Goal: Task Accomplishment & Management: Manage account settings

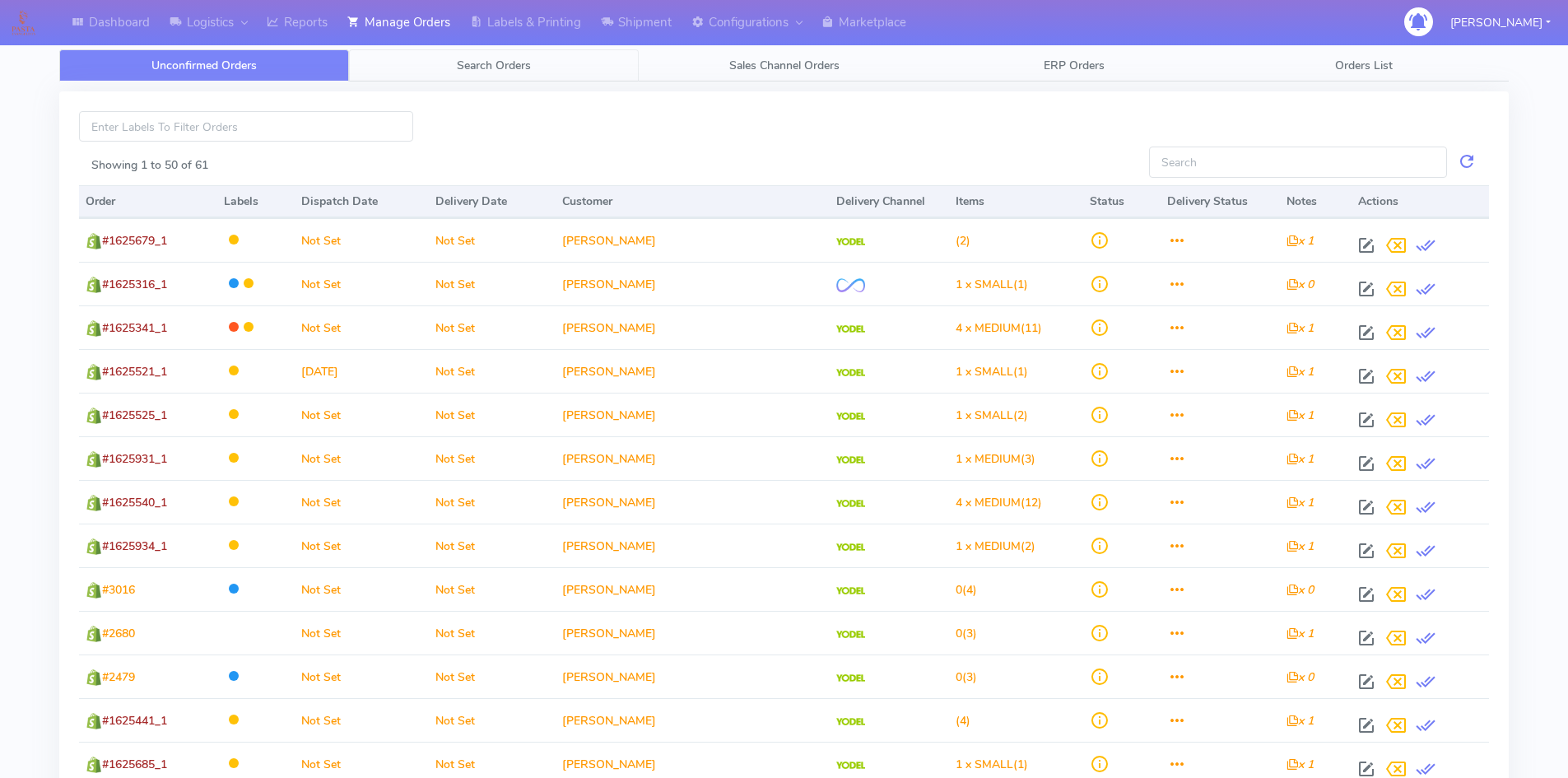
click at [502, 55] on link "Search Orders" at bounding box center [494, 65] width 290 height 32
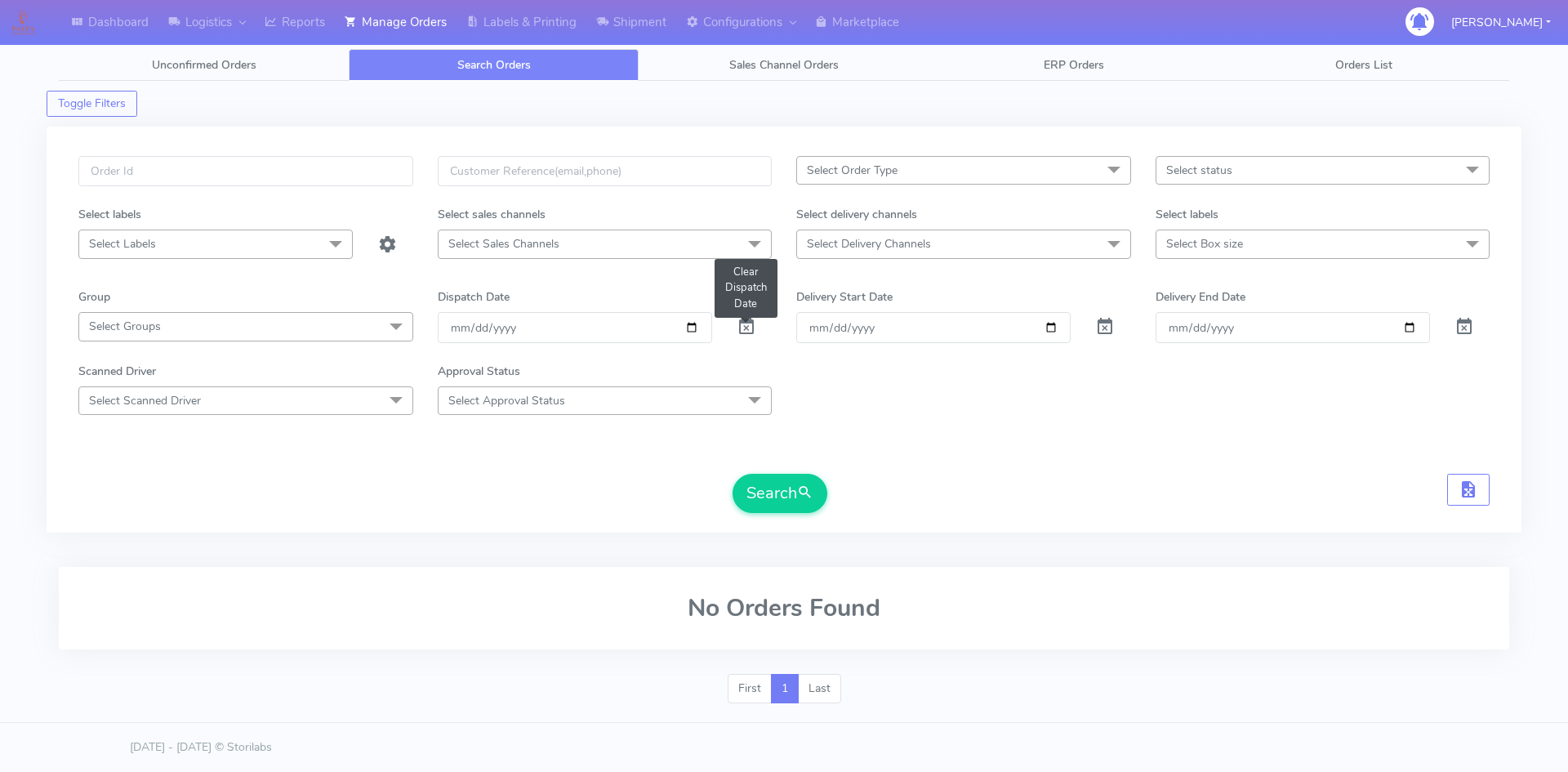
click at [743, 331] on span at bounding box center [746, 330] width 19 height 15
click at [187, 167] on input "text" at bounding box center [245, 172] width 335 height 30
paste input "1619483"
type input "1619483"
click at [732, 473] on button "Search" at bounding box center [779, 493] width 95 height 40
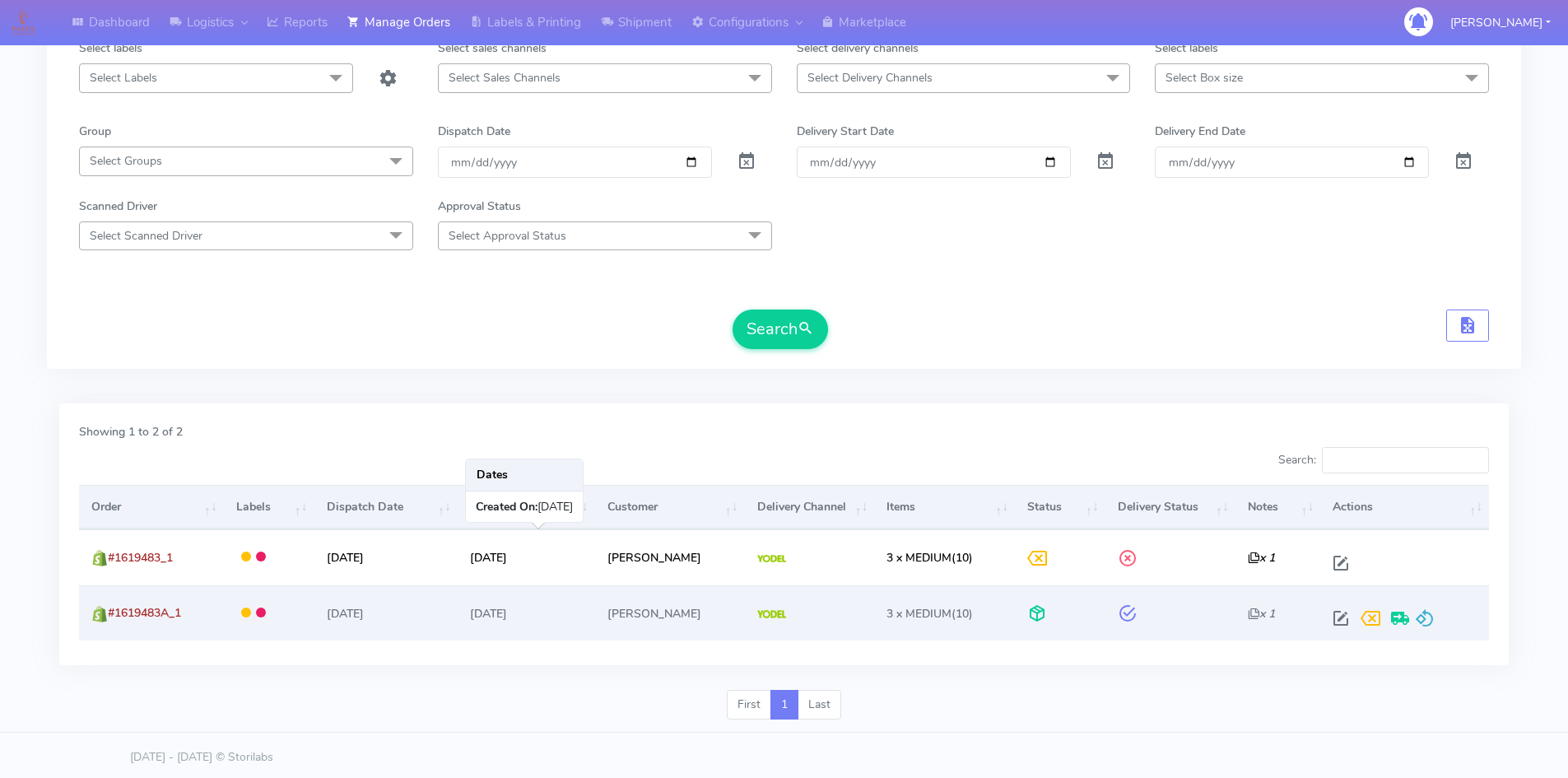
scroll to position [172, 0]
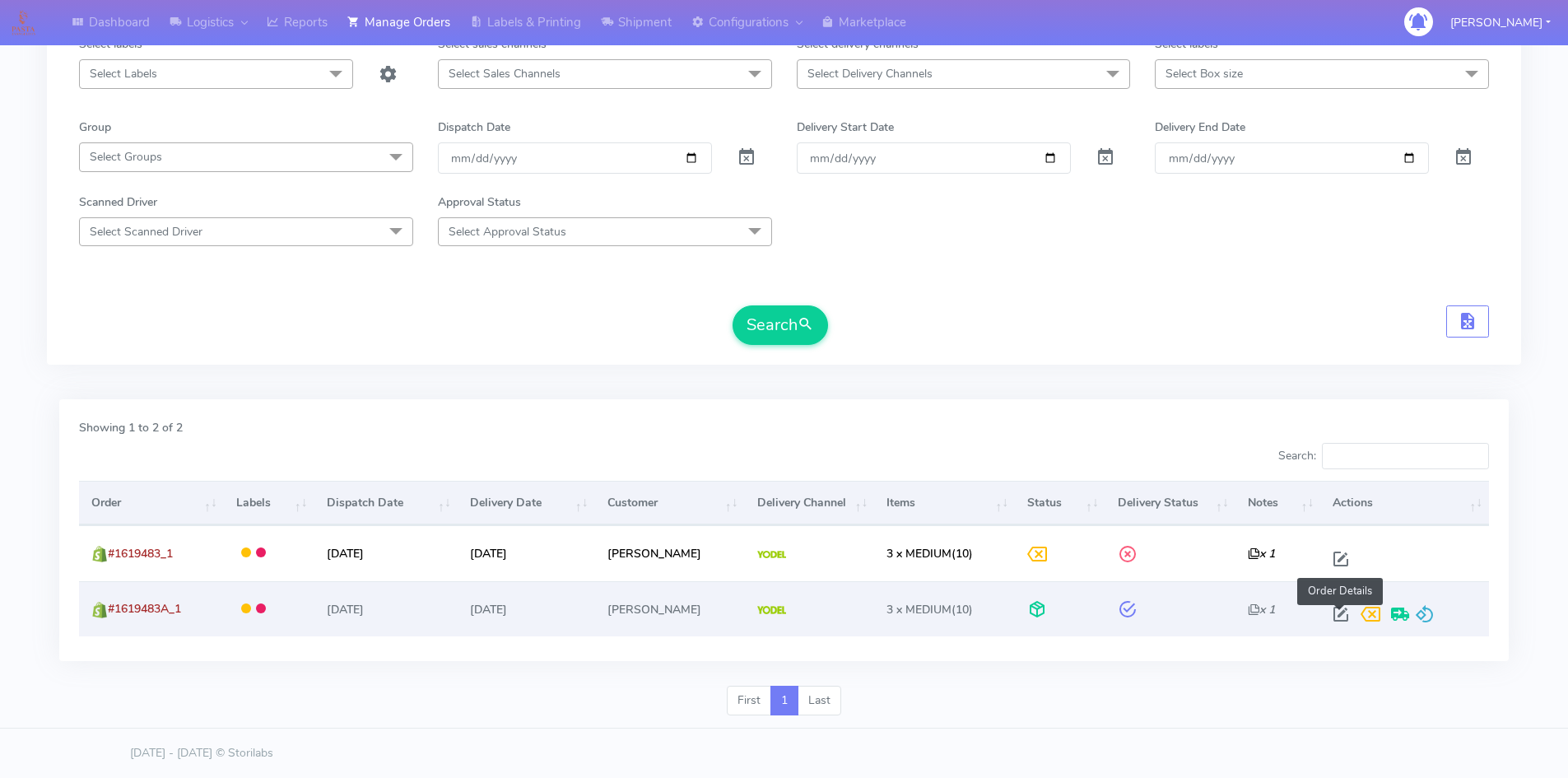
click at [1339, 612] on span at bounding box center [1340, 618] width 30 height 15
select select "5"
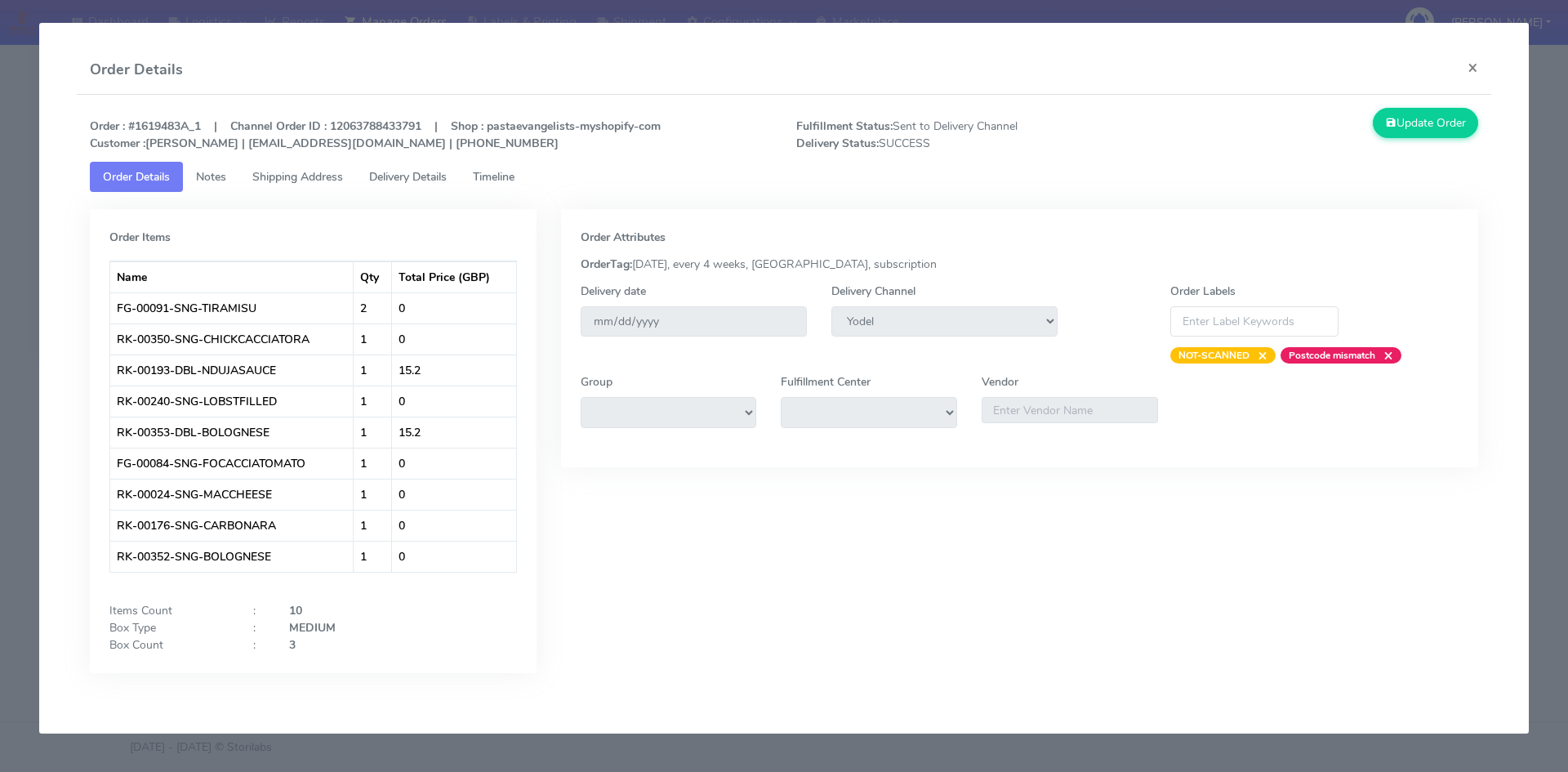
click at [279, 178] on span "Shipping Address" at bounding box center [298, 177] width 91 height 15
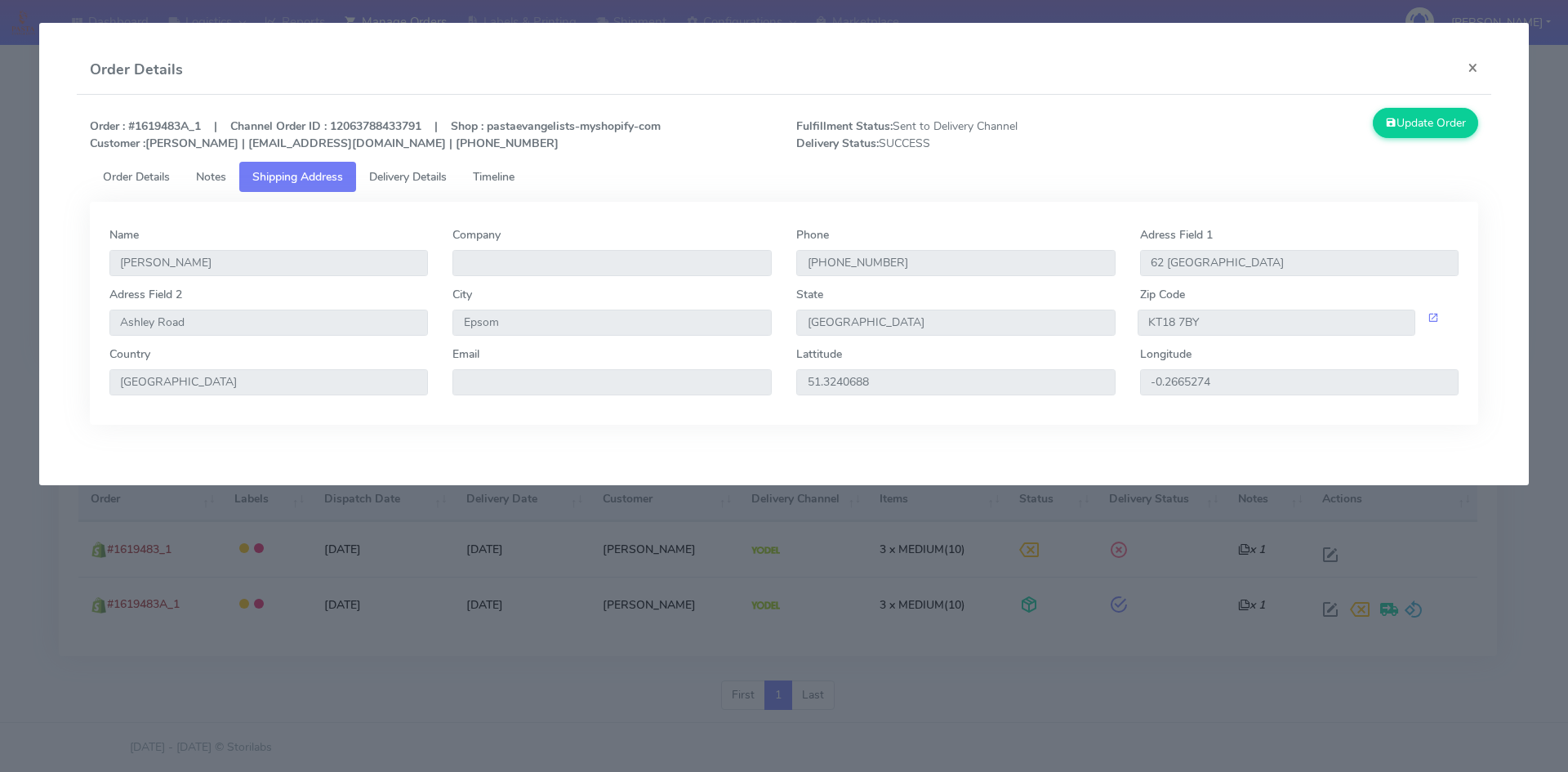
click at [413, 177] on span "Delivery Details" at bounding box center [408, 177] width 77 height 15
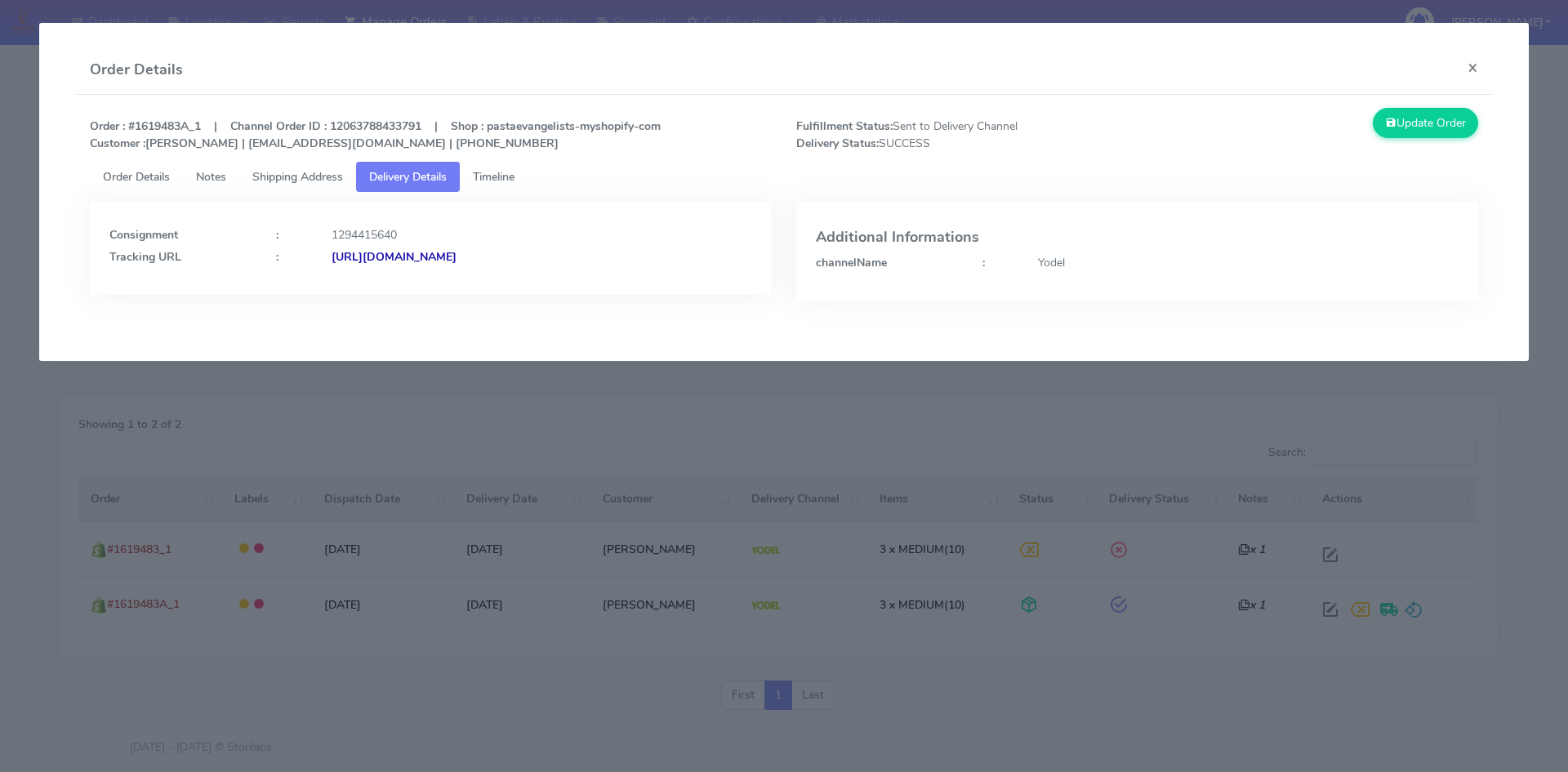
click at [457, 256] on strong "https://www.yodel.co.uk/tracking/JJD0002249960896245" at bounding box center [393, 256] width 125 height 15
click at [324, 177] on span "Shipping Address" at bounding box center [298, 177] width 91 height 15
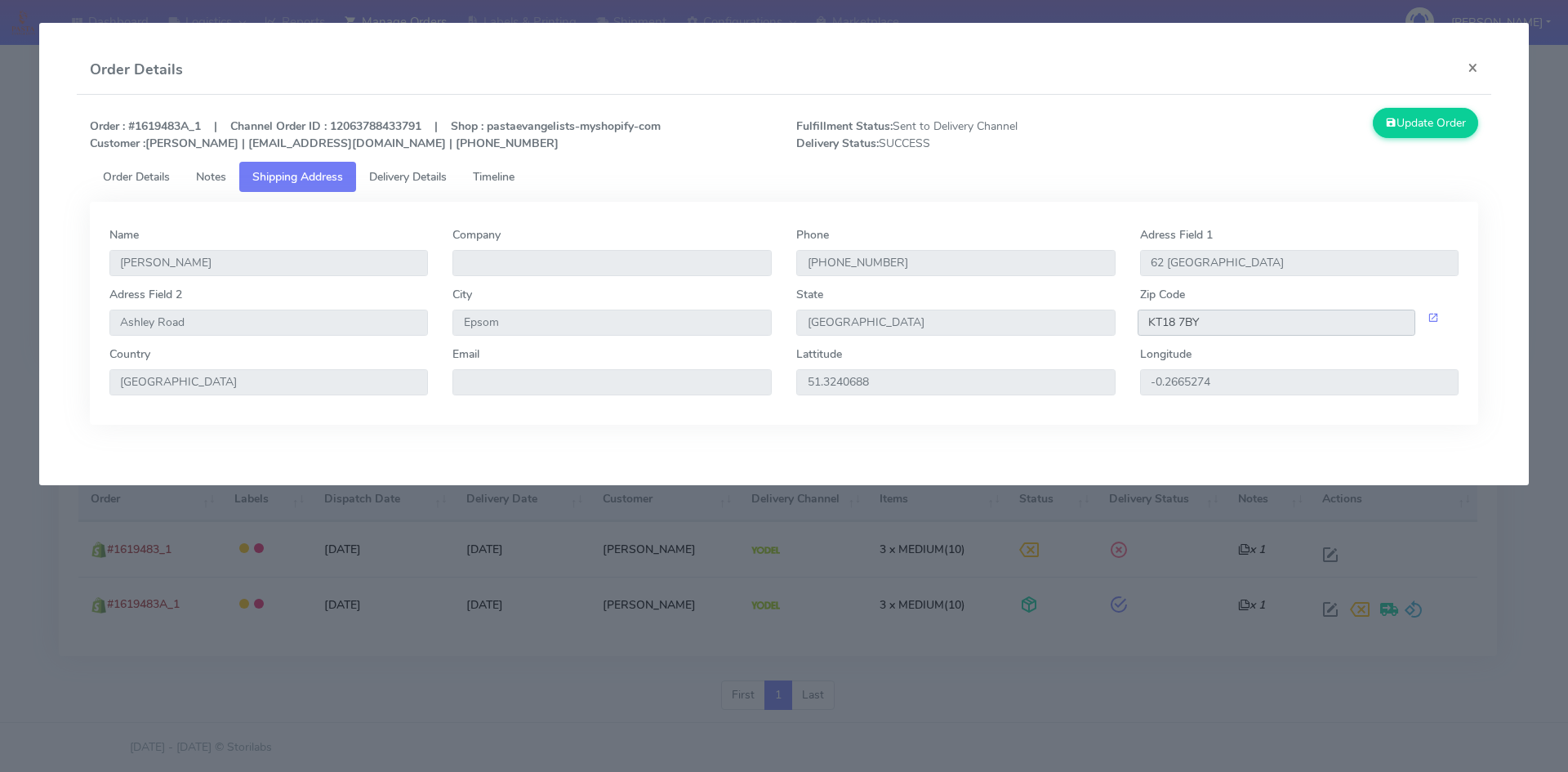
drag, startPoint x: 1210, startPoint y: 324, endPoint x: 1085, endPoint y: 330, distance: 125.1
click at [1085, 330] on div "Adress Field 2 Ashley Road City Epsom State England Zip Code KT18 7BY" at bounding box center [784, 315] width 1375 height 60
click at [1252, 332] on input "KT18 7BY" at bounding box center [1276, 322] width 278 height 26
click at [1226, 330] on input "KT18 7BY" at bounding box center [1276, 322] width 278 height 26
click at [1197, 321] on input "KT18 7BY" at bounding box center [1276, 322] width 278 height 26
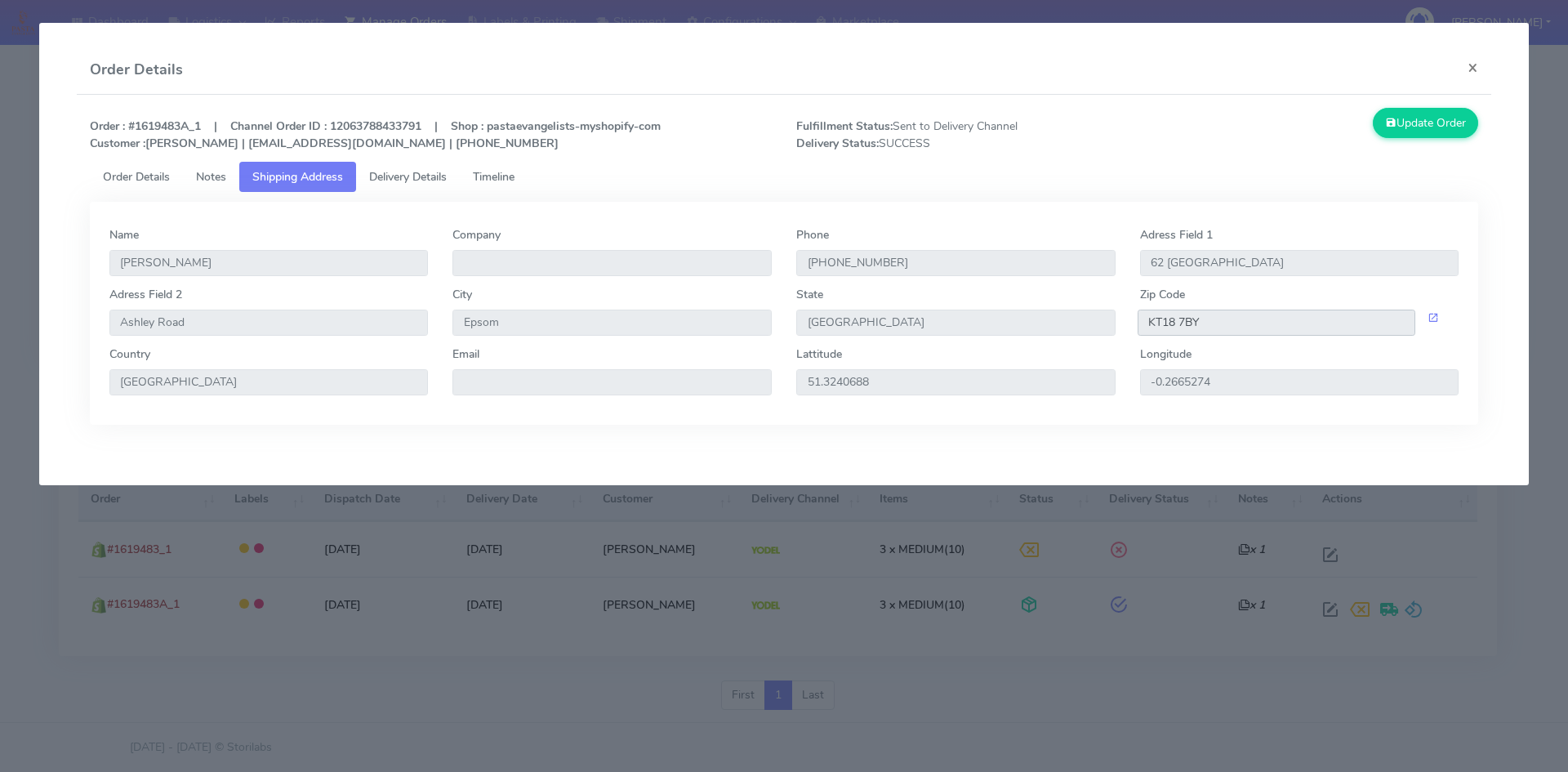
click at [1185, 321] on input "KT18 7BY" at bounding box center [1276, 322] width 278 height 26
click at [161, 171] on span "Order Details" at bounding box center [136, 177] width 67 height 15
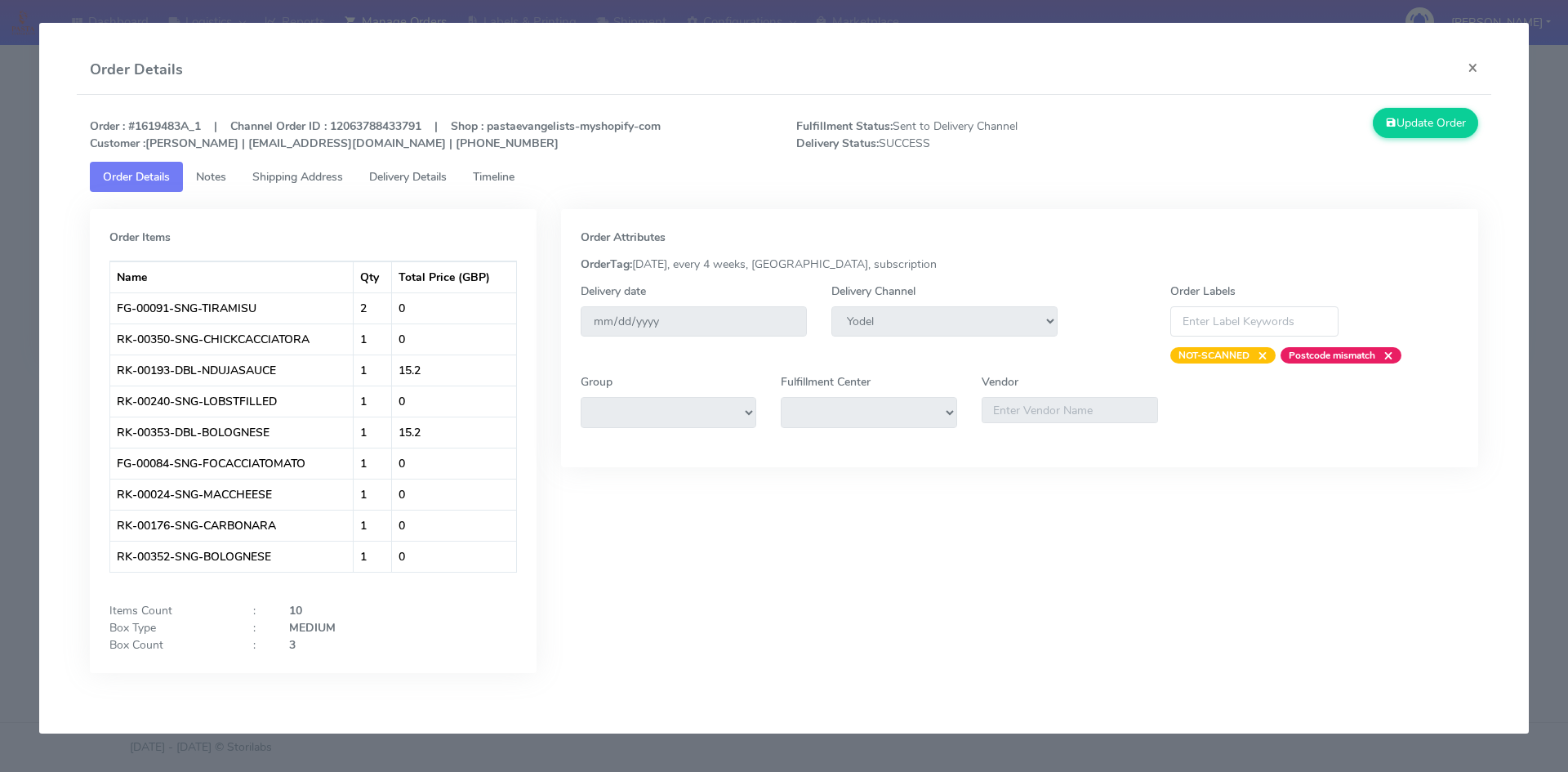
click at [285, 177] on span "Shipping Address" at bounding box center [298, 177] width 91 height 15
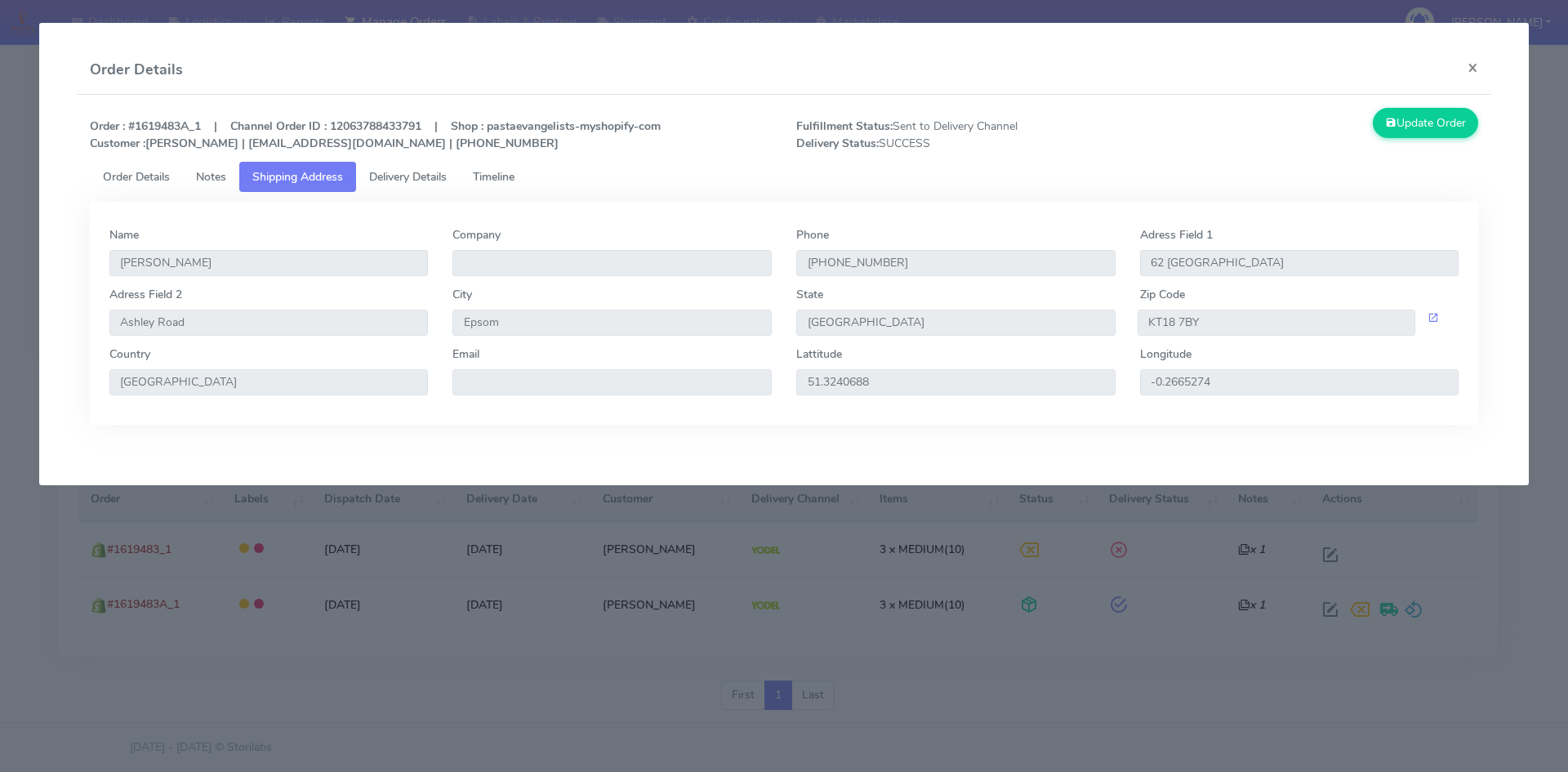
click at [425, 181] on span "Delivery Details" at bounding box center [408, 177] width 77 height 15
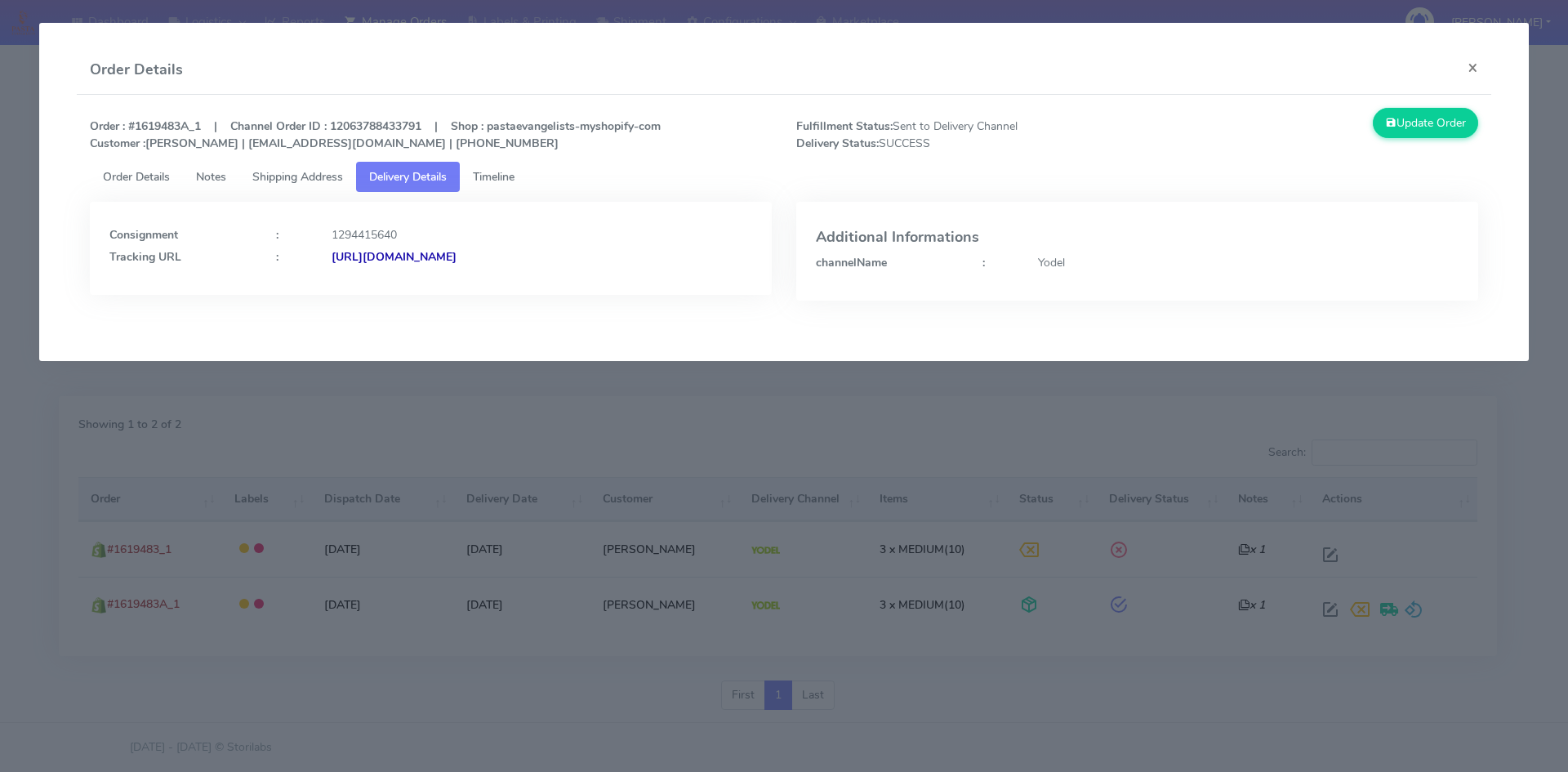
click at [492, 178] on span "Timeline" at bounding box center [494, 177] width 42 height 15
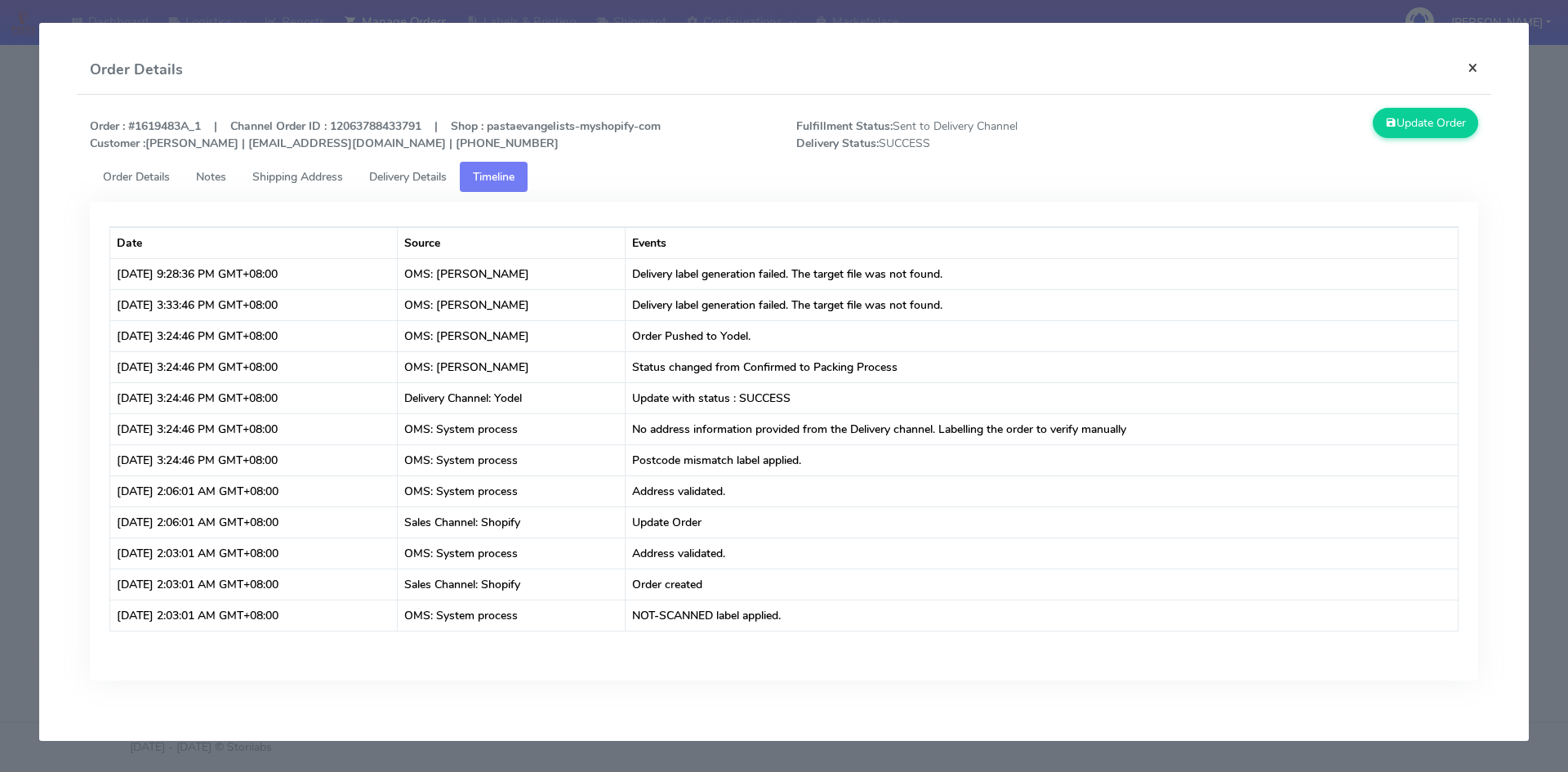
click at [1477, 66] on button "×" at bounding box center [1473, 66] width 37 height 43
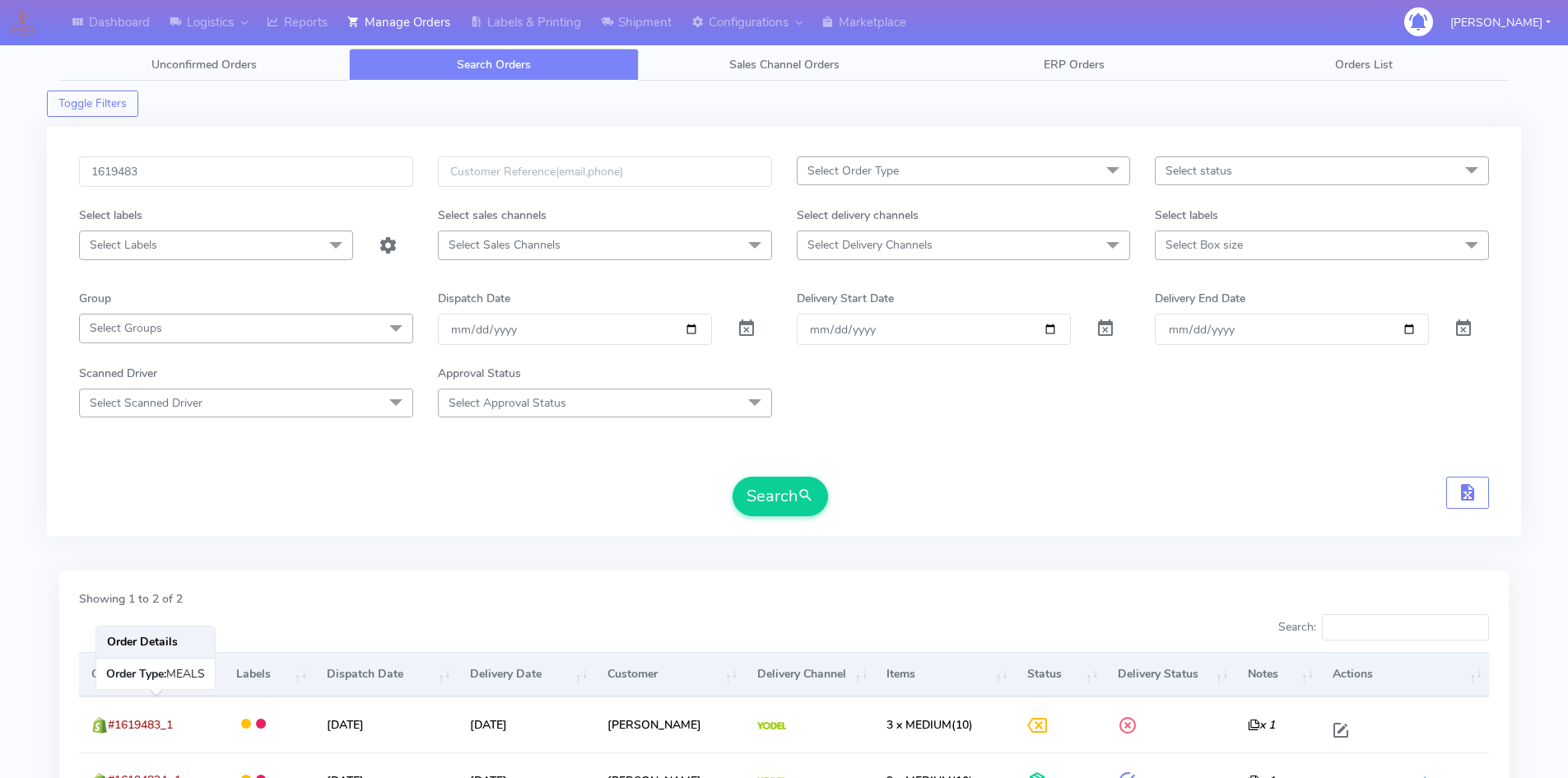
scroll to position [0, 0]
drag, startPoint x: 156, startPoint y: 178, endPoint x: 14, endPoint y: 163, distance: 142.8
click at [14, 163] on div "Dashboard Logistics London Logistics Reports Manage Orders Labels & Printing Sh…" at bounding box center [784, 465] width 1568 height 871
paste input "A Complete"
drag, startPoint x: 215, startPoint y: 169, endPoint x: 148, endPoint y: 163, distance: 67.3
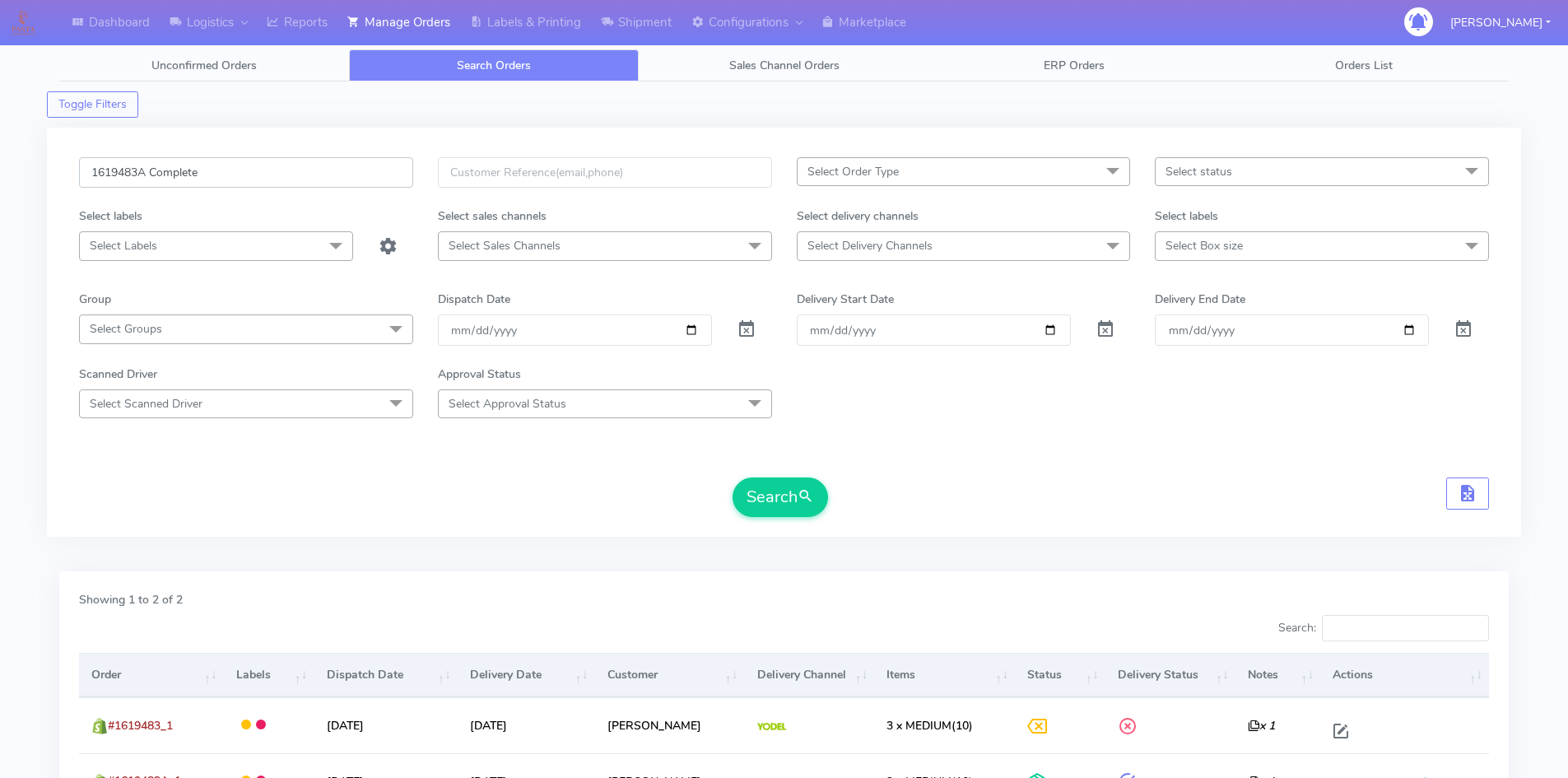
click at [148, 163] on input "1619483A Complete" at bounding box center [246, 173] width 334 height 31
type input "1619483"
click at [774, 503] on button "Search" at bounding box center [780, 497] width 96 height 40
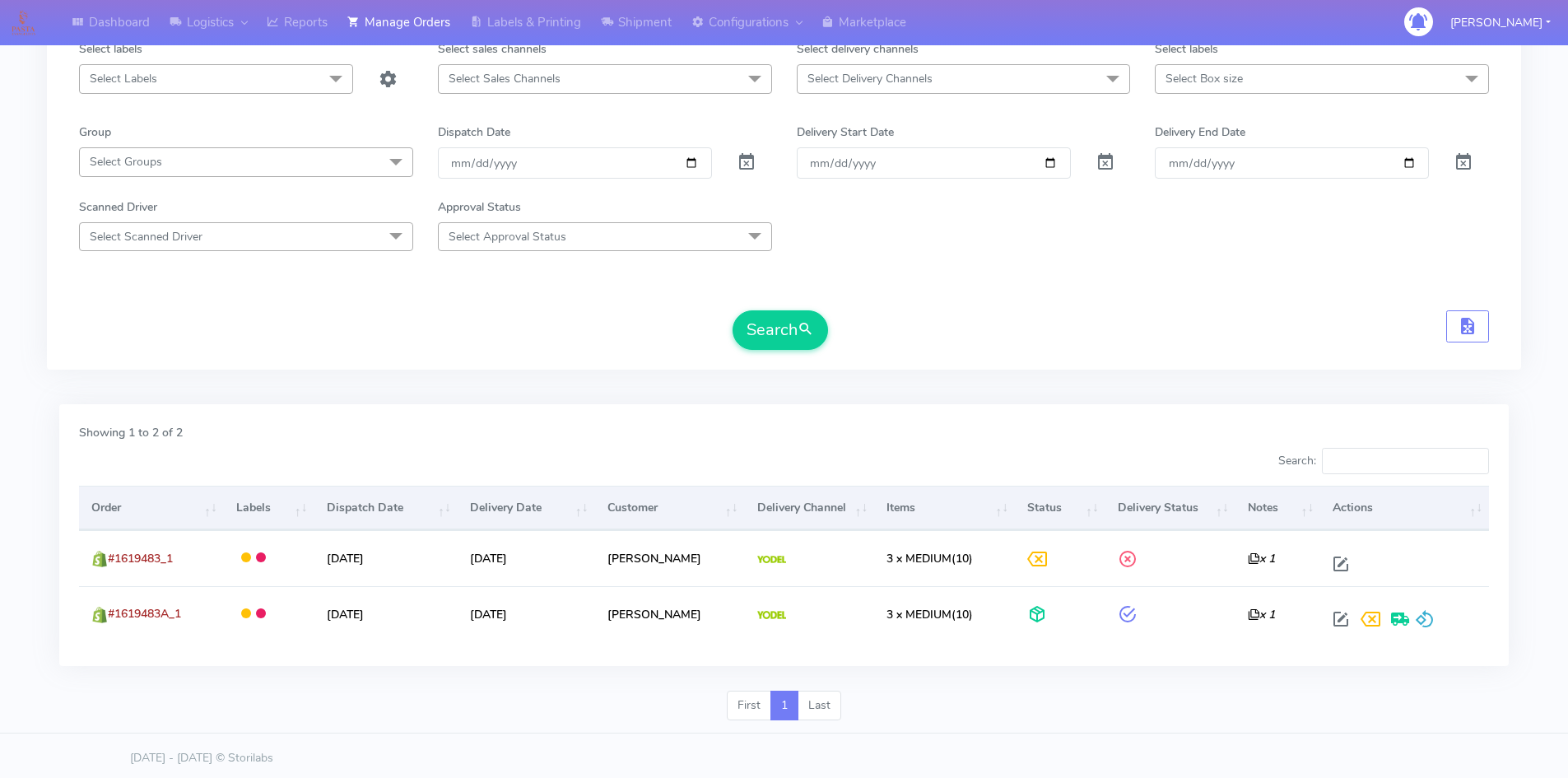
scroll to position [172, 0]
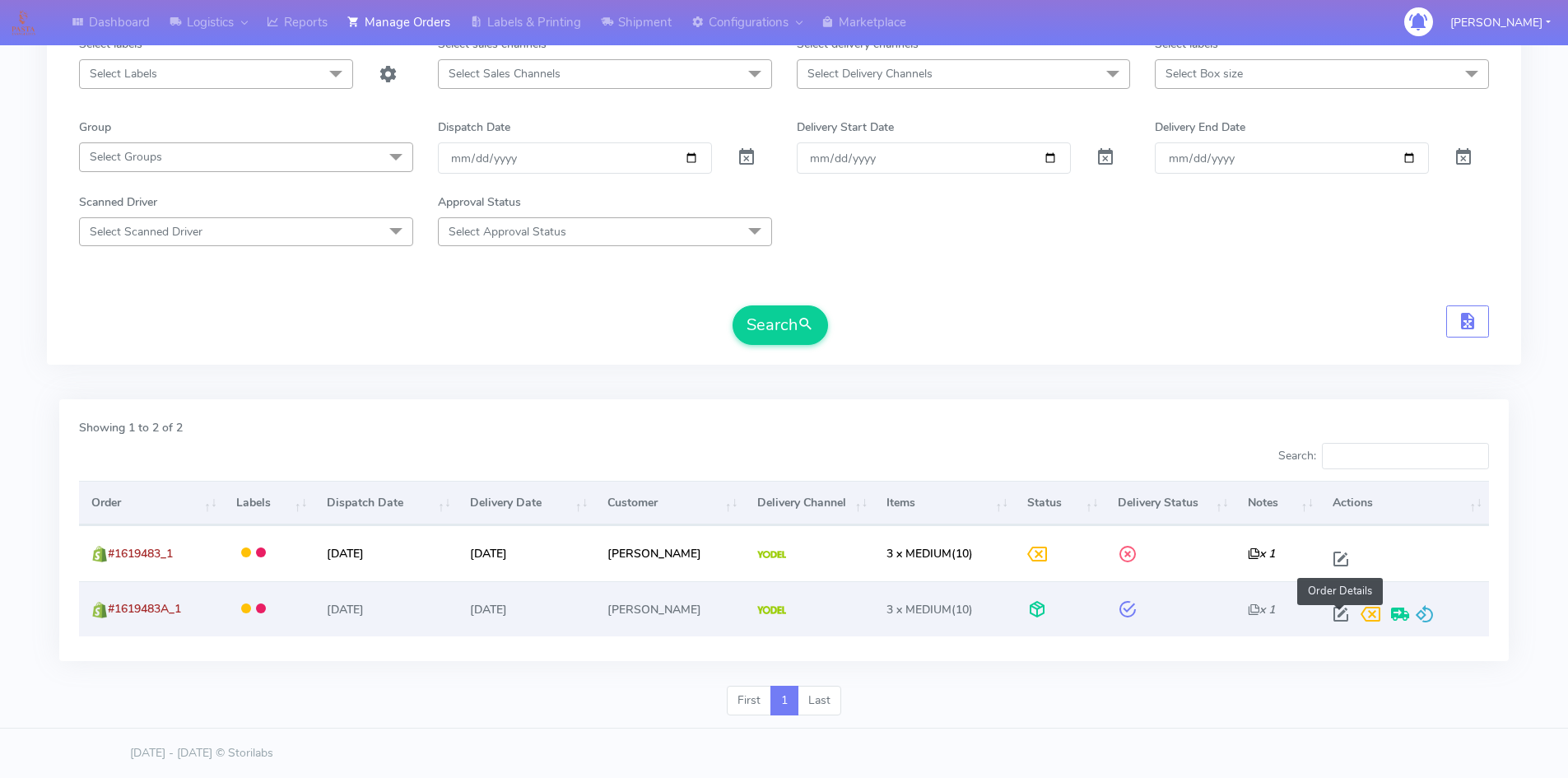
click at [1336, 612] on span at bounding box center [1340, 618] width 30 height 15
select select "5"
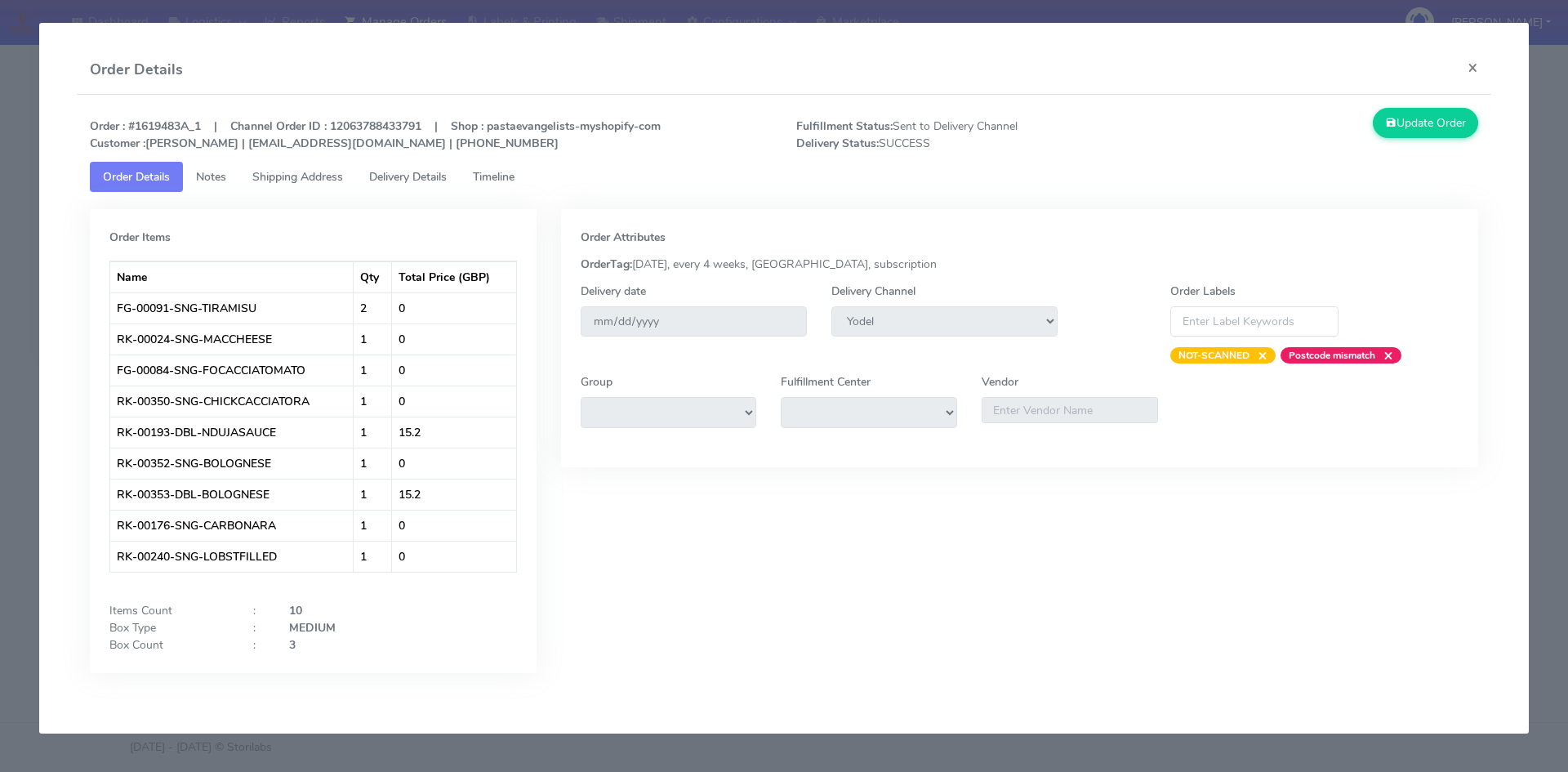
click at [406, 176] on span "Delivery Details" at bounding box center [408, 177] width 77 height 15
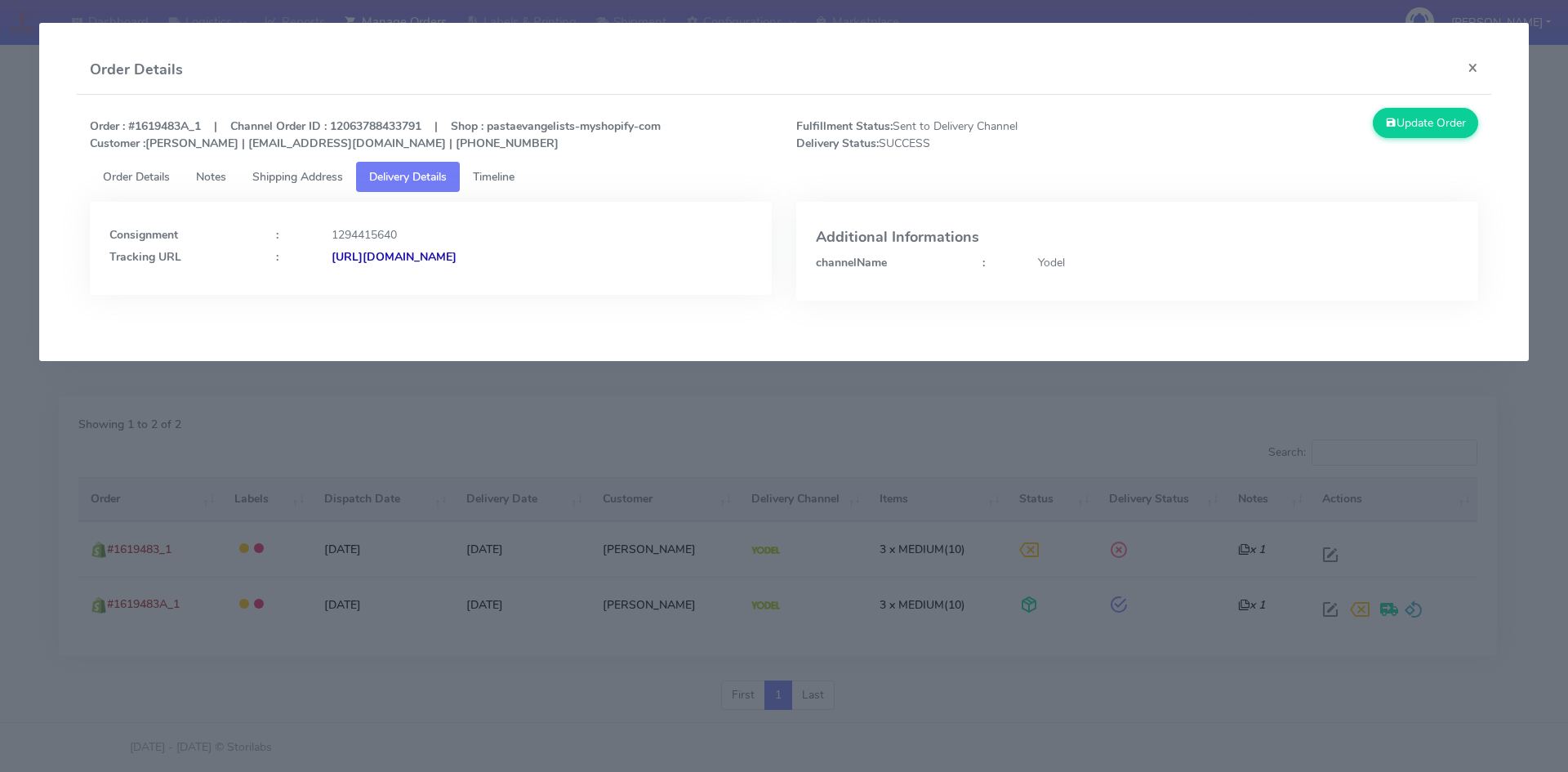
click at [457, 256] on strong "https://www.yodel.co.uk/tracking/JJD0002249960896245" at bounding box center [393, 256] width 125 height 15
click at [298, 172] on span "Shipping Address" at bounding box center [298, 177] width 91 height 15
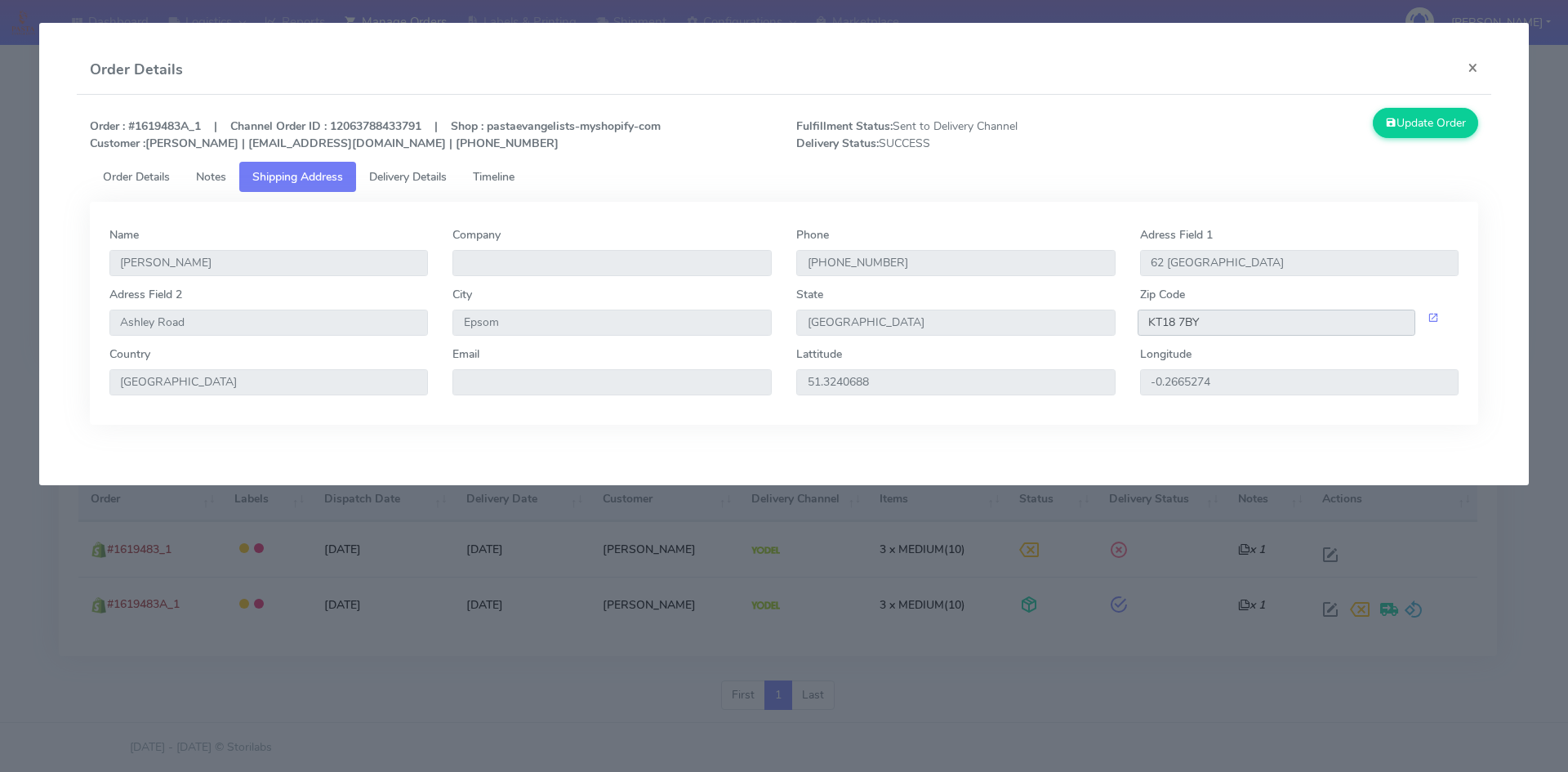
drag, startPoint x: 1205, startPoint y: 325, endPoint x: 1129, endPoint y: 313, distance: 76.9
click at [1129, 313] on div "KT18 7BY" at bounding box center [1300, 322] width 344 height 26
click at [421, 184] on span "Delivery Details" at bounding box center [408, 177] width 77 height 15
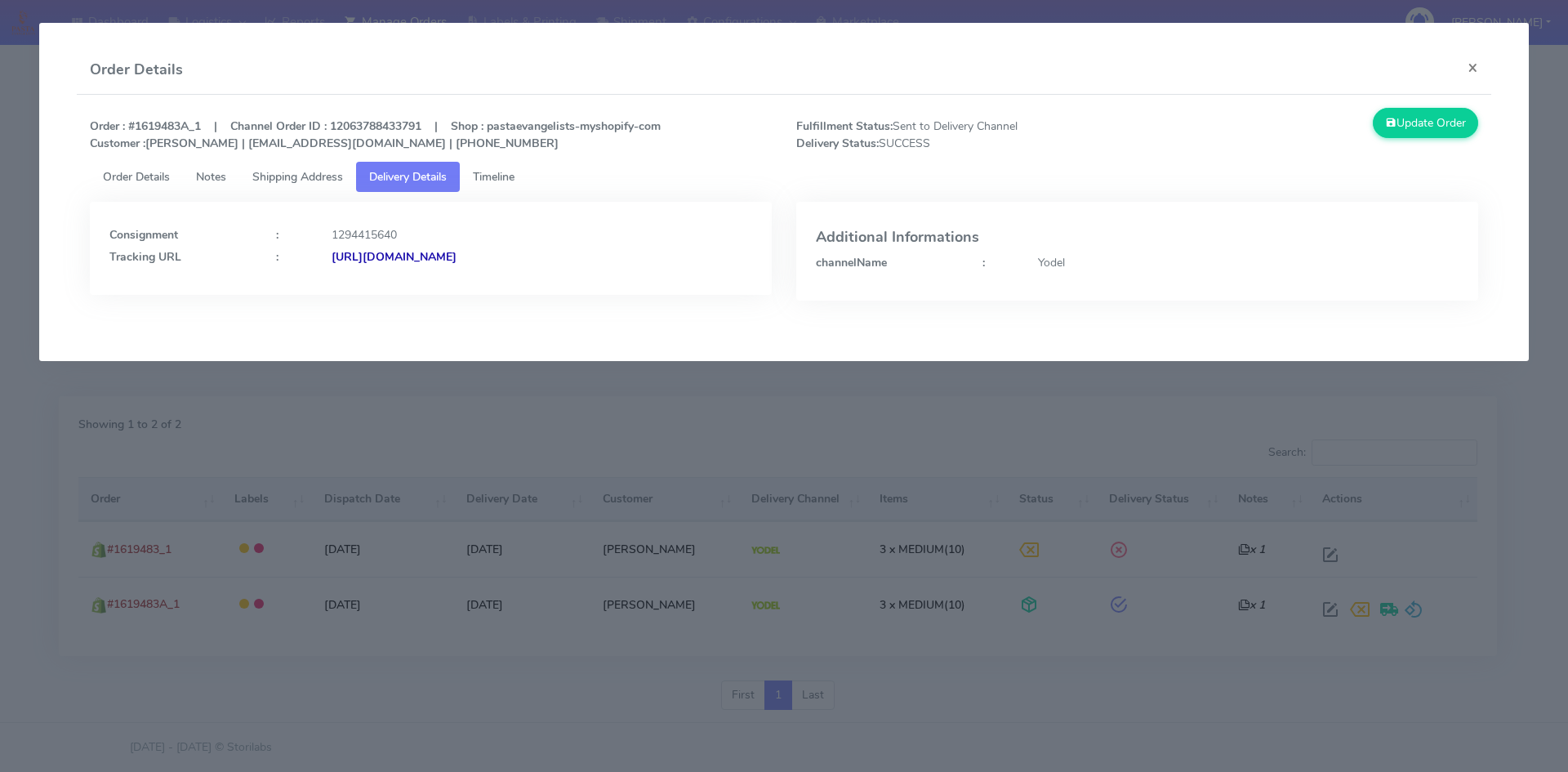
click at [457, 258] on strong "https://www.yodel.co.uk/tracking/JJD0002249960896245" at bounding box center [393, 256] width 125 height 15
click at [1469, 61] on button "×" at bounding box center [1473, 66] width 37 height 43
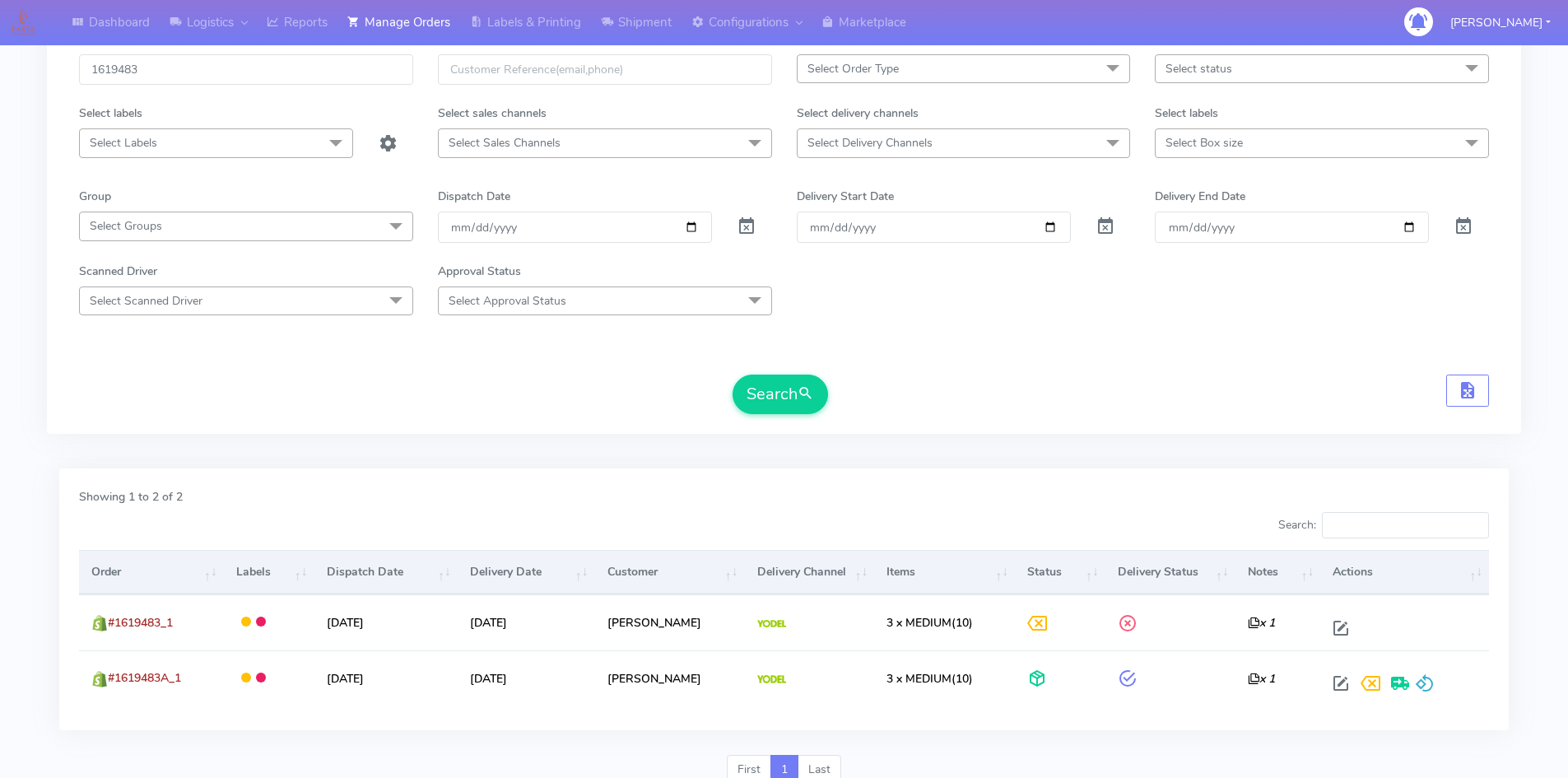
scroll to position [0, 0]
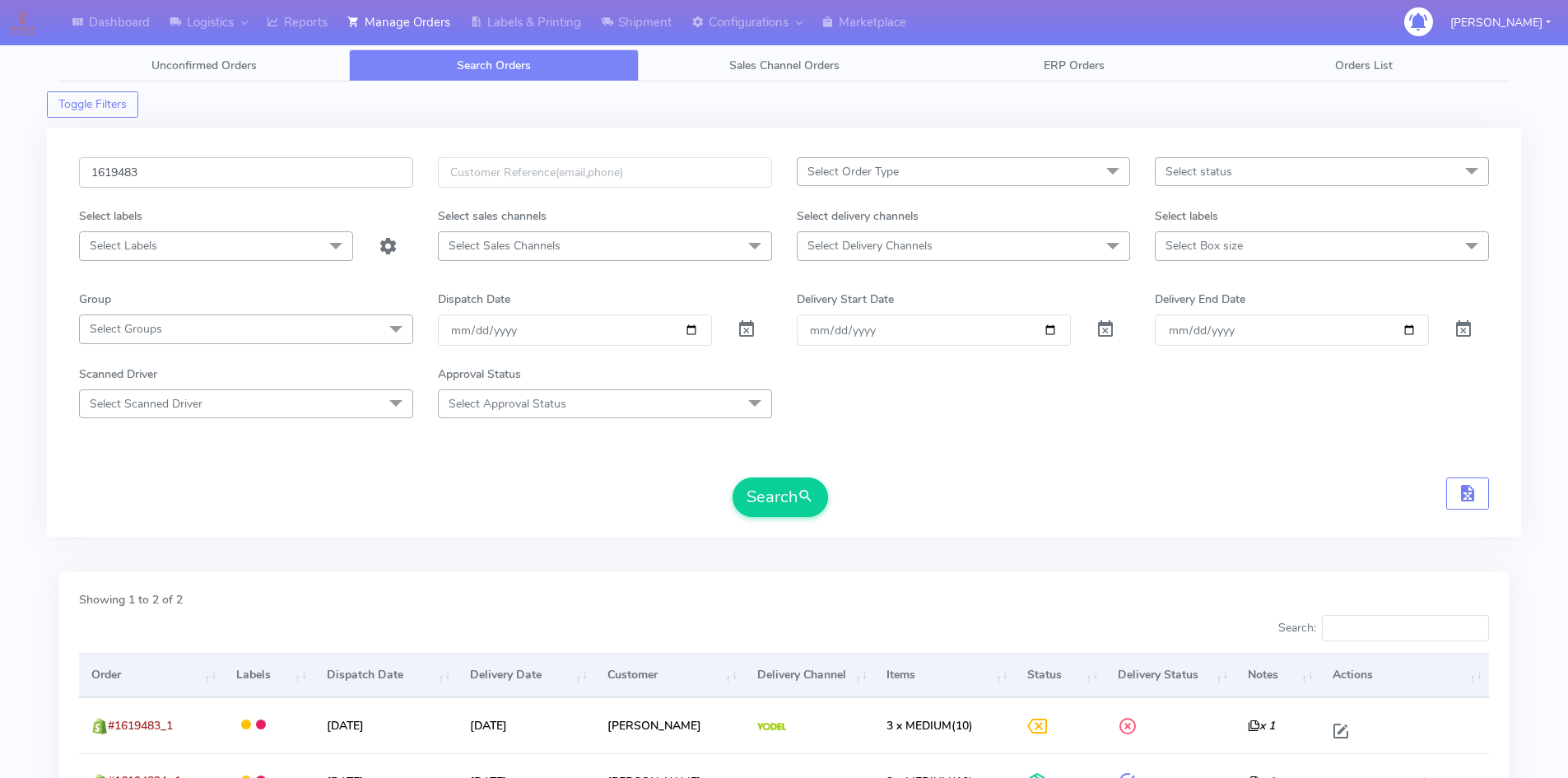
drag, startPoint x: 151, startPoint y: 174, endPoint x: 35, endPoint y: 177, distance: 116.0
click at [35, 177] on div "Dashboard Logistics London Logistics Reports Manage Orders Labels & Printing Sh…" at bounding box center [784, 465] width 1568 height 871
click at [733, 477] on button "Search" at bounding box center [780, 497] width 96 height 40
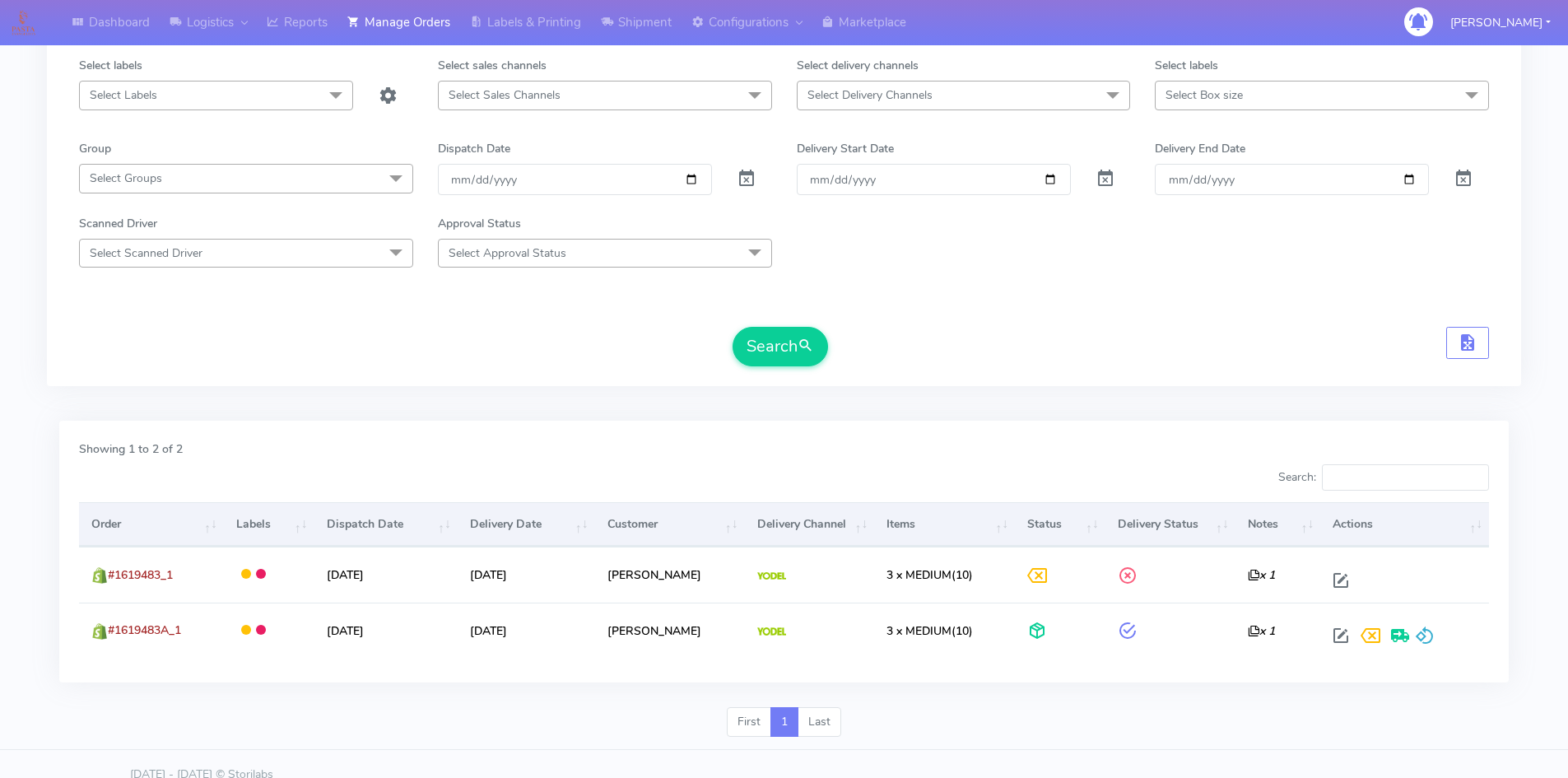
scroll to position [172, 0]
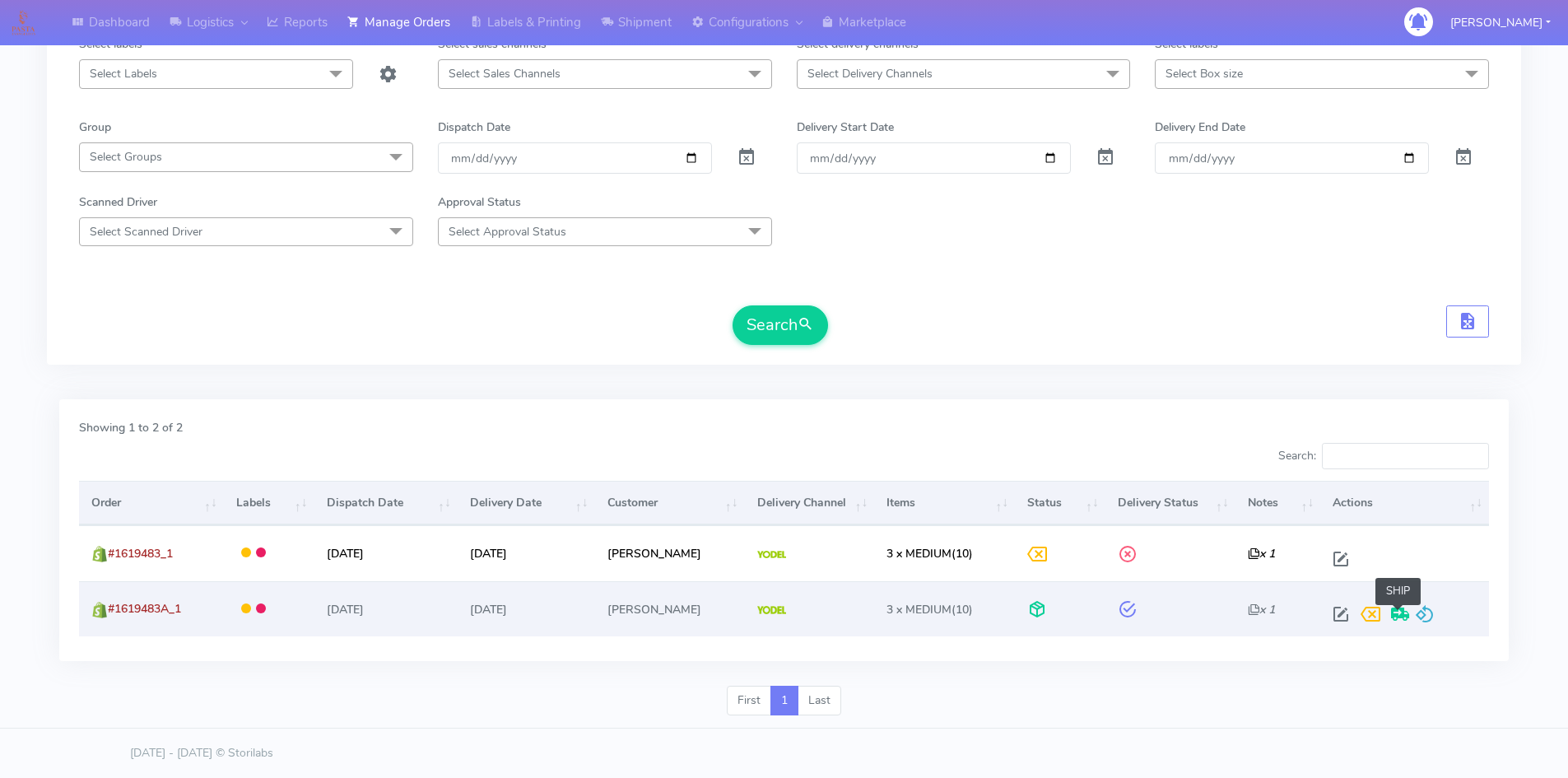
click at [1400, 618] on span at bounding box center [1399, 618] width 30 height 15
click at [1339, 617] on span at bounding box center [1340, 618] width 30 height 15
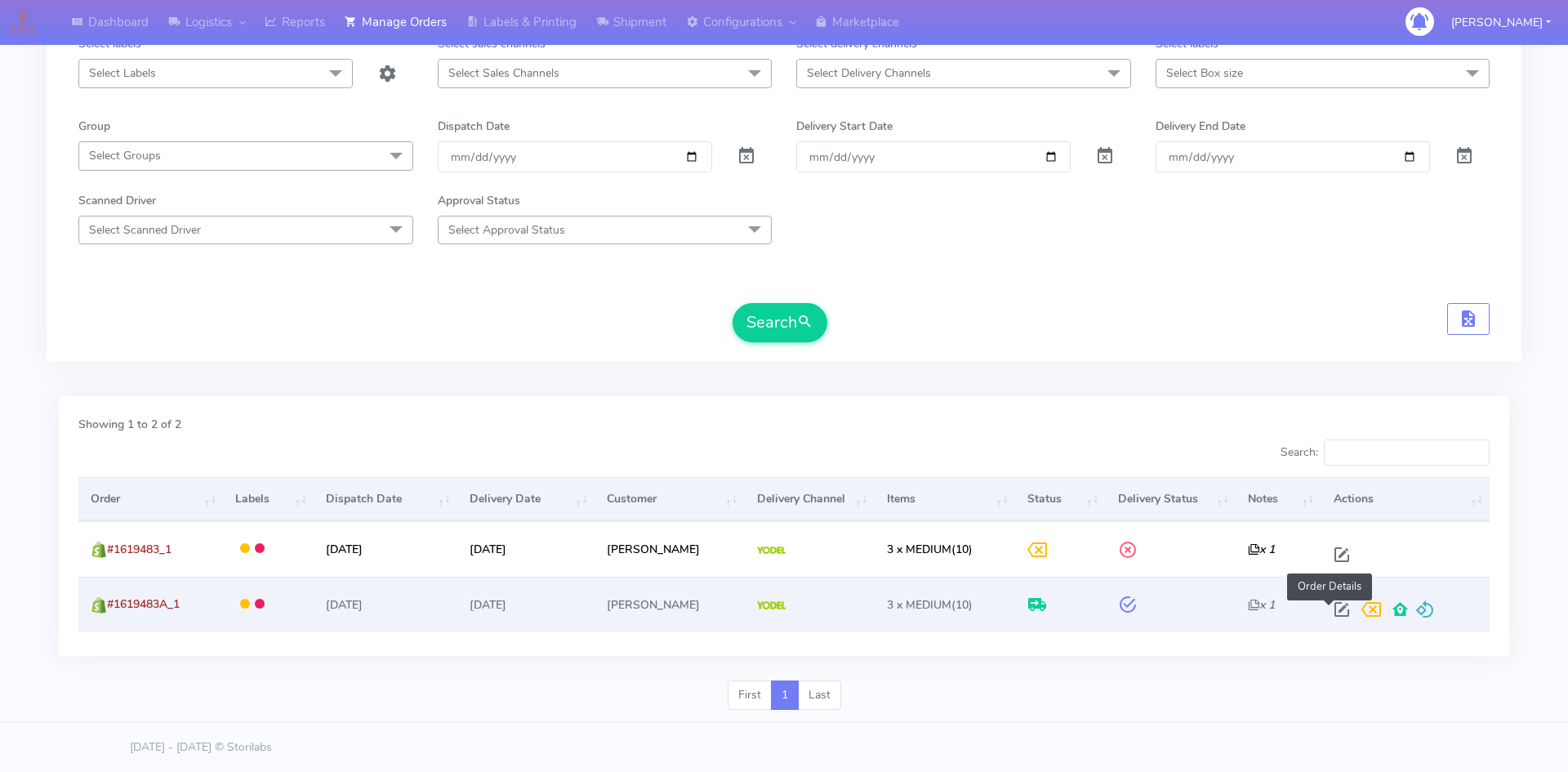
select select "5"
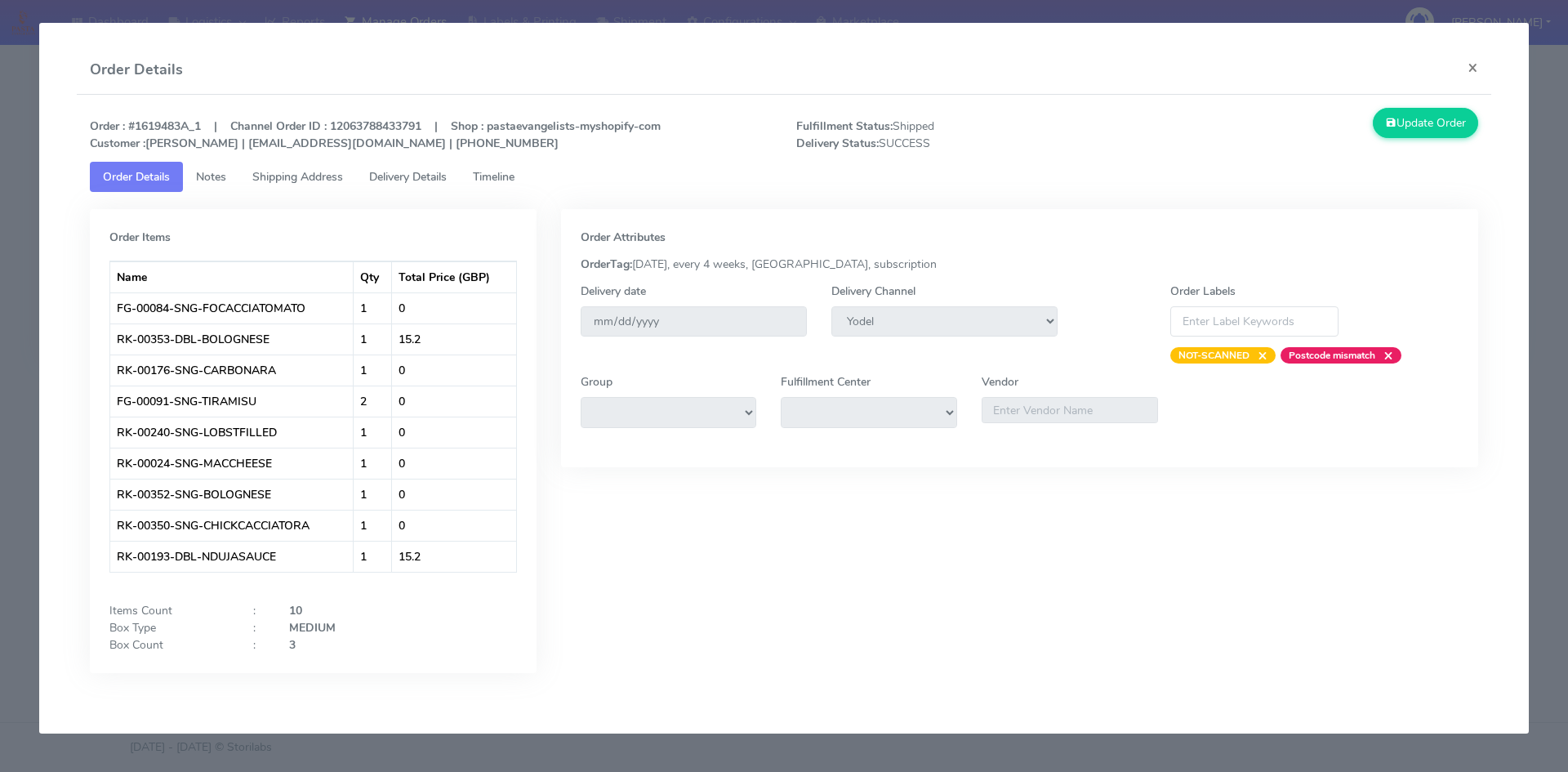
click at [419, 177] on span "Delivery Details" at bounding box center [408, 177] width 77 height 15
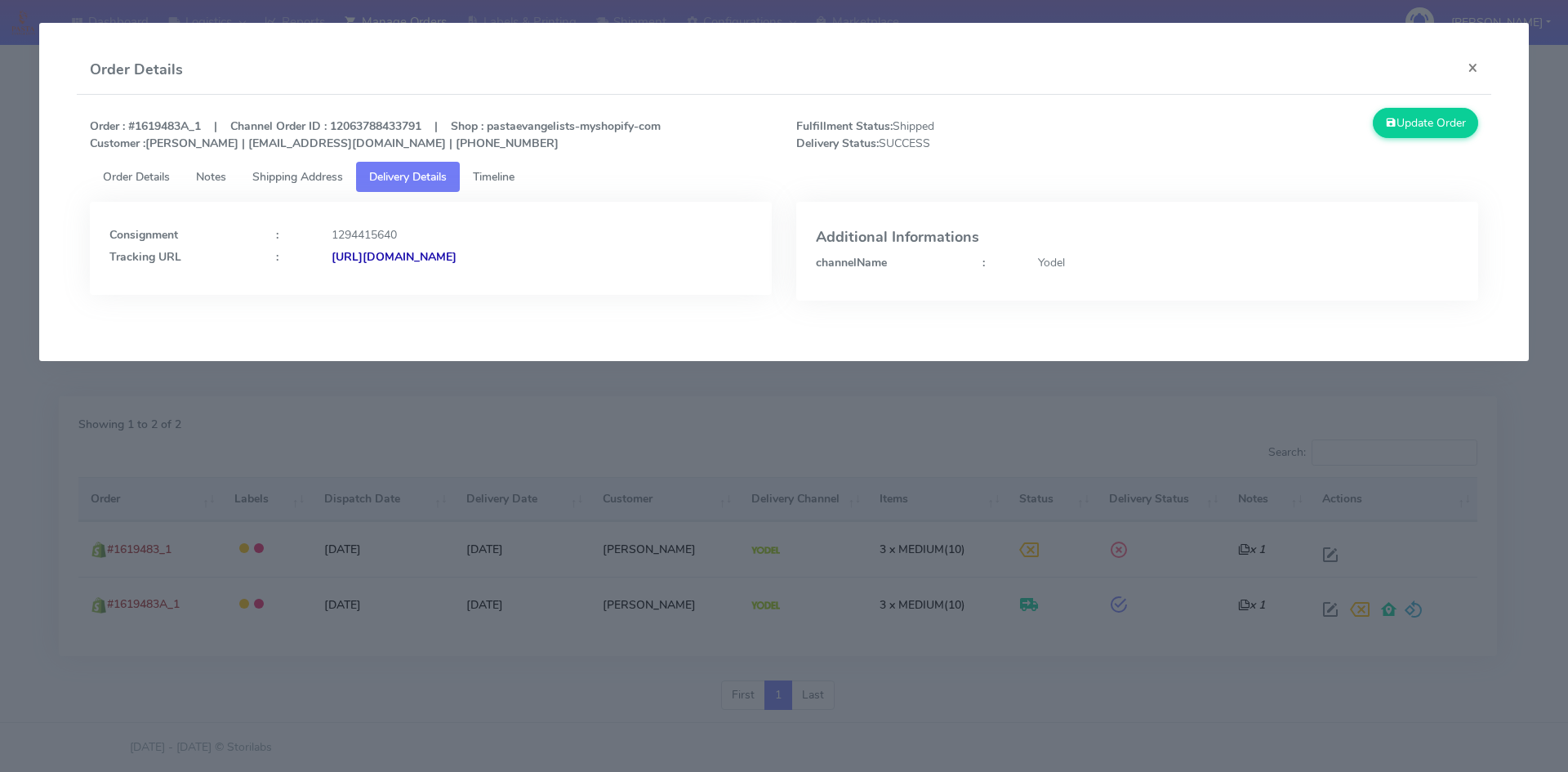
click at [291, 173] on span "Shipping Address" at bounding box center [298, 177] width 91 height 15
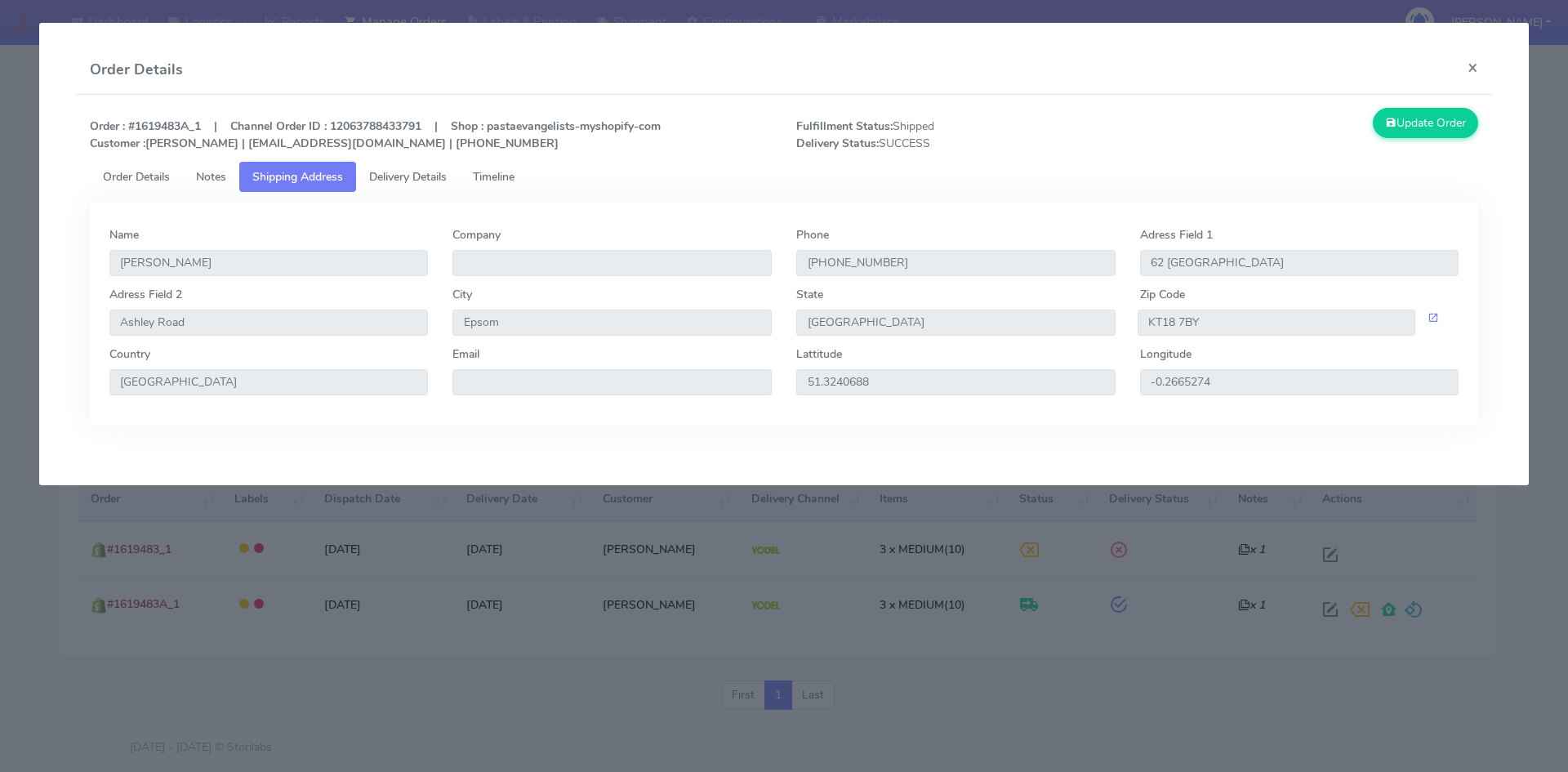
click at [400, 172] on span "Delivery Details" at bounding box center [408, 177] width 77 height 15
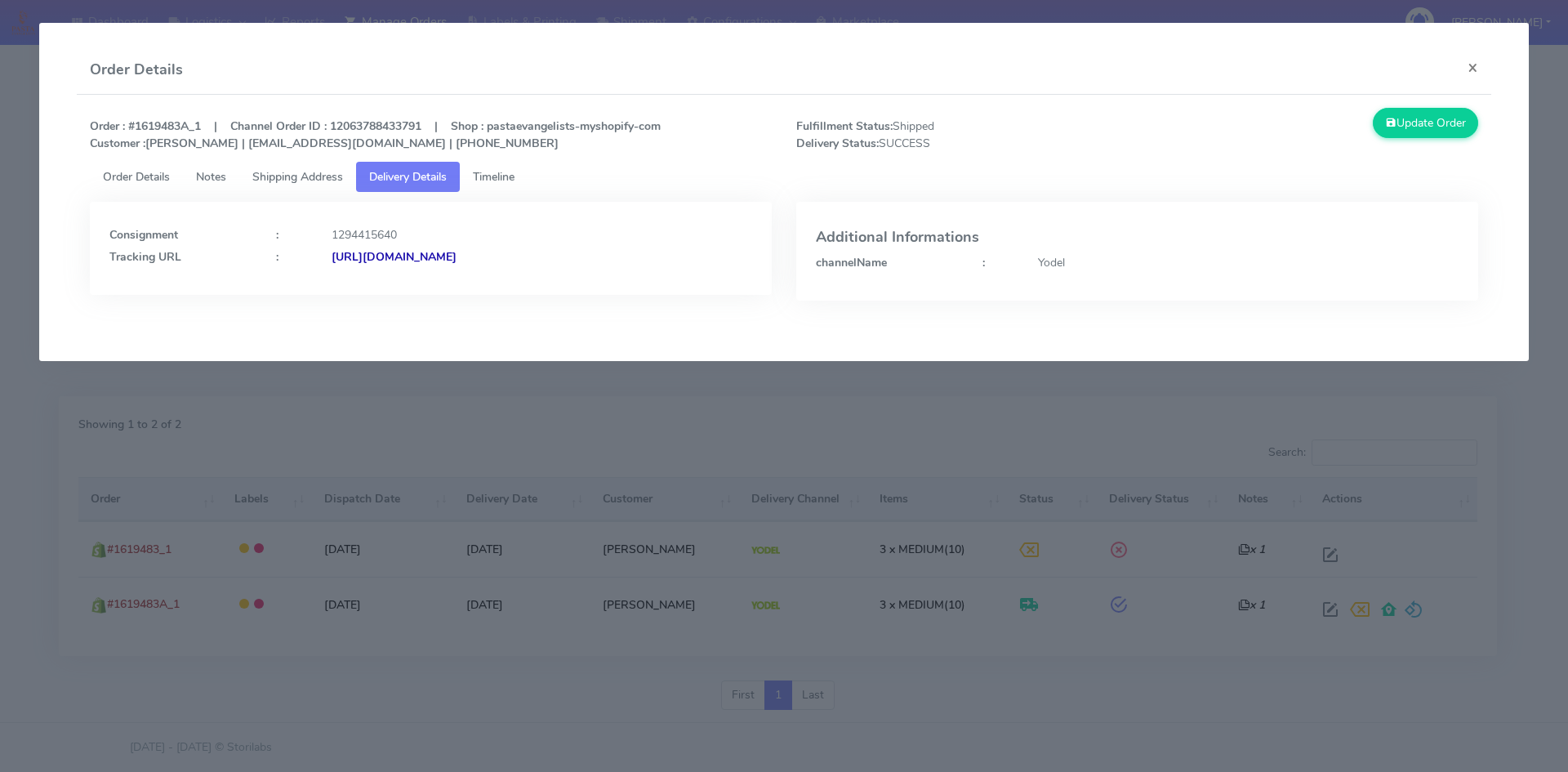
click at [457, 252] on strong "https://www.yodel.co.uk/tracking/JJD0002249960896245" at bounding box center [393, 256] width 125 height 15
click at [134, 178] on span "Order Details" at bounding box center [136, 177] width 67 height 15
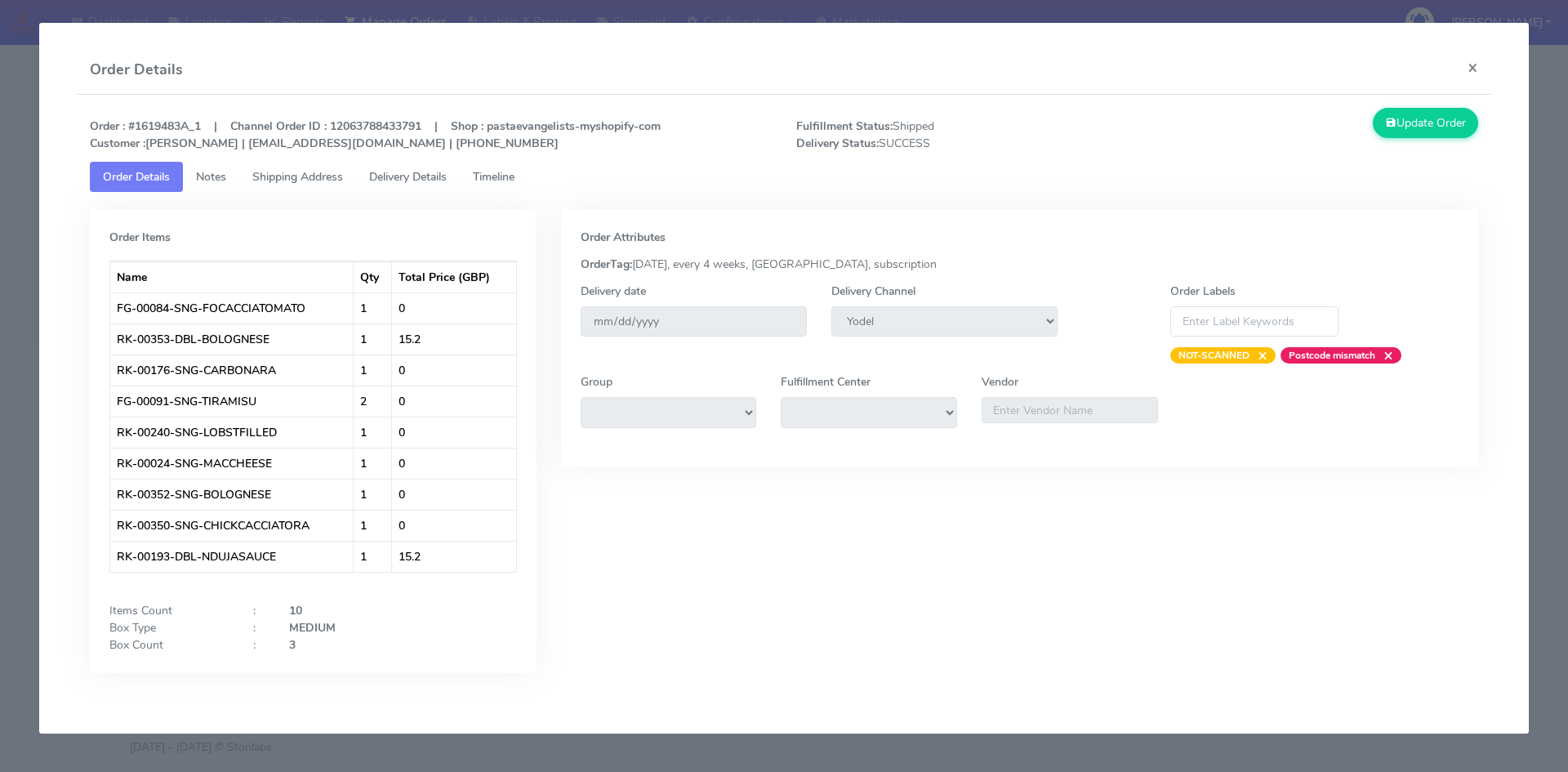
click at [422, 179] on span "Delivery Details" at bounding box center [408, 177] width 77 height 15
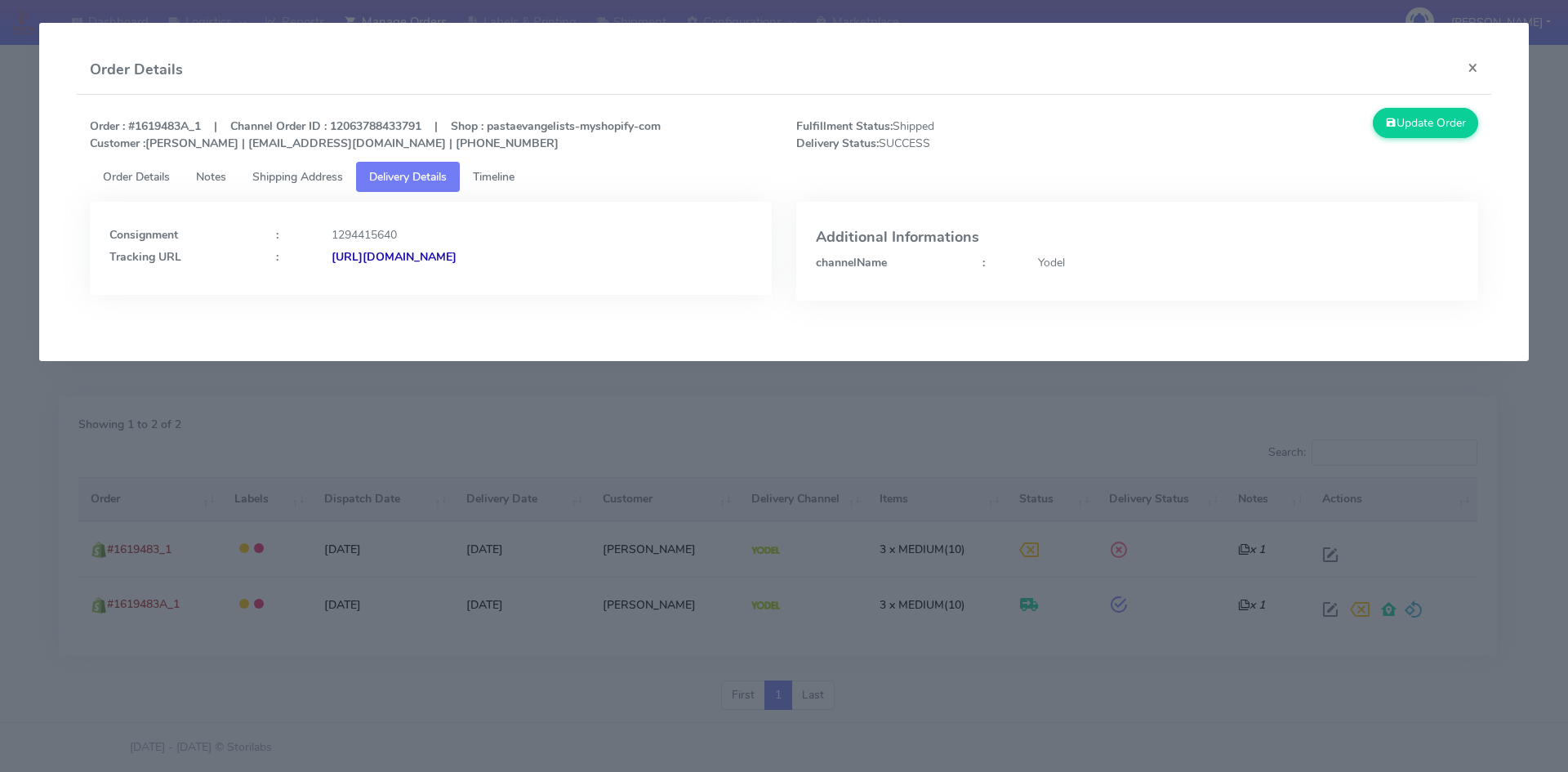
click at [127, 166] on link "Order Details" at bounding box center [136, 177] width 93 height 30
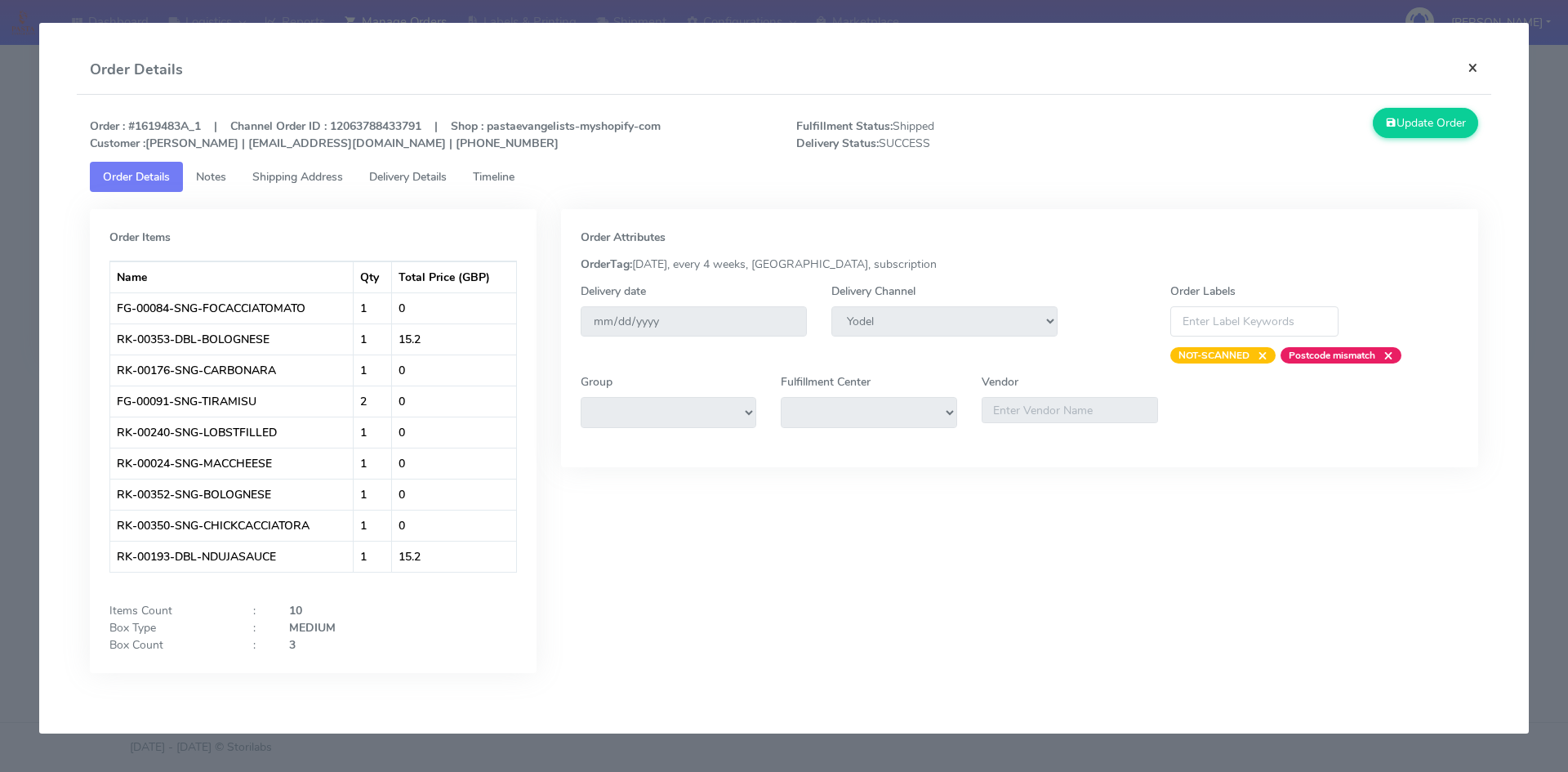
click at [1475, 69] on button "×" at bounding box center [1473, 66] width 37 height 43
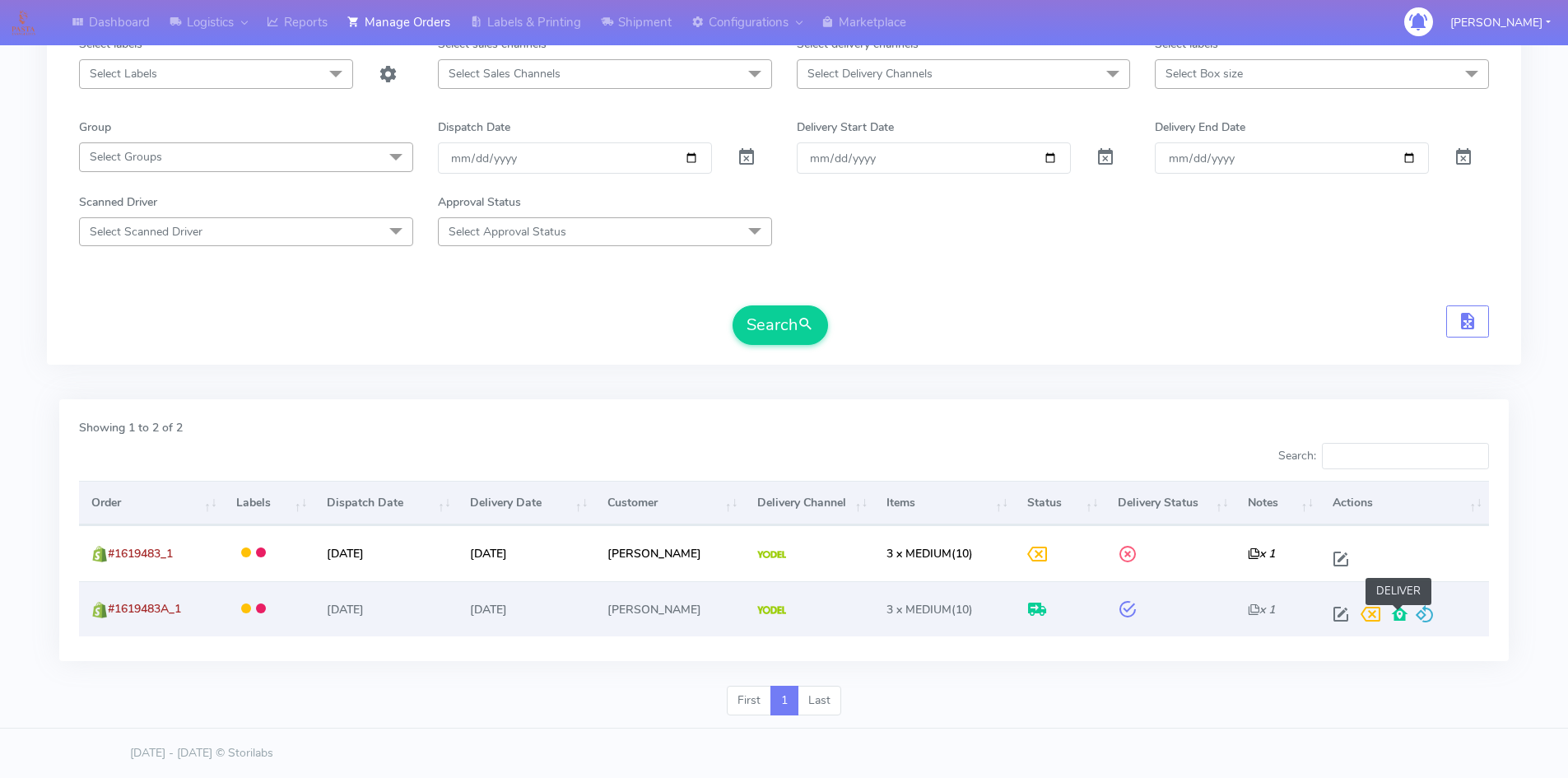
click at [1396, 616] on span at bounding box center [1399, 618] width 30 height 15
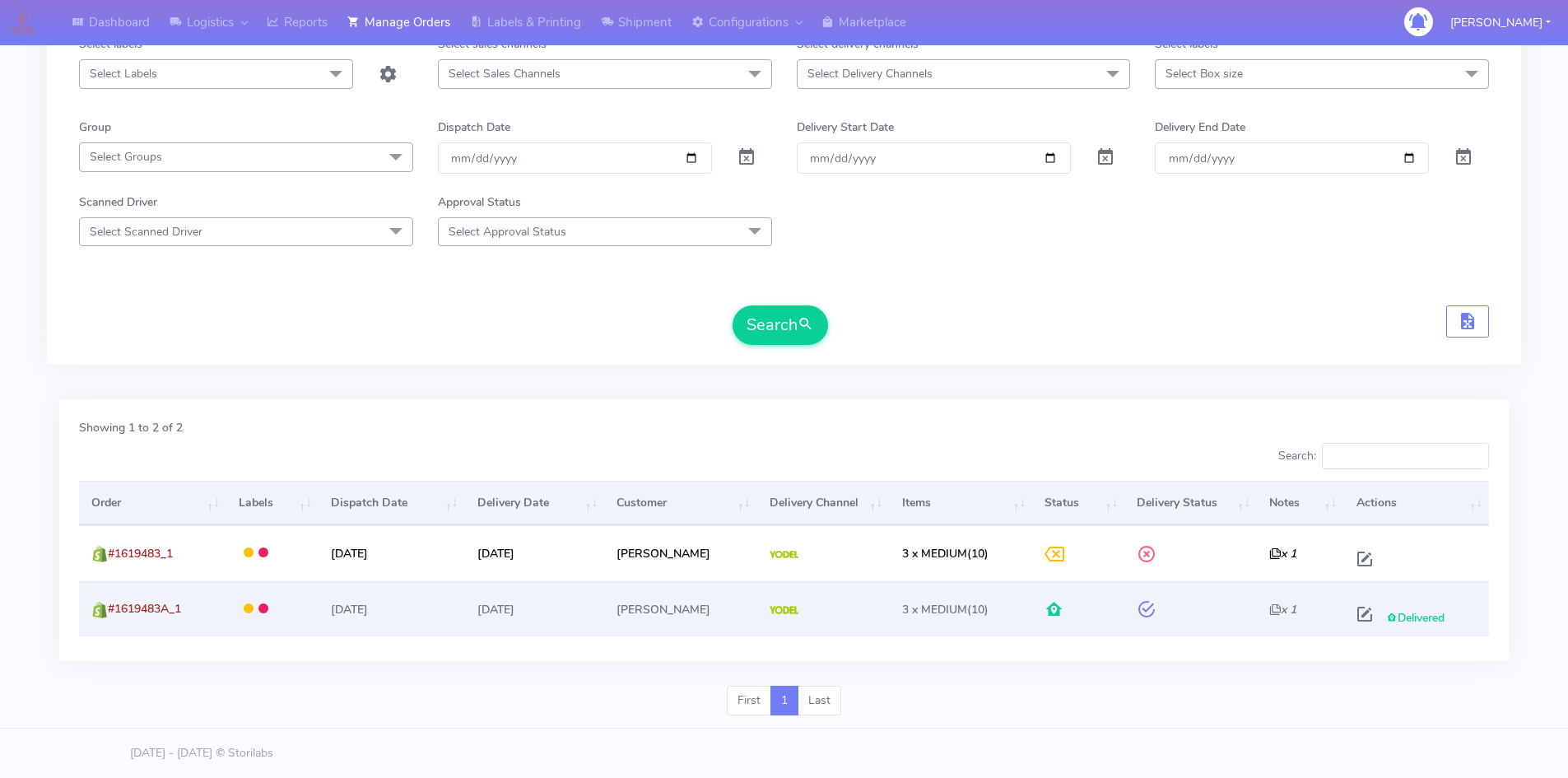
click at [1387, 619] on span "Delivered" at bounding box center [1415, 618] width 58 height 15
click at [1358, 615] on span at bounding box center [1364, 618] width 30 height 15
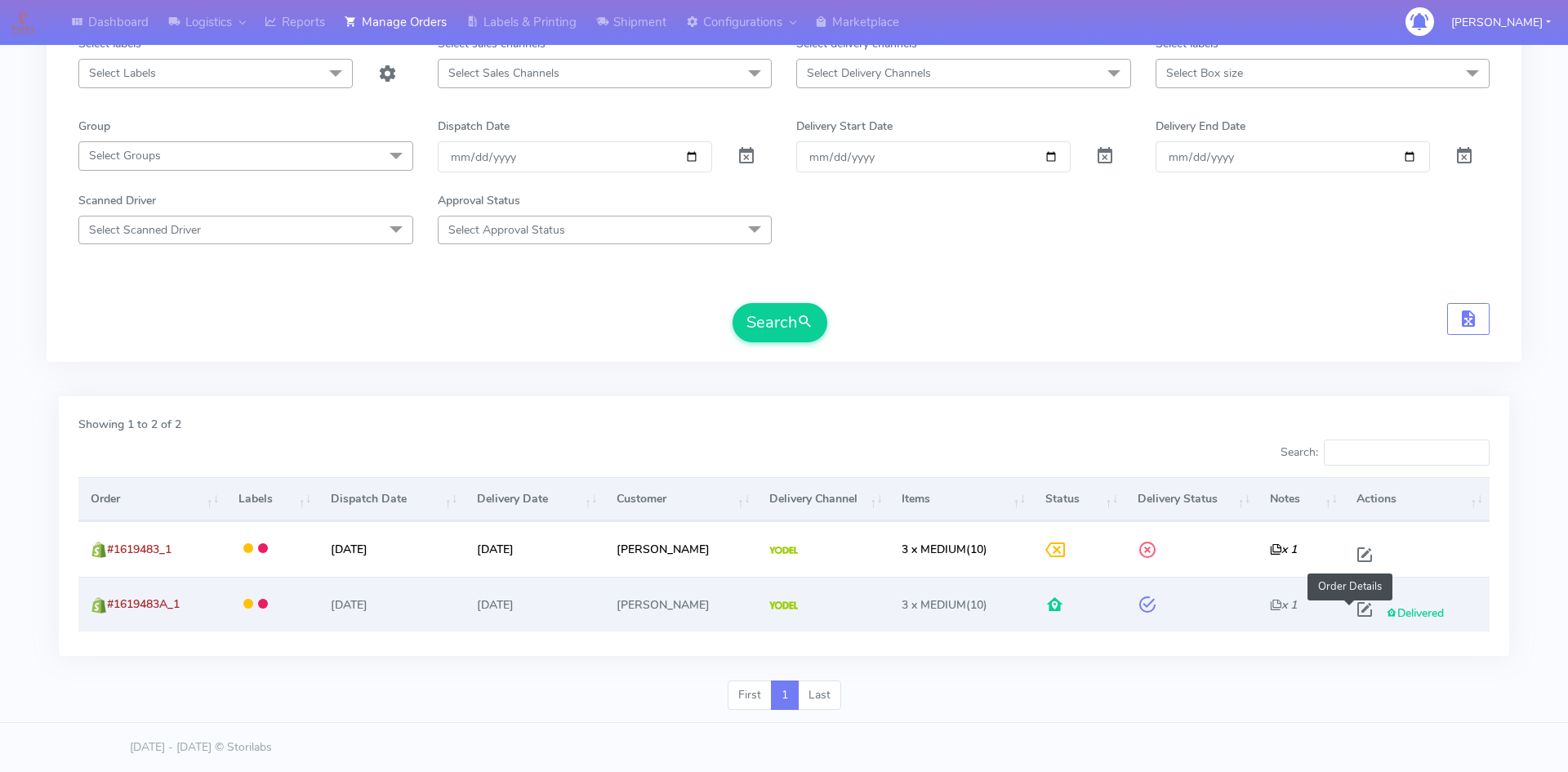
select select "5"
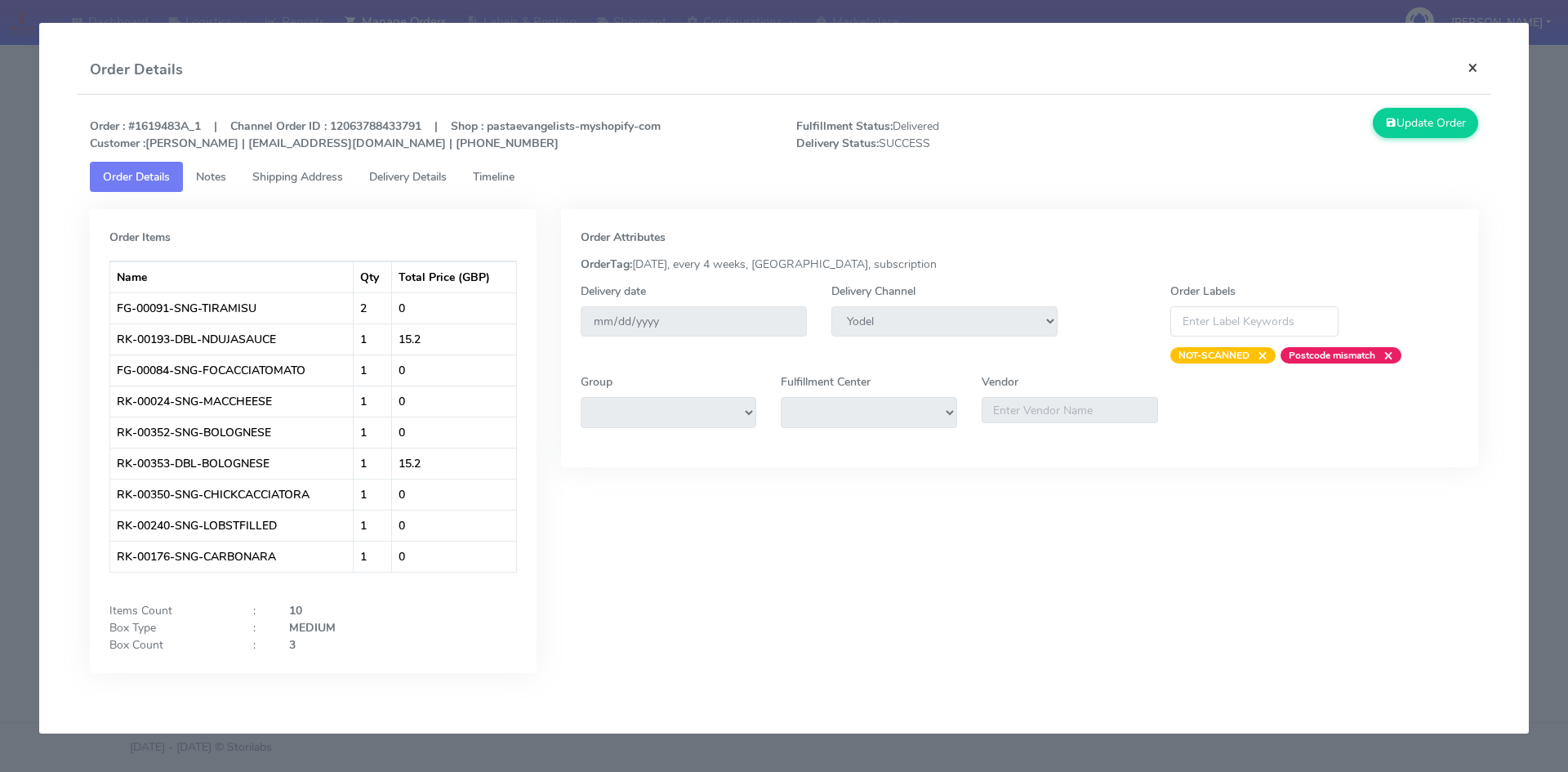
click at [1478, 70] on button "×" at bounding box center [1473, 66] width 37 height 43
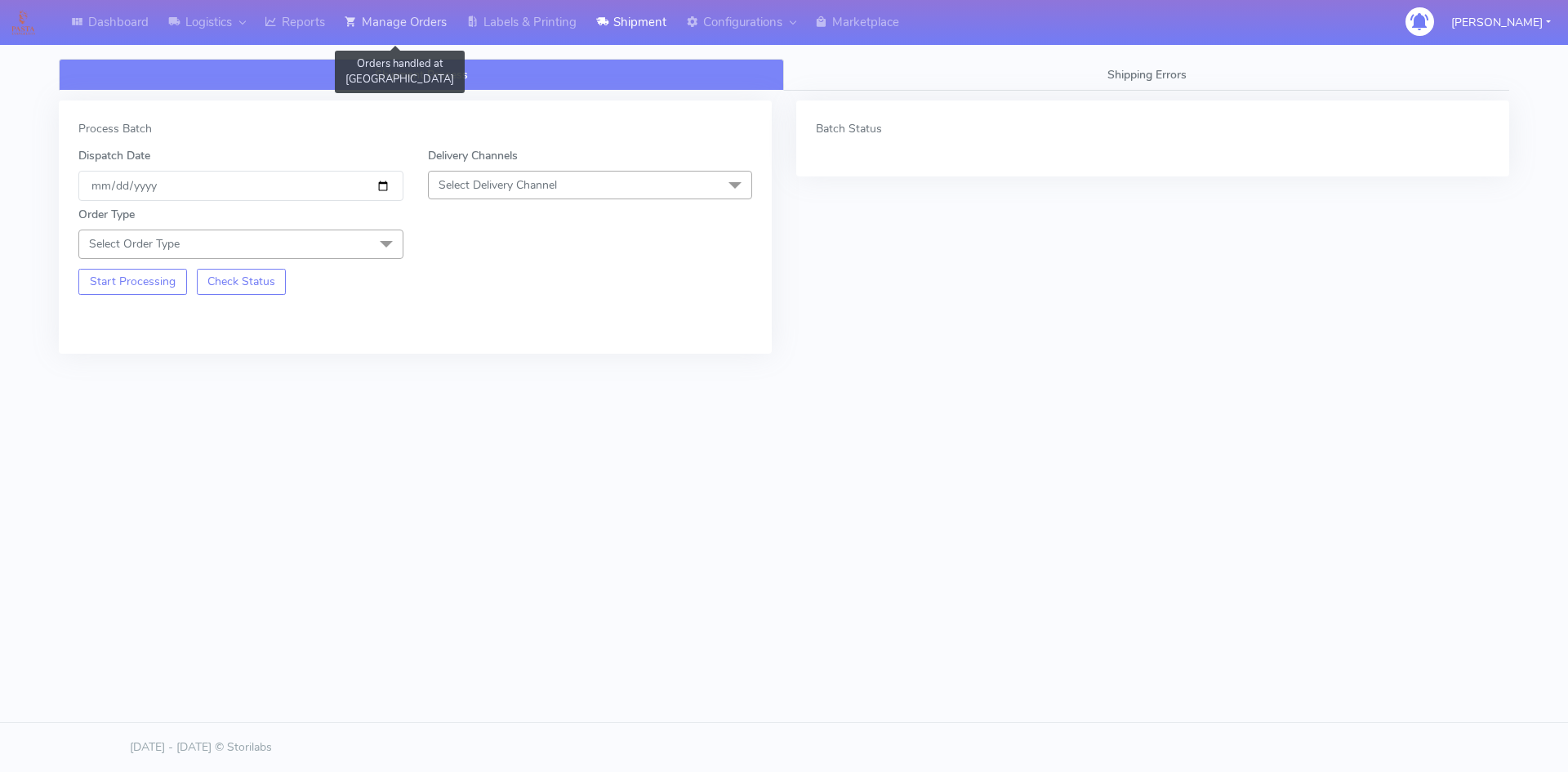
click at [414, 18] on link "Manage Orders" at bounding box center [395, 22] width 122 height 45
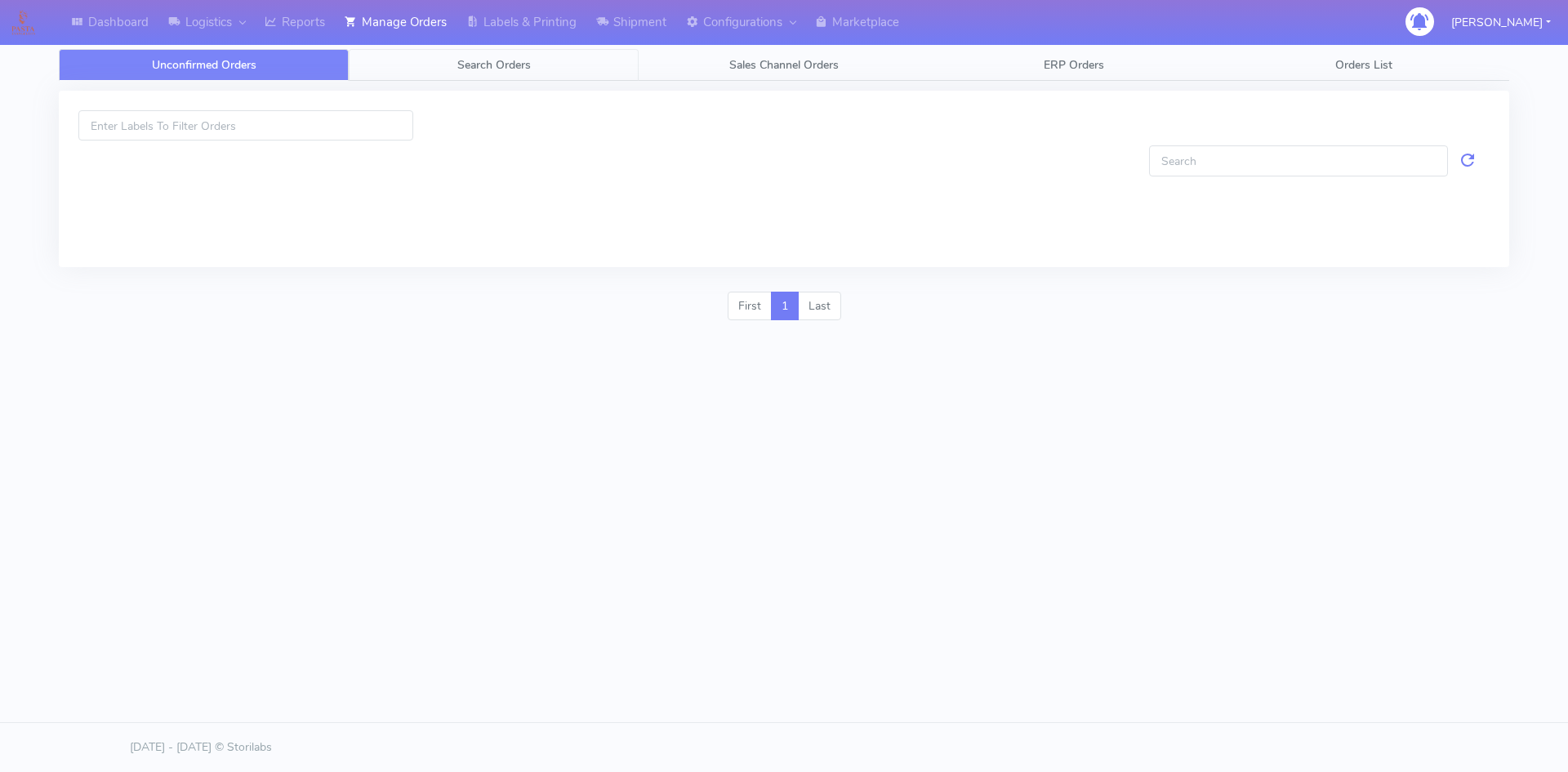
click at [534, 61] on link "Search Orders" at bounding box center [494, 65] width 290 height 32
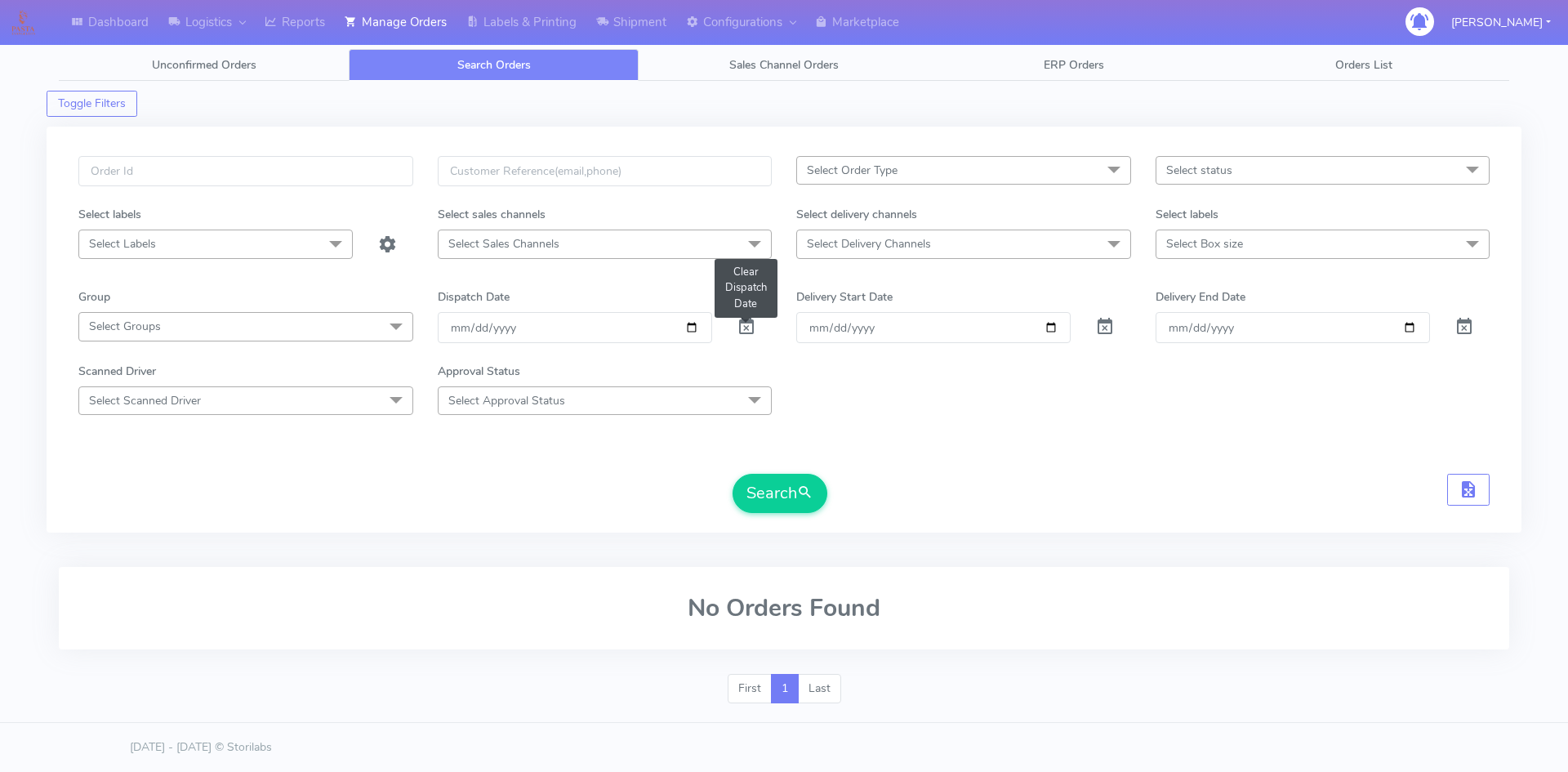
click at [748, 327] on span at bounding box center [746, 330] width 19 height 15
click at [135, 168] on input "text" at bounding box center [245, 172] width 335 height 30
type input "1619483"
click at [814, 494] on span "submit" at bounding box center [805, 493] width 16 height 22
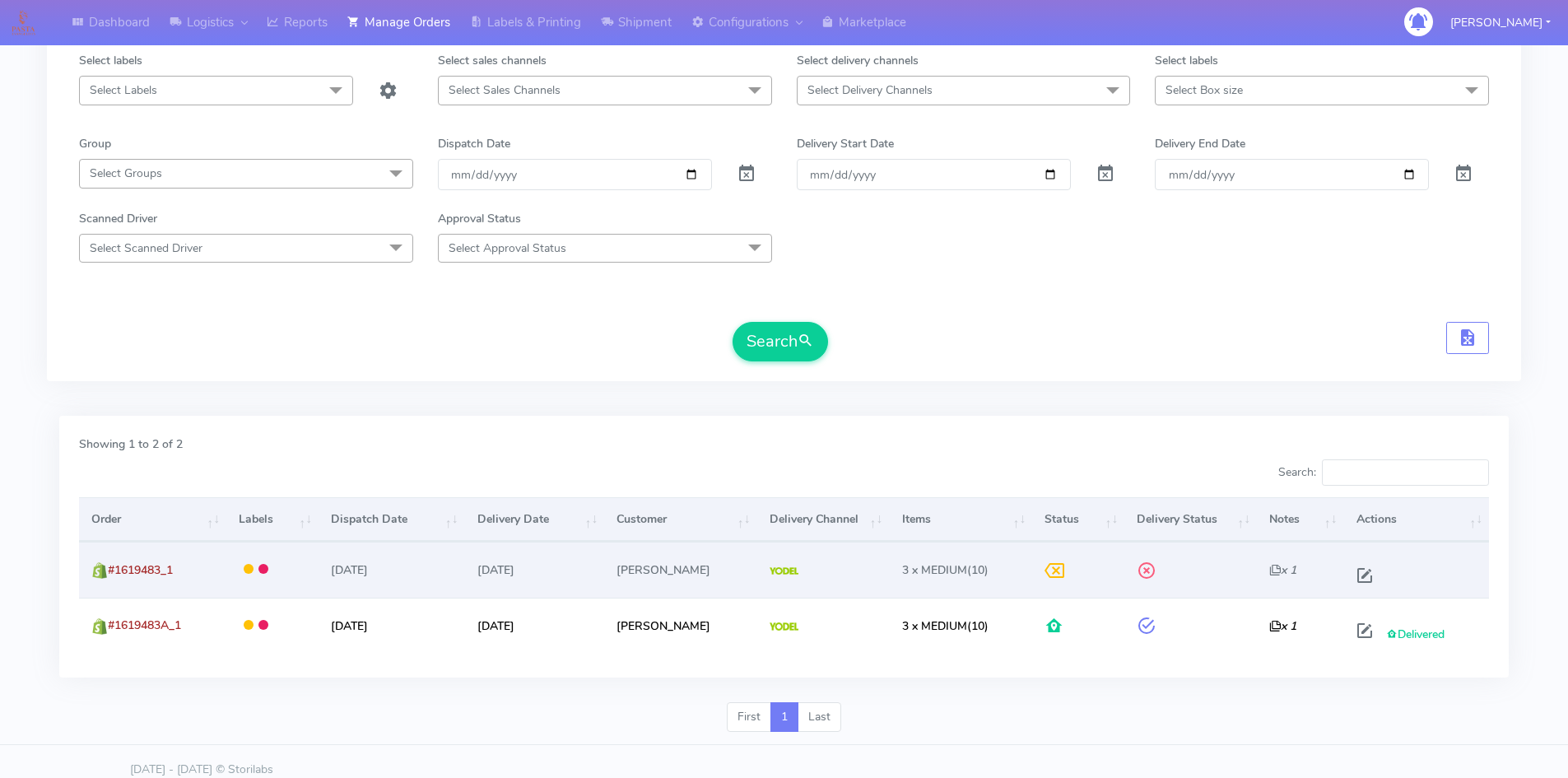
scroll to position [172, 0]
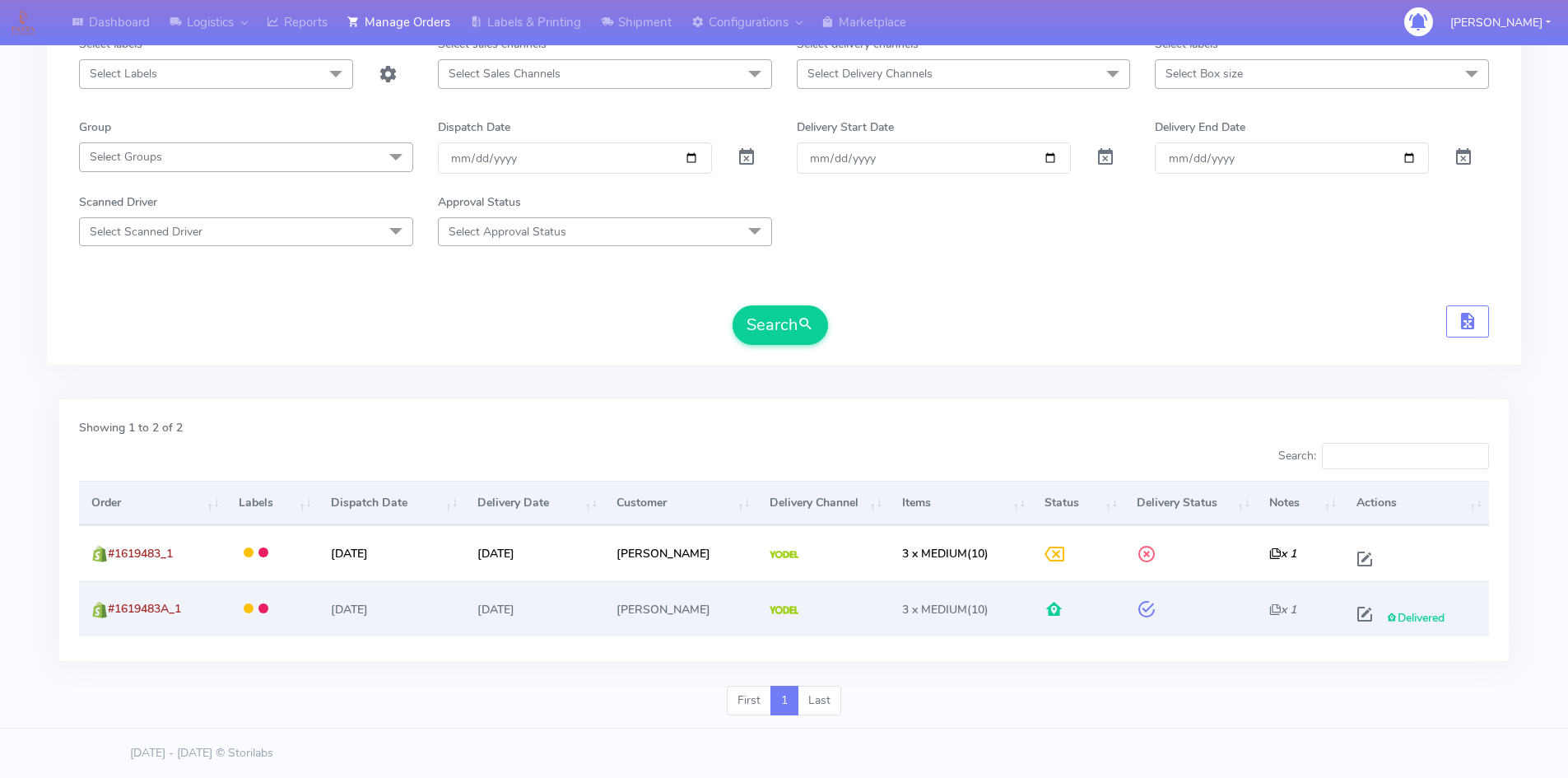
click at [1387, 614] on span "Delivered" at bounding box center [1415, 618] width 58 height 15
click at [1392, 617] on span "Delivered" at bounding box center [1415, 618] width 58 height 15
click at [1045, 608] on span at bounding box center [1054, 613] width 19 height 15
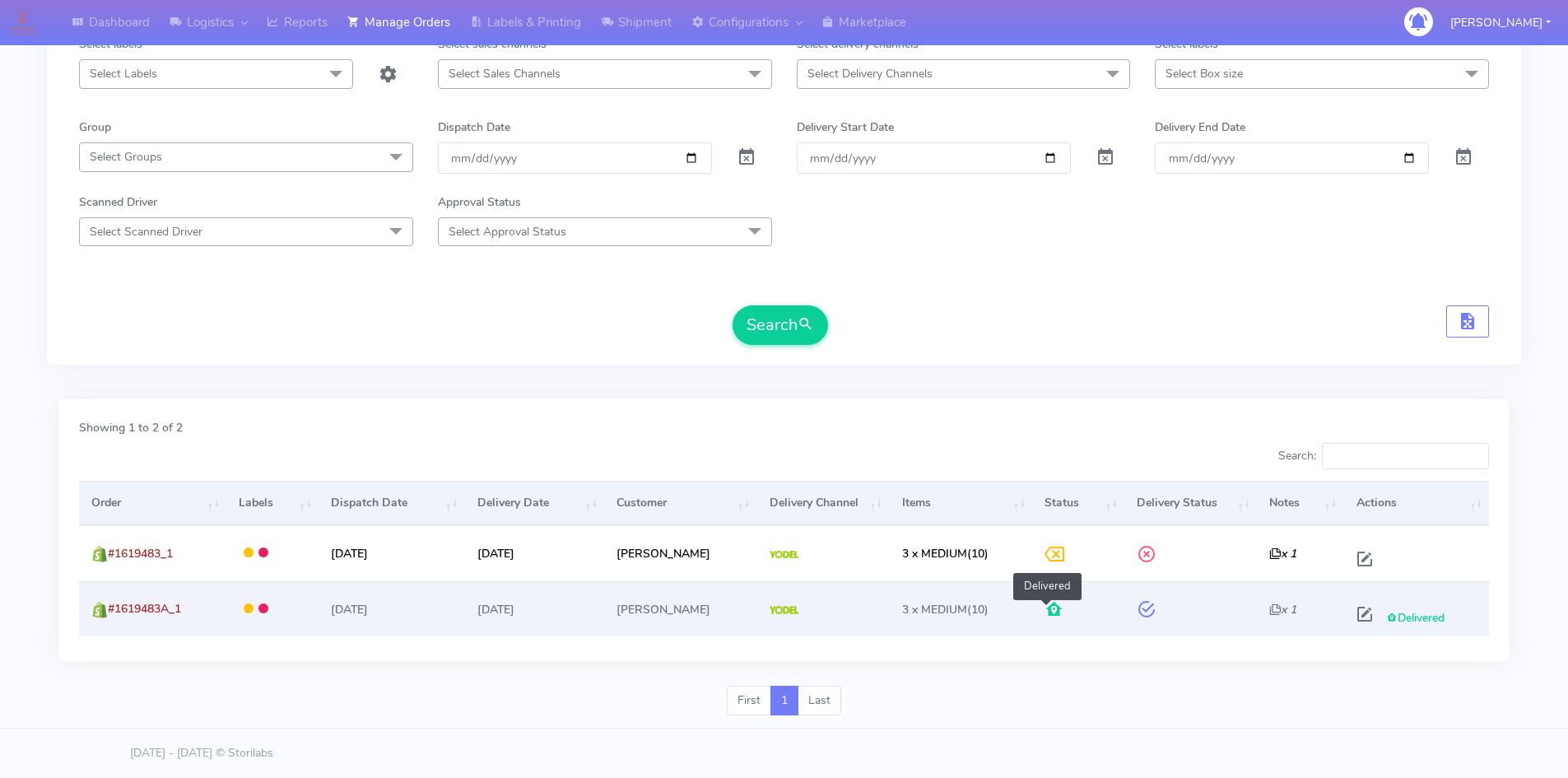
click at [1045, 608] on span at bounding box center [1054, 613] width 19 height 15
click at [1360, 619] on span at bounding box center [1364, 618] width 30 height 15
select select "5"
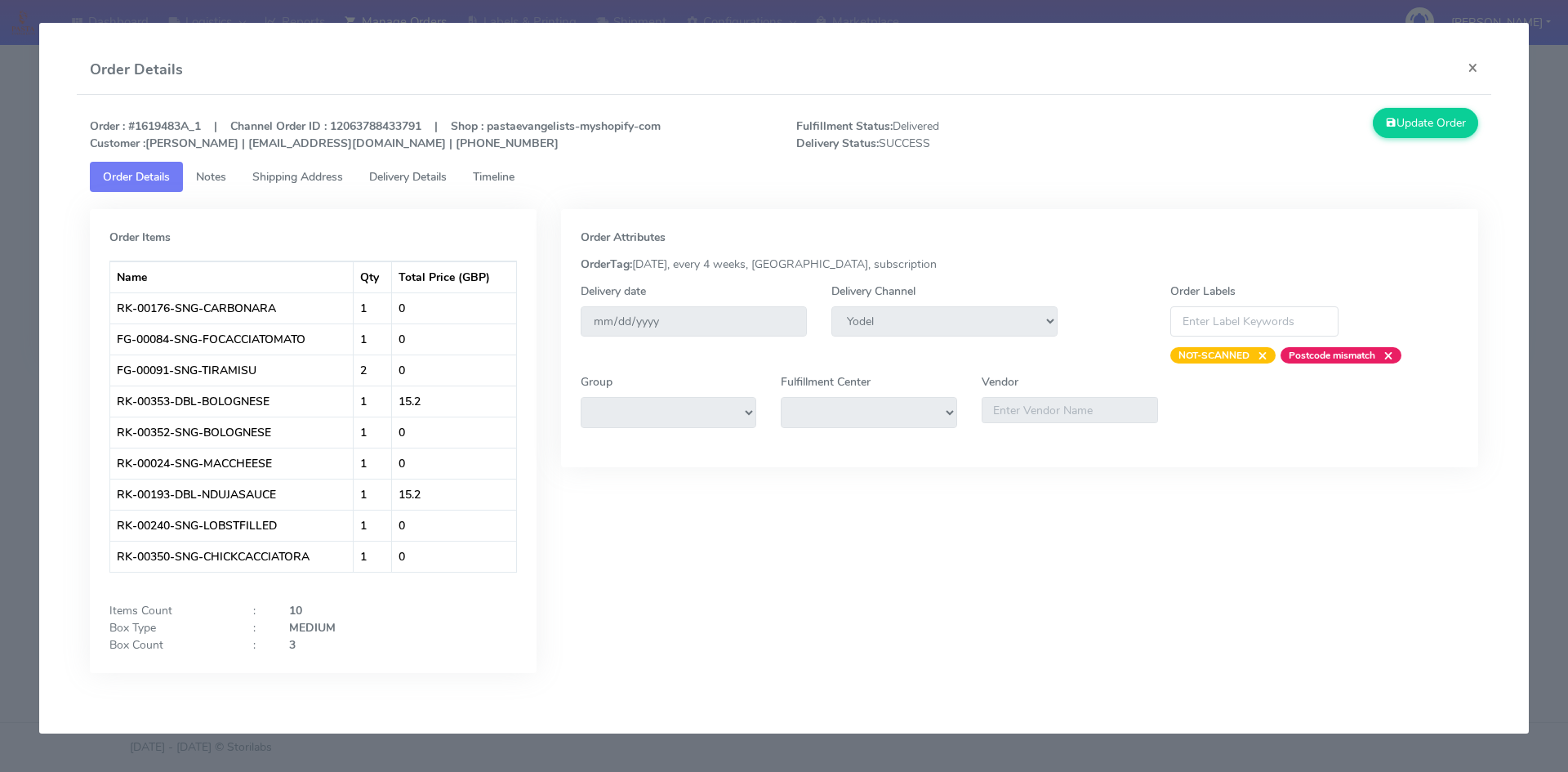
click at [401, 170] on span "Delivery Details" at bounding box center [408, 177] width 77 height 15
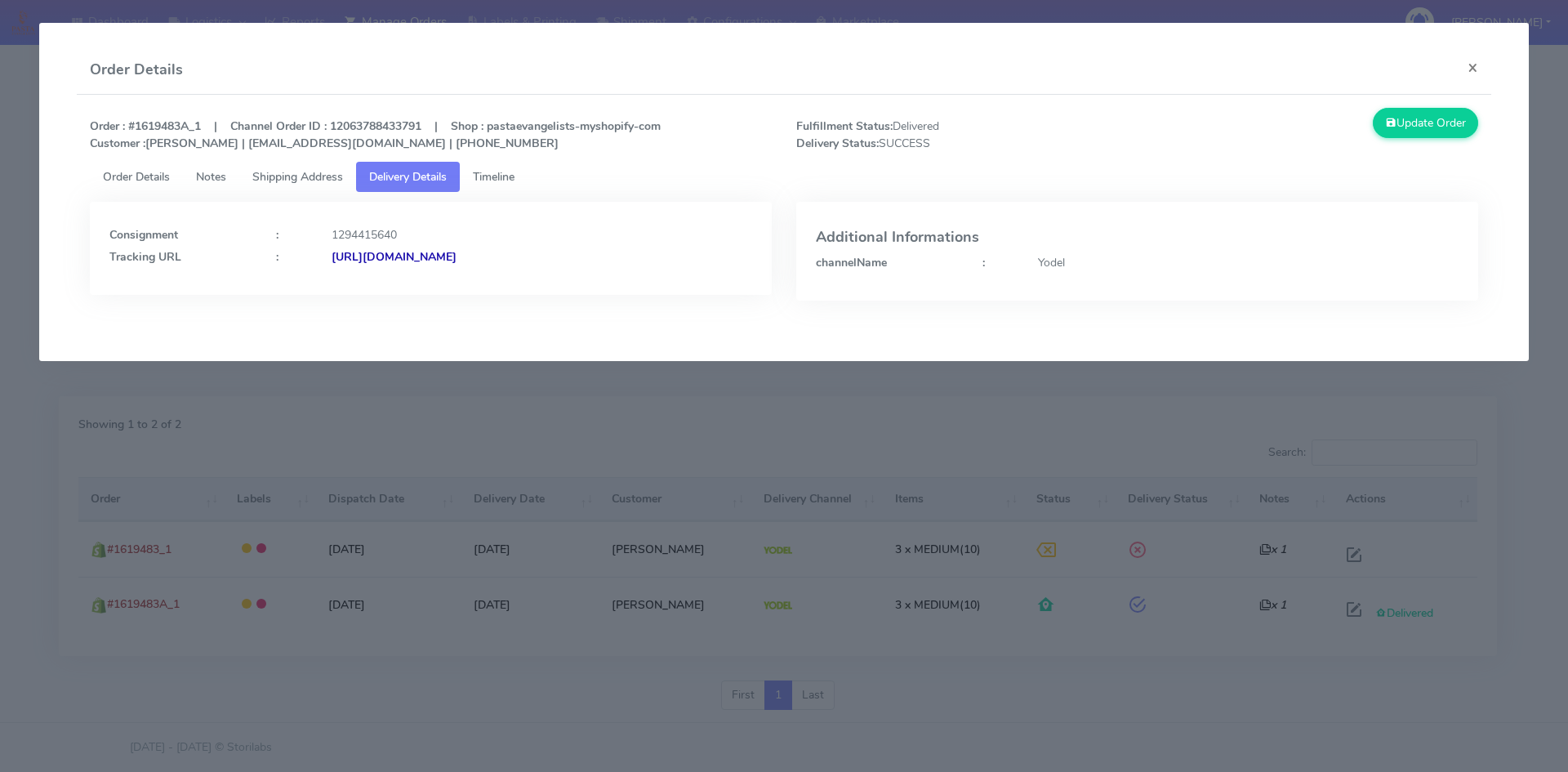
click at [457, 260] on strong "https://www.yodel.co.uk/tracking/JJD0002249960896245" at bounding box center [393, 256] width 125 height 15
click at [1474, 69] on button "×" at bounding box center [1473, 66] width 37 height 43
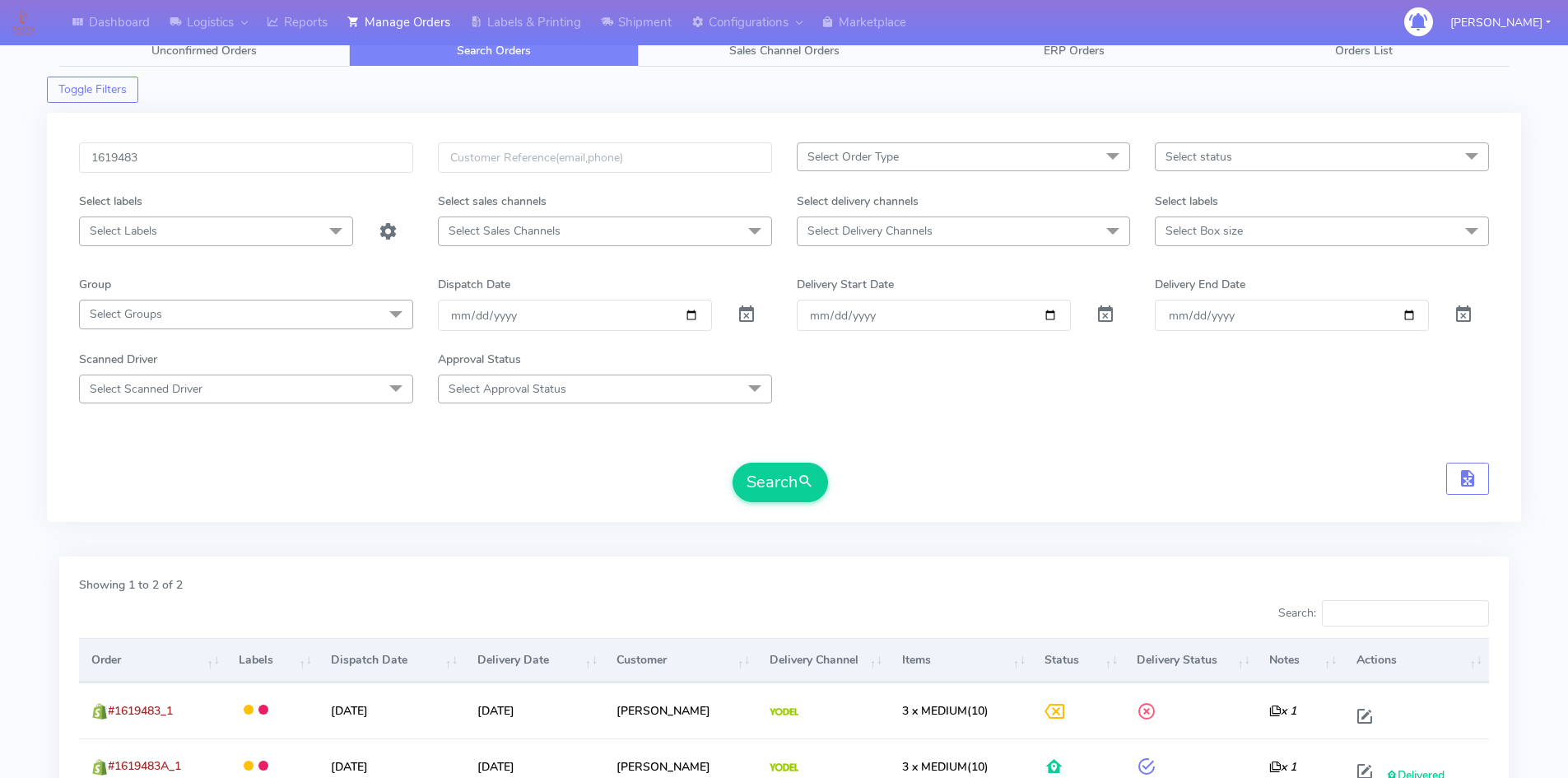
scroll to position [0, 0]
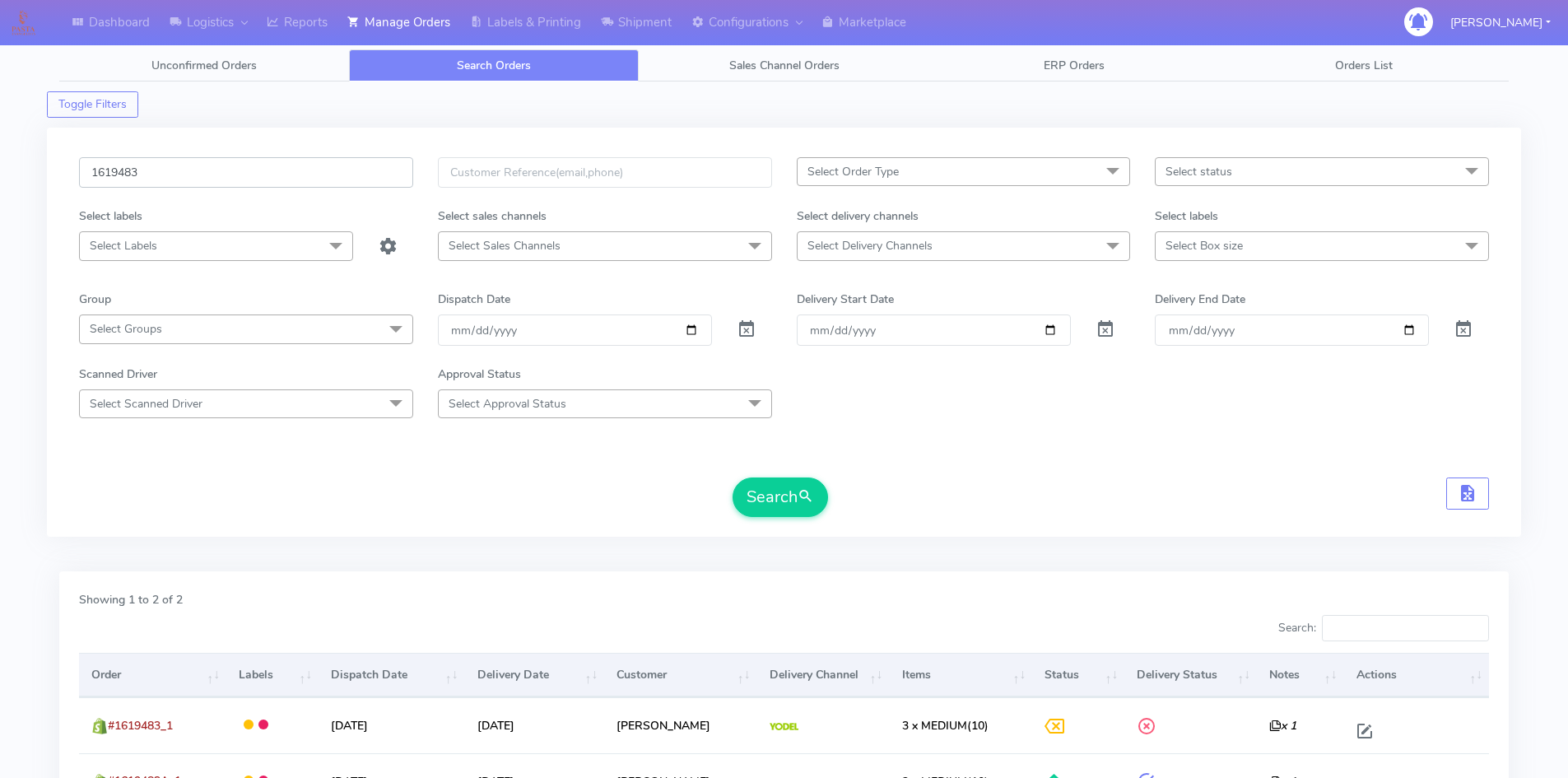
drag, startPoint x: 167, startPoint y: 170, endPoint x: 42, endPoint y: 162, distance: 125.3
click at [43, 162] on div "Dashboard Logistics London Logistics Reports Manage Orders Labels & Printing Sh…" at bounding box center [784, 465] width 1568 height 871
paste input "22737"
type input "1622737"
click at [777, 495] on button "Search" at bounding box center [780, 497] width 96 height 40
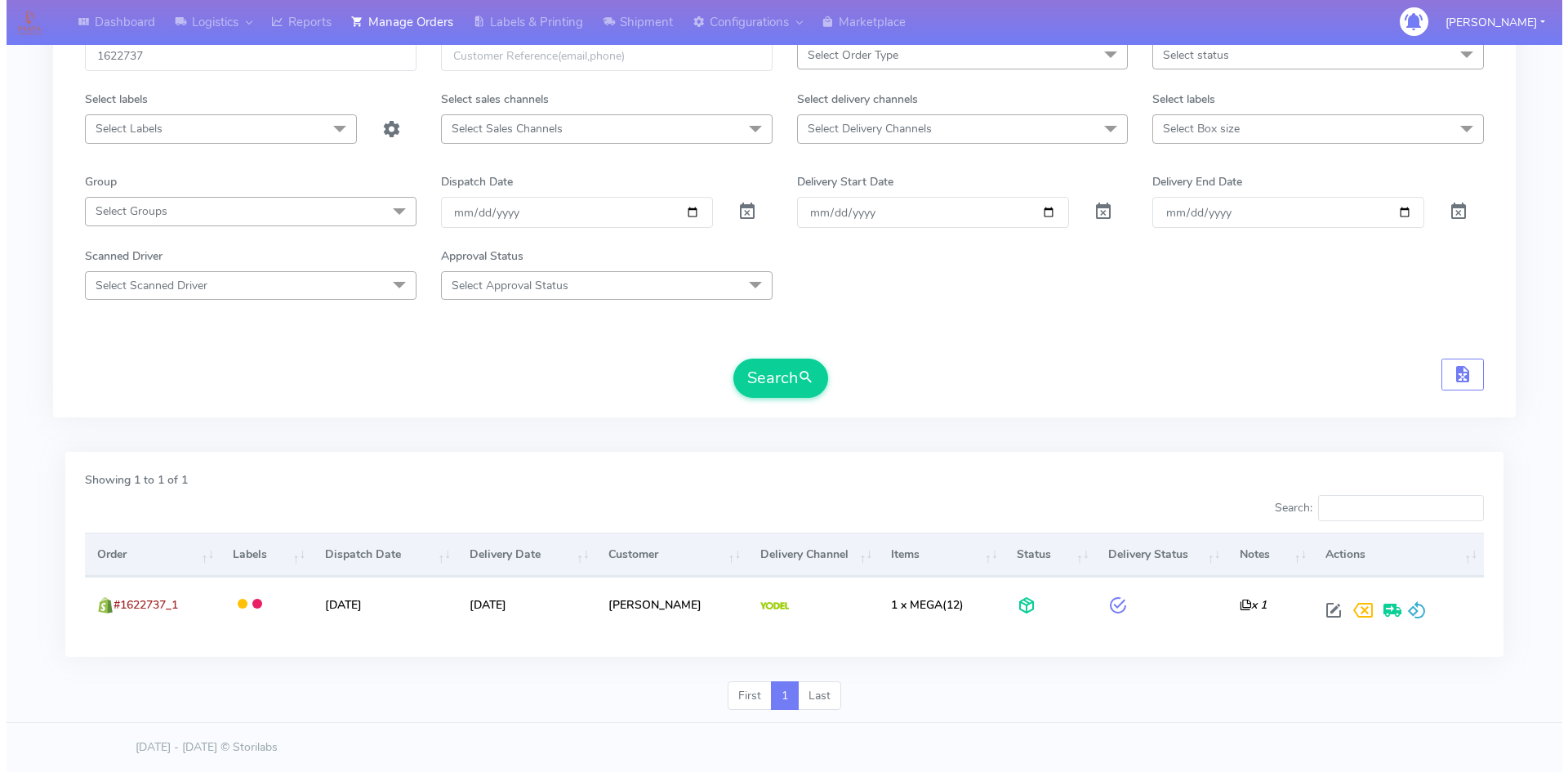
scroll to position [132, 0]
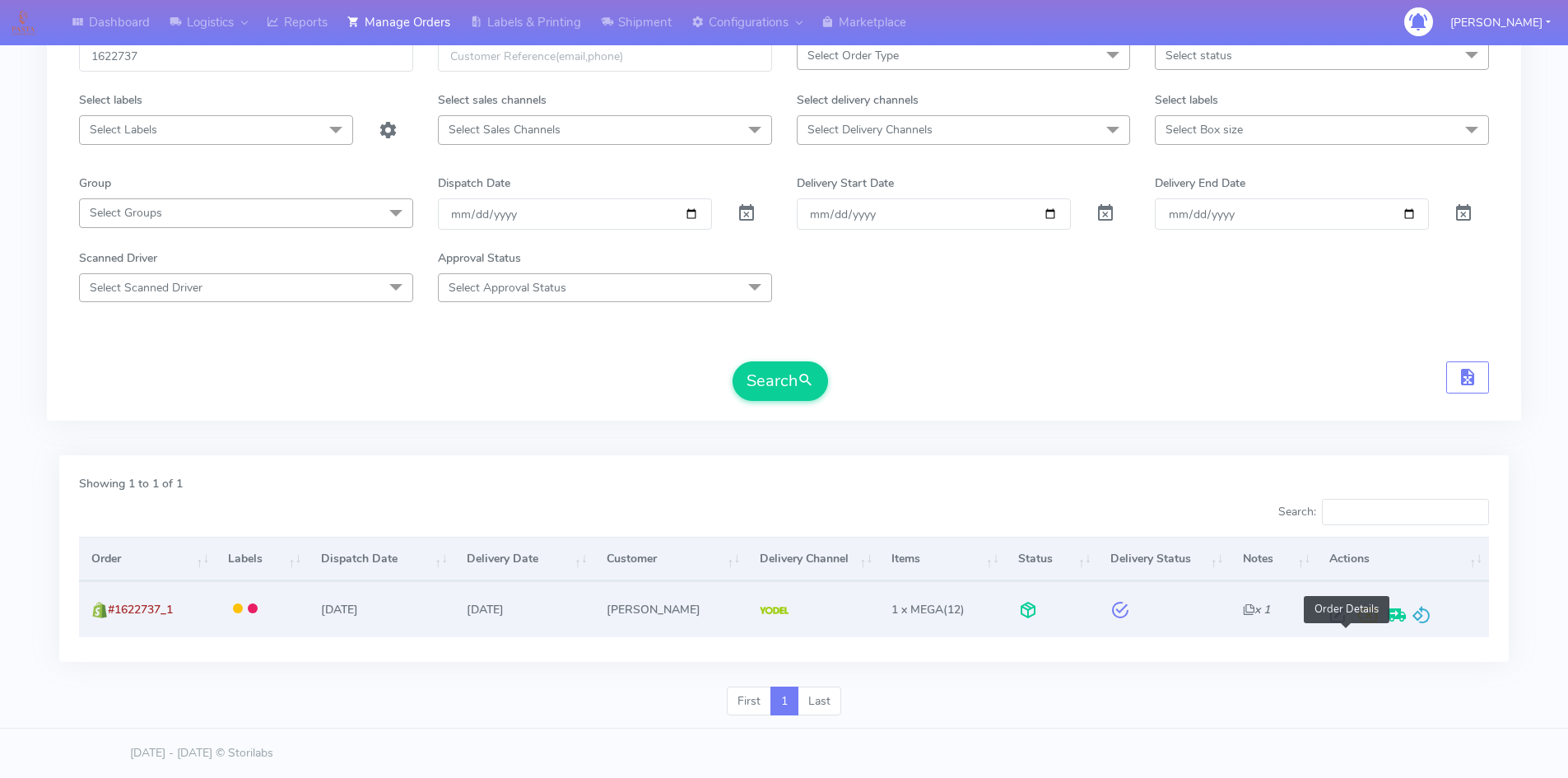
click at [1343, 620] on span at bounding box center [1337, 619] width 30 height 15
select select "5"
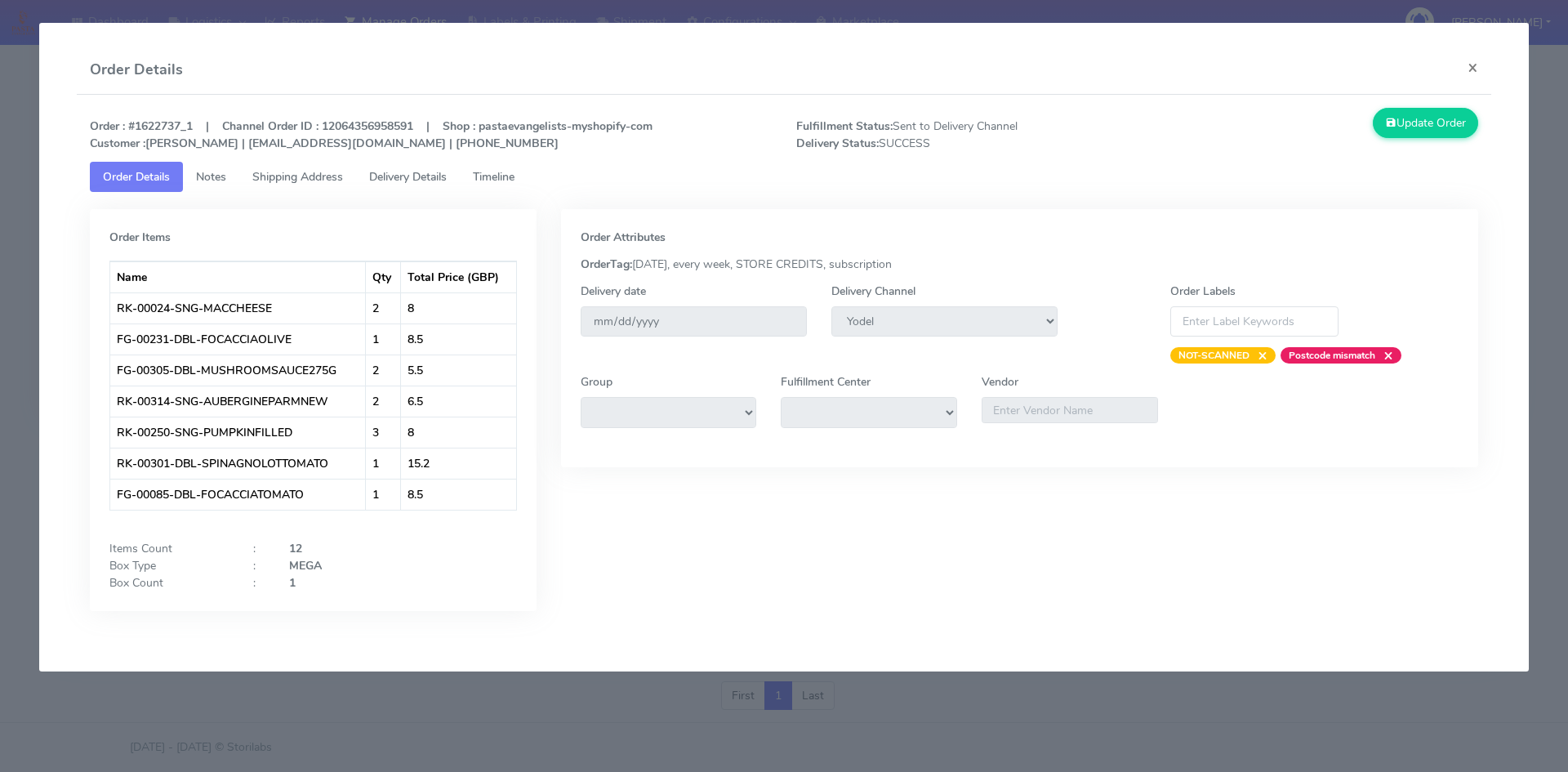
click at [284, 185] on link "Shipping Address" at bounding box center [298, 177] width 117 height 30
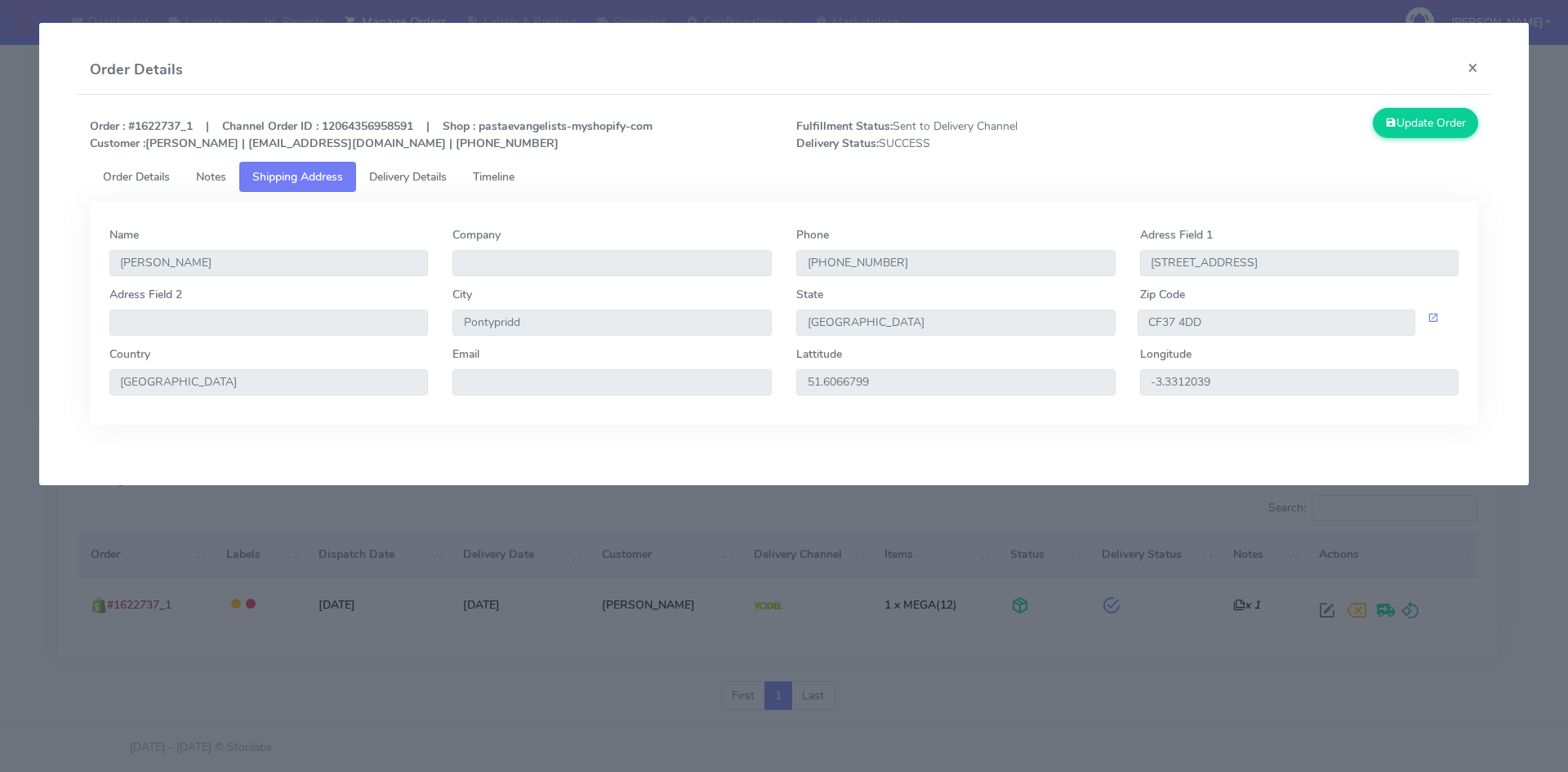
click at [403, 171] on span "Delivery Details" at bounding box center [408, 177] width 77 height 15
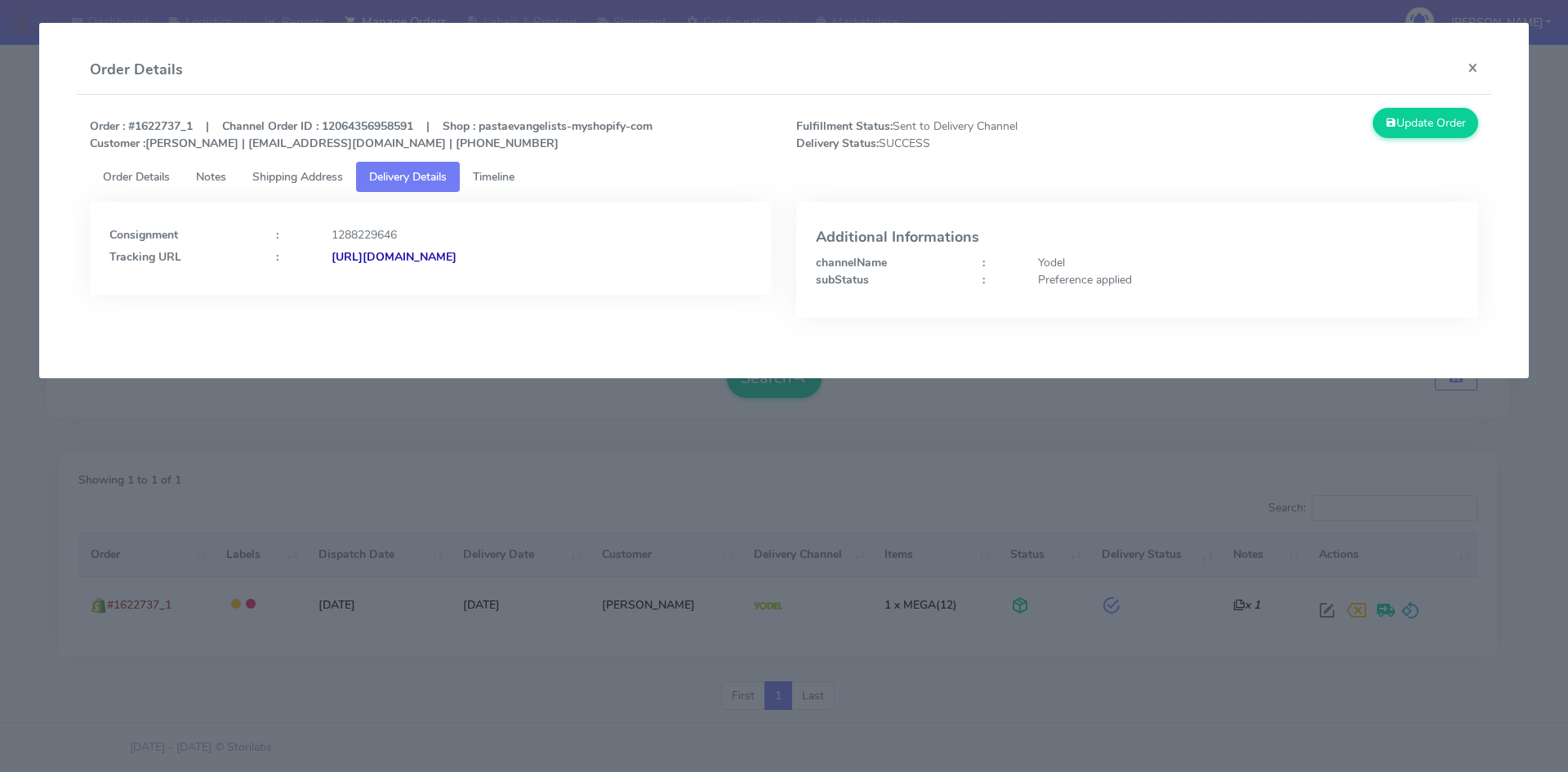
click at [496, 171] on span "Timeline" at bounding box center [494, 177] width 42 height 15
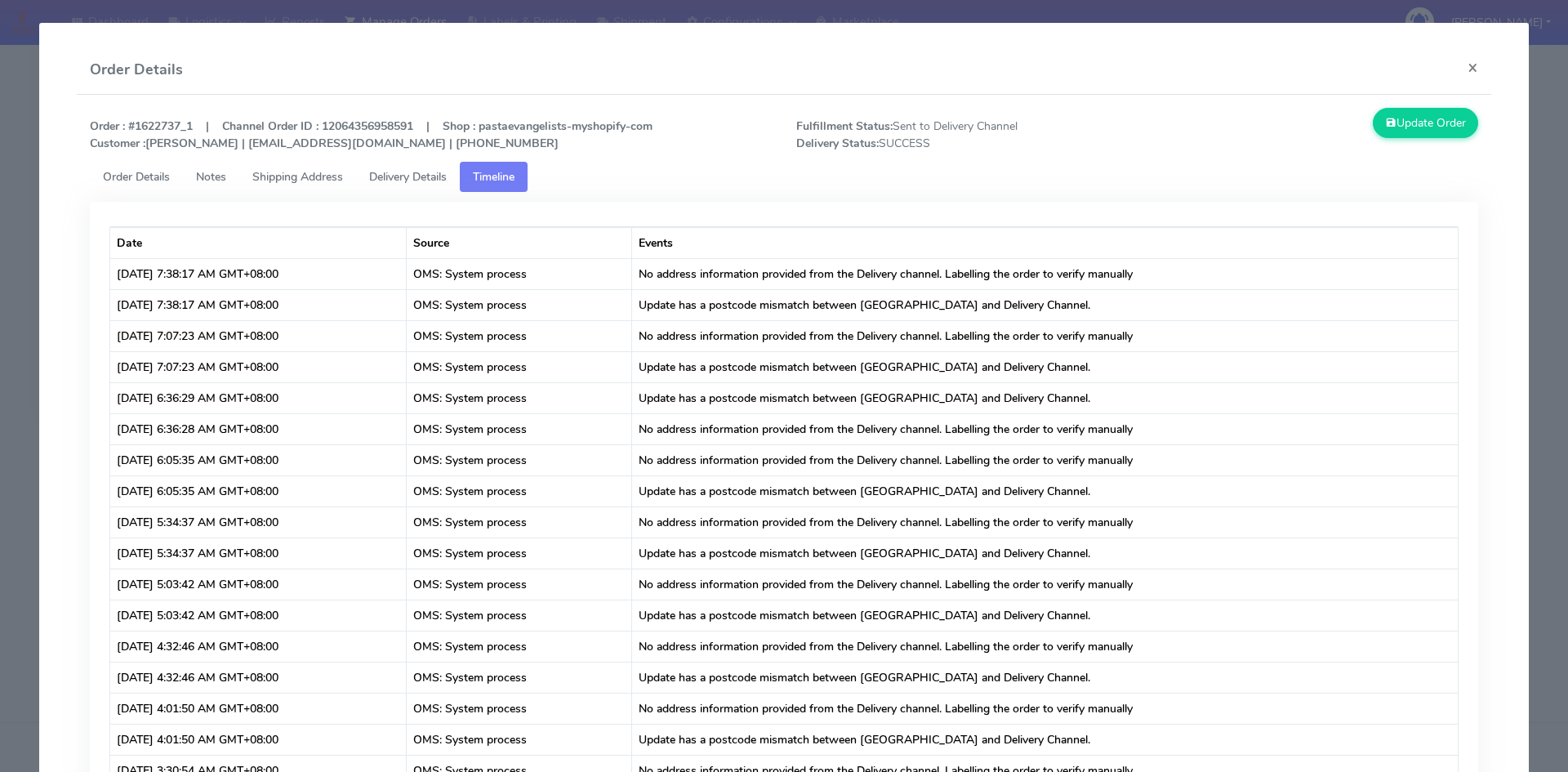
click at [143, 173] on span "Order Details" at bounding box center [136, 177] width 67 height 15
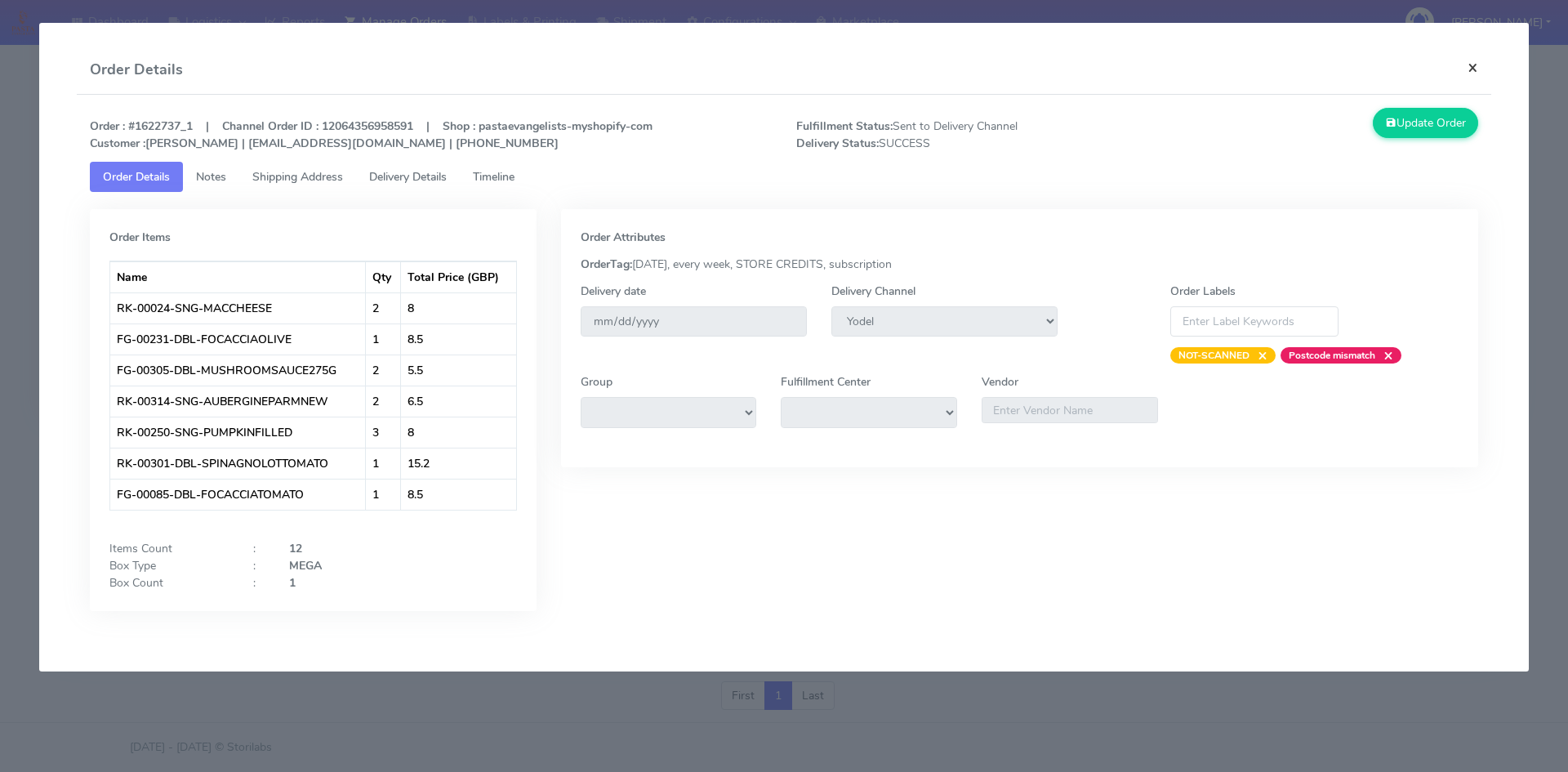
click at [1481, 71] on button "×" at bounding box center [1473, 66] width 37 height 43
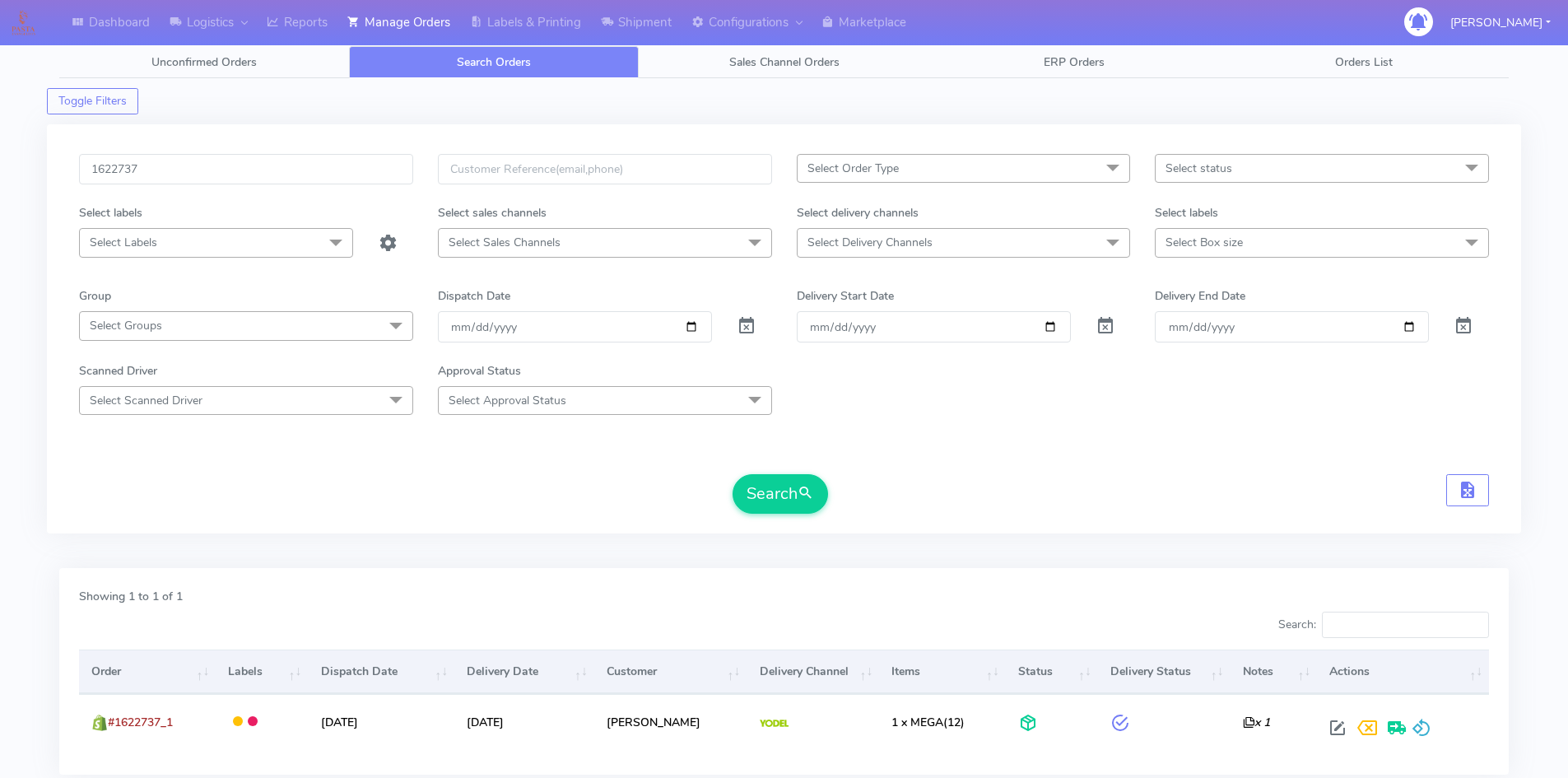
scroll to position [0, 0]
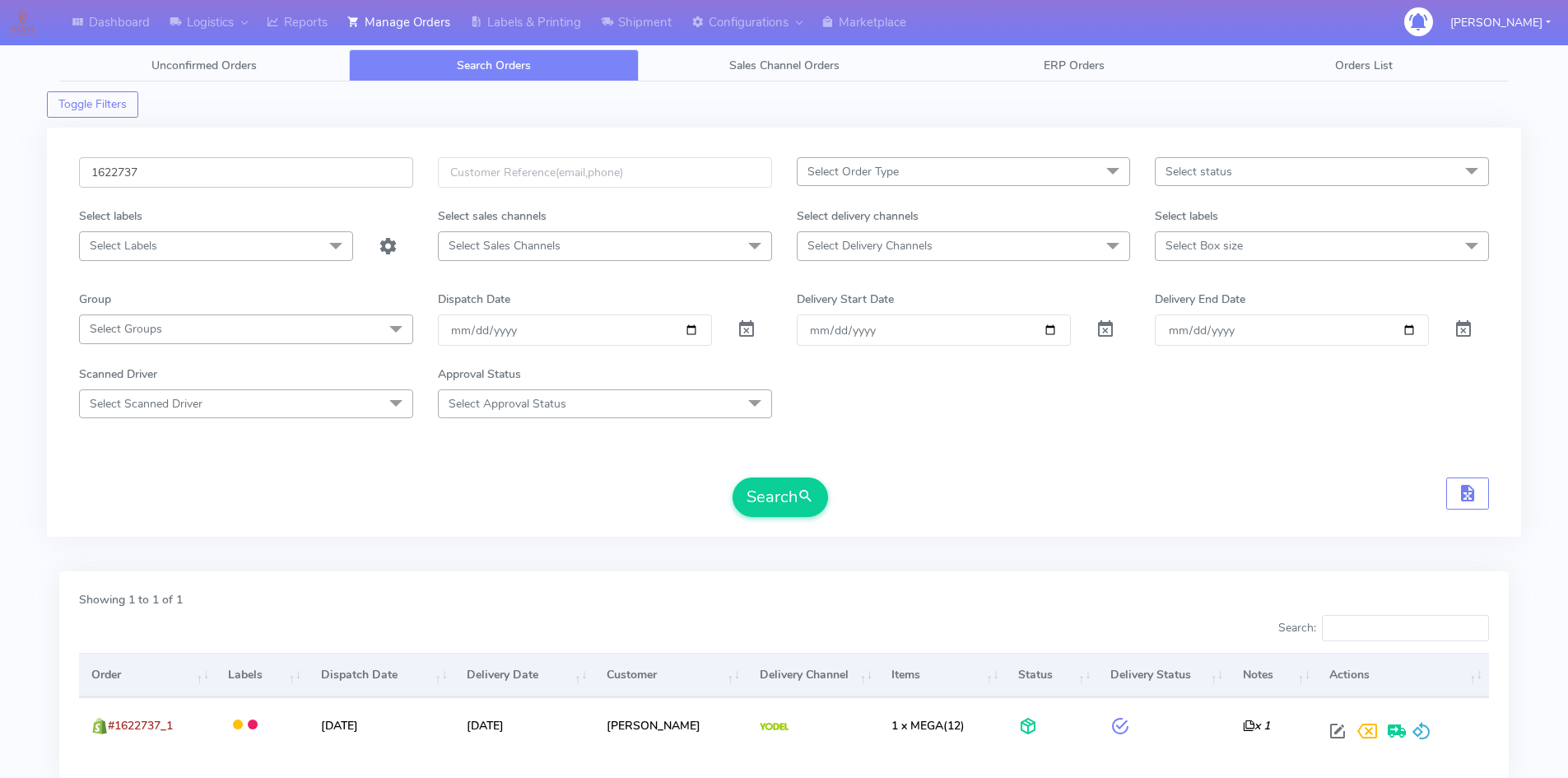
drag, startPoint x: 212, startPoint y: 164, endPoint x: 72, endPoint y: 160, distance: 140.1
click at [53, 173] on div "1622737 Select Order Type Select All MEALS ATAVI One Off Pasta Club Gift Kit Ev…" at bounding box center [784, 332] width 1474 height 409
click at [774, 495] on button "Search" at bounding box center [780, 497] width 96 height 40
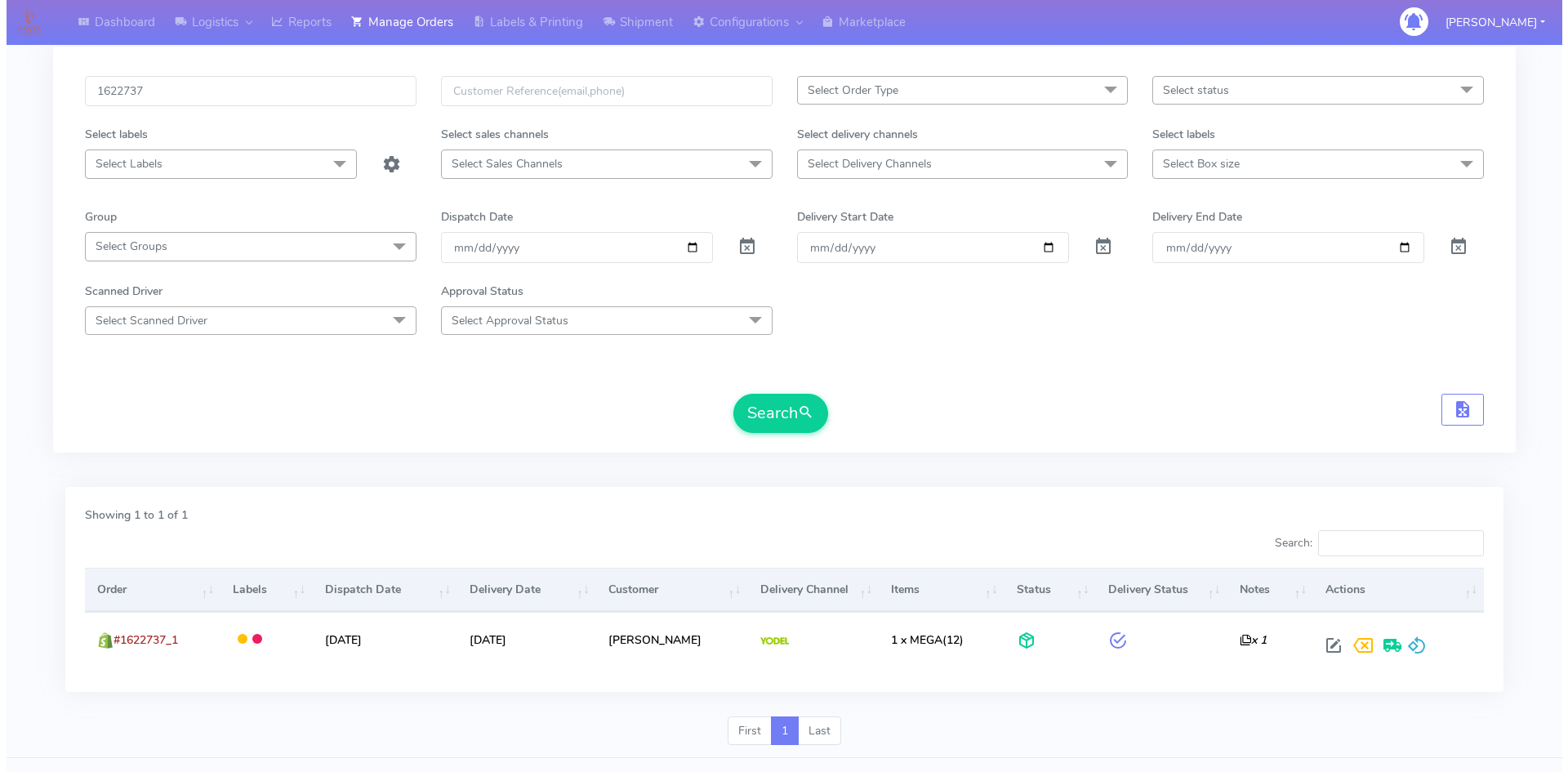
scroll to position [132, 0]
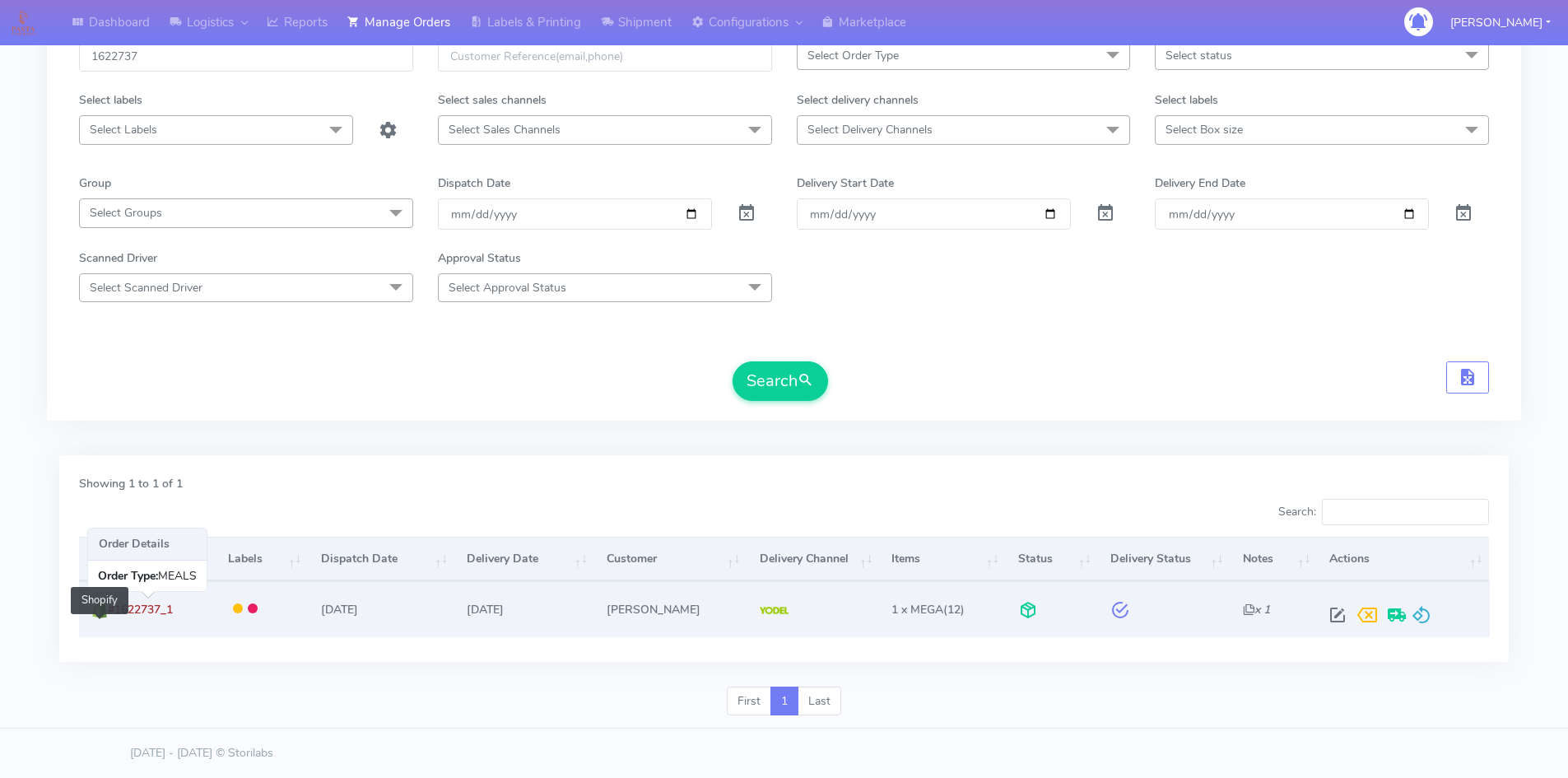
click at [101, 613] on img at bounding box center [99, 609] width 16 height 16
click at [147, 609] on span "#1622737_1" at bounding box center [140, 609] width 65 height 15
click at [554, 617] on td "08/09/2025" at bounding box center [524, 609] width 140 height 55
click at [244, 613] on td at bounding box center [262, 609] width 92 height 55
click at [1345, 619] on span at bounding box center [1337, 619] width 30 height 15
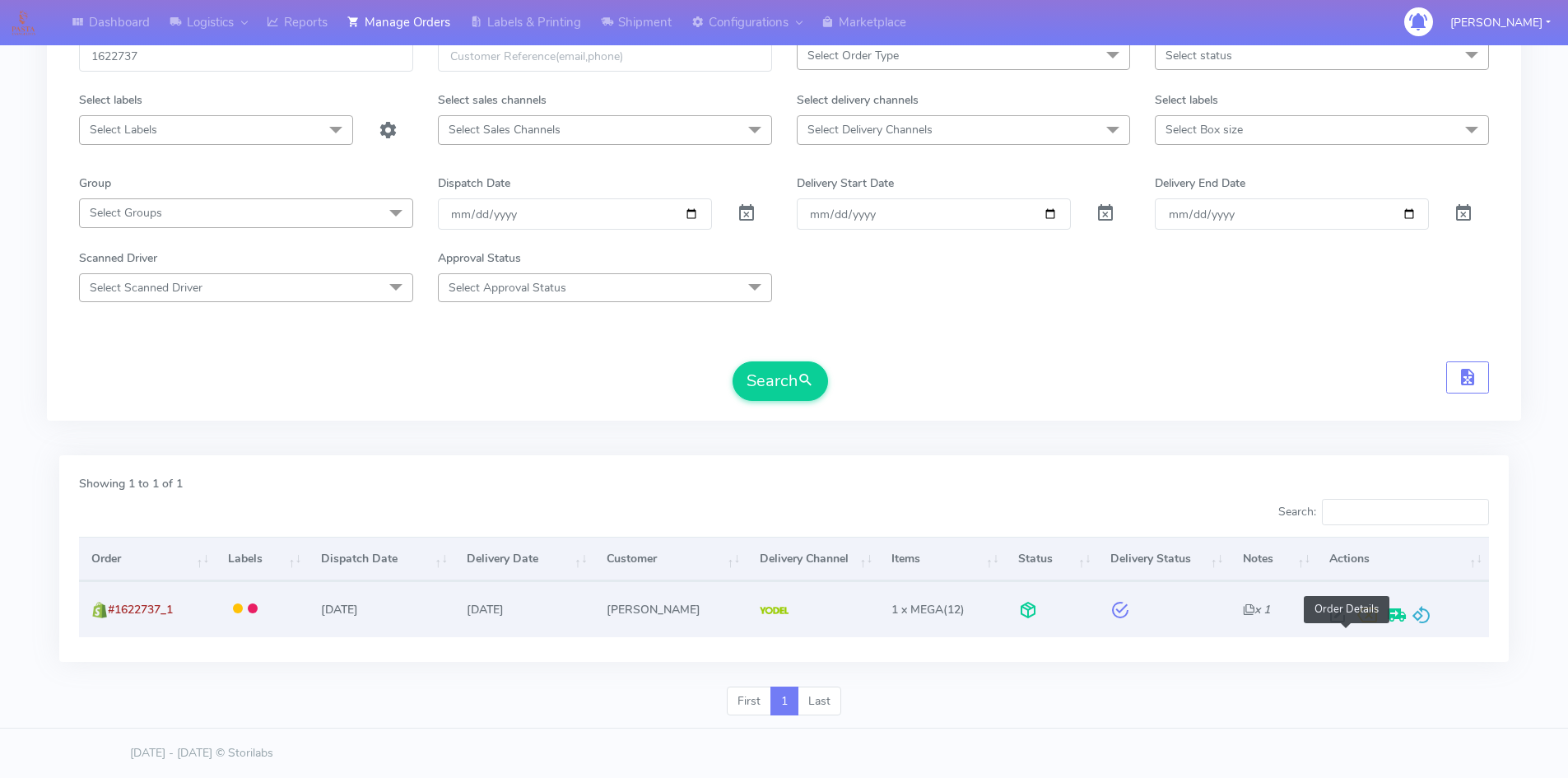
select select "5"
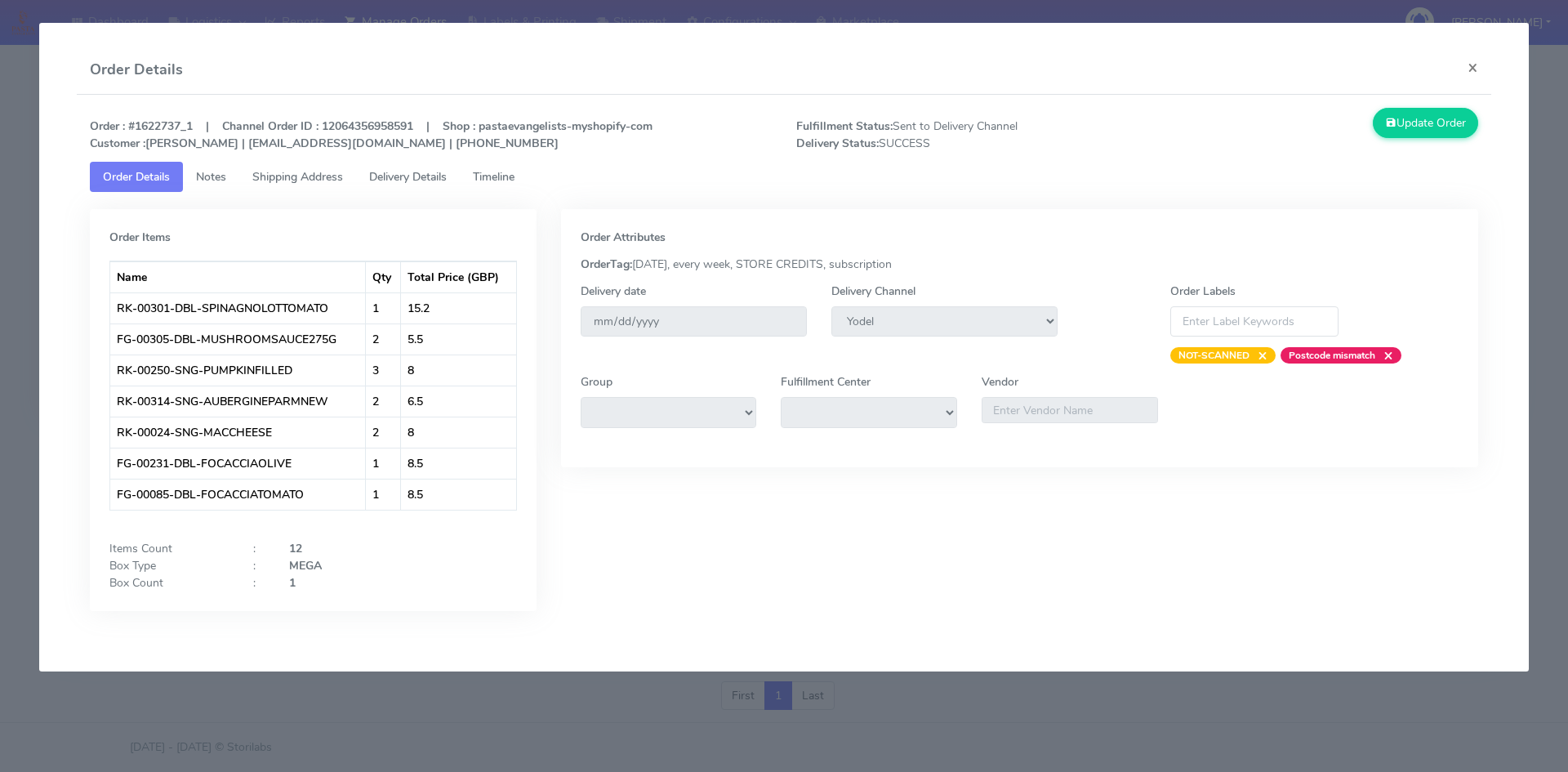
click at [306, 181] on span "Shipping Address" at bounding box center [298, 177] width 91 height 15
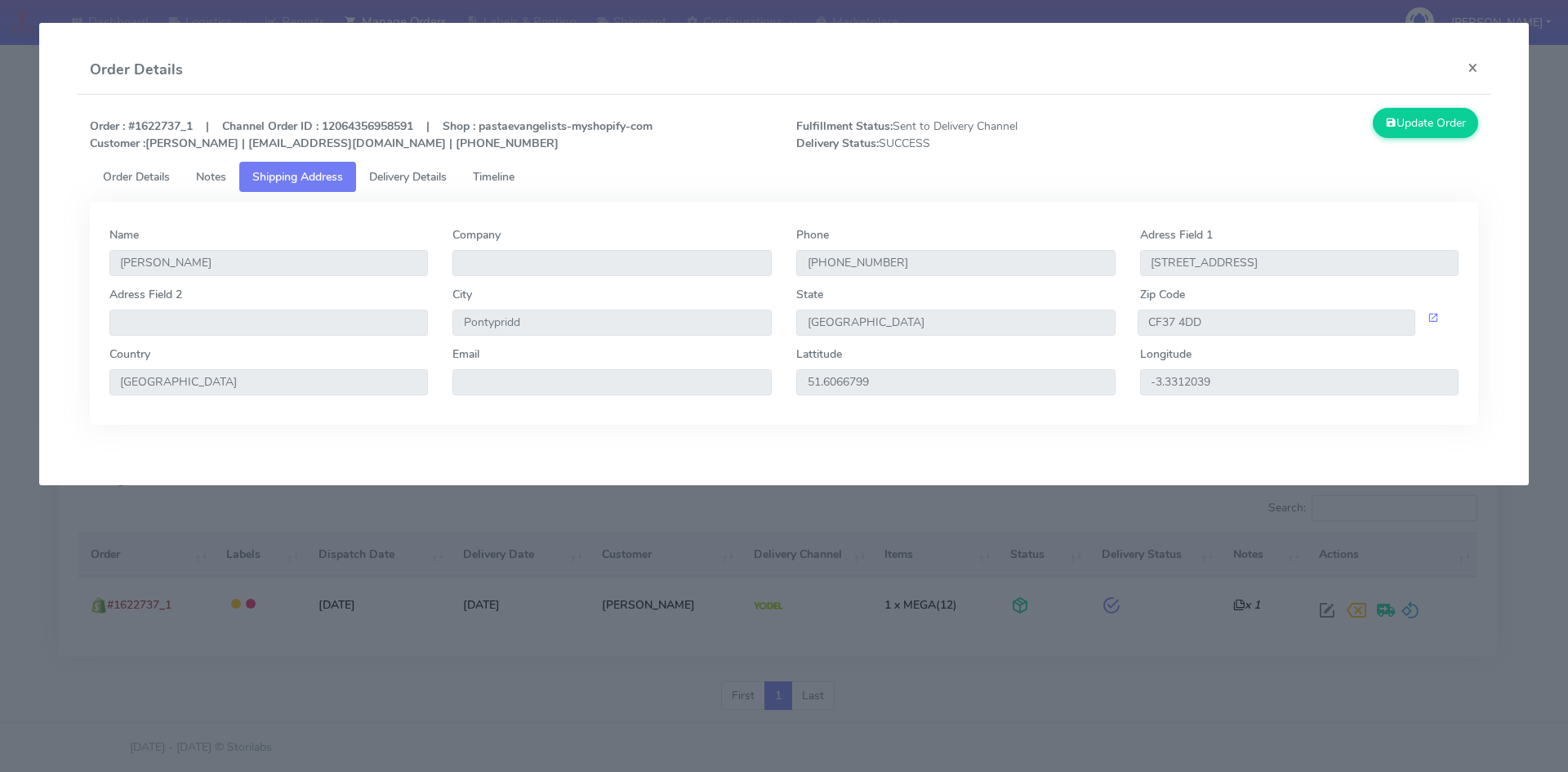
click at [432, 179] on span "Delivery Details" at bounding box center [408, 177] width 77 height 15
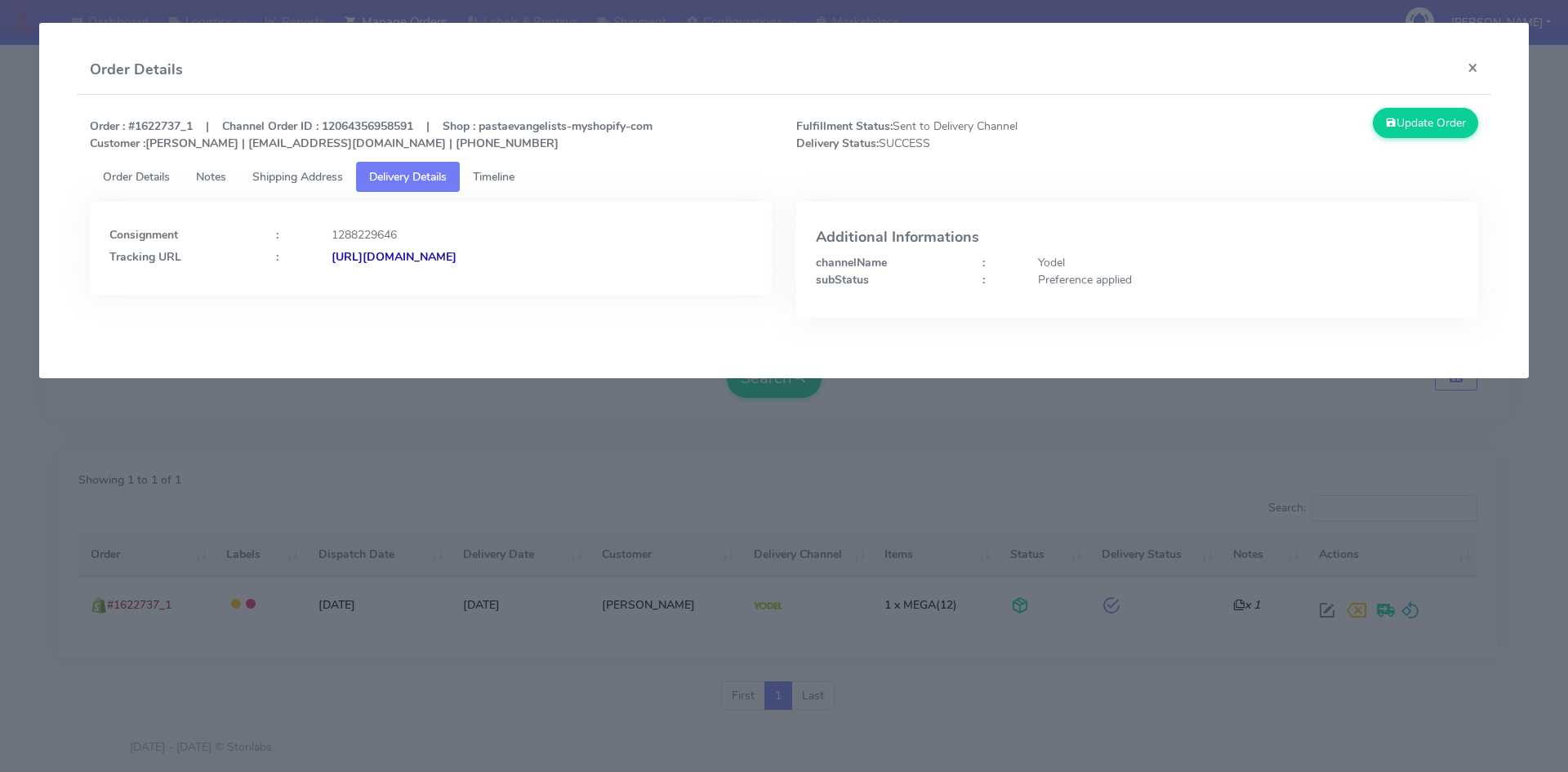
click at [501, 177] on span "Timeline" at bounding box center [494, 177] width 42 height 15
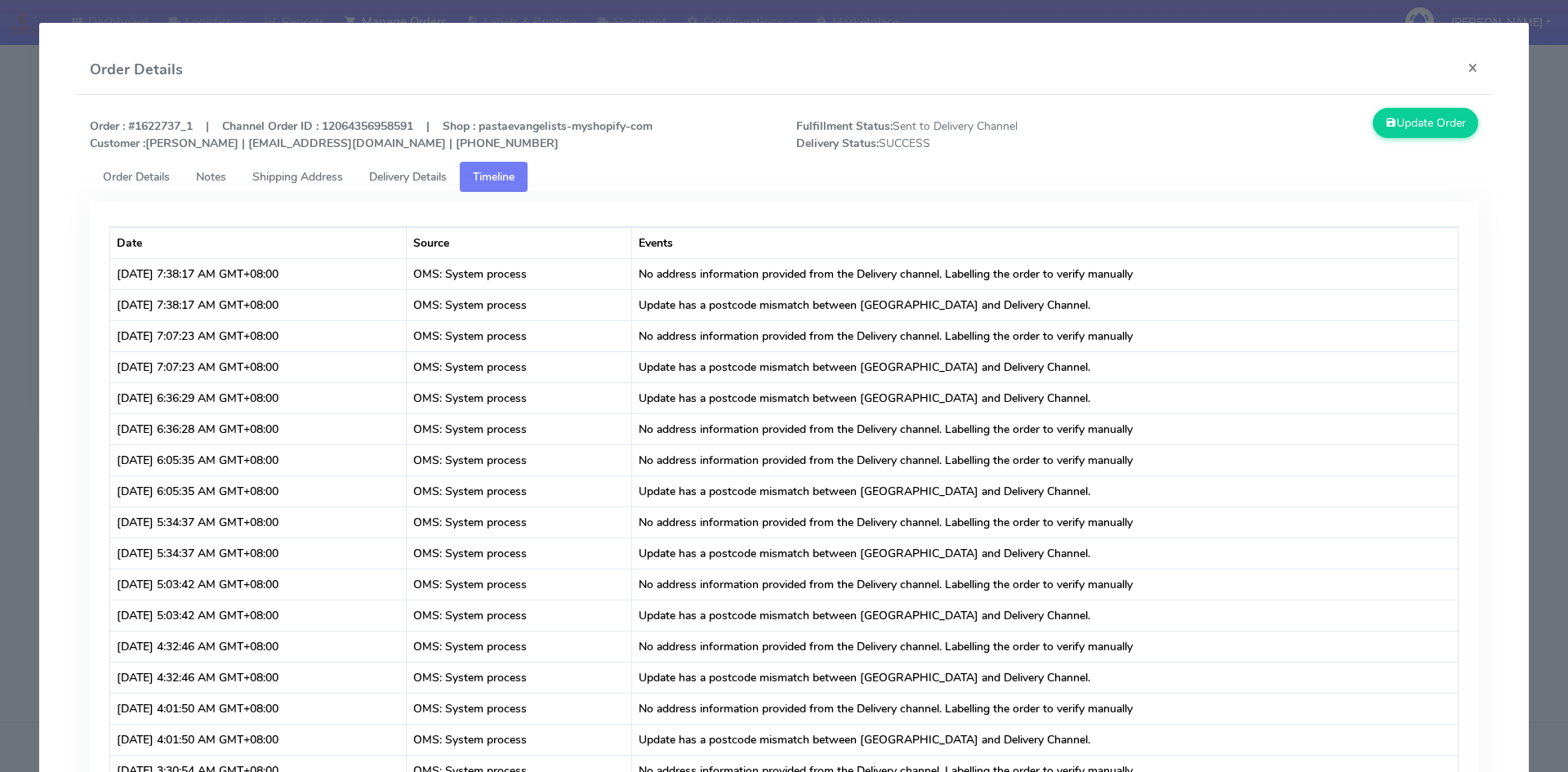
click at [152, 172] on span "Order Details" at bounding box center [136, 177] width 67 height 15
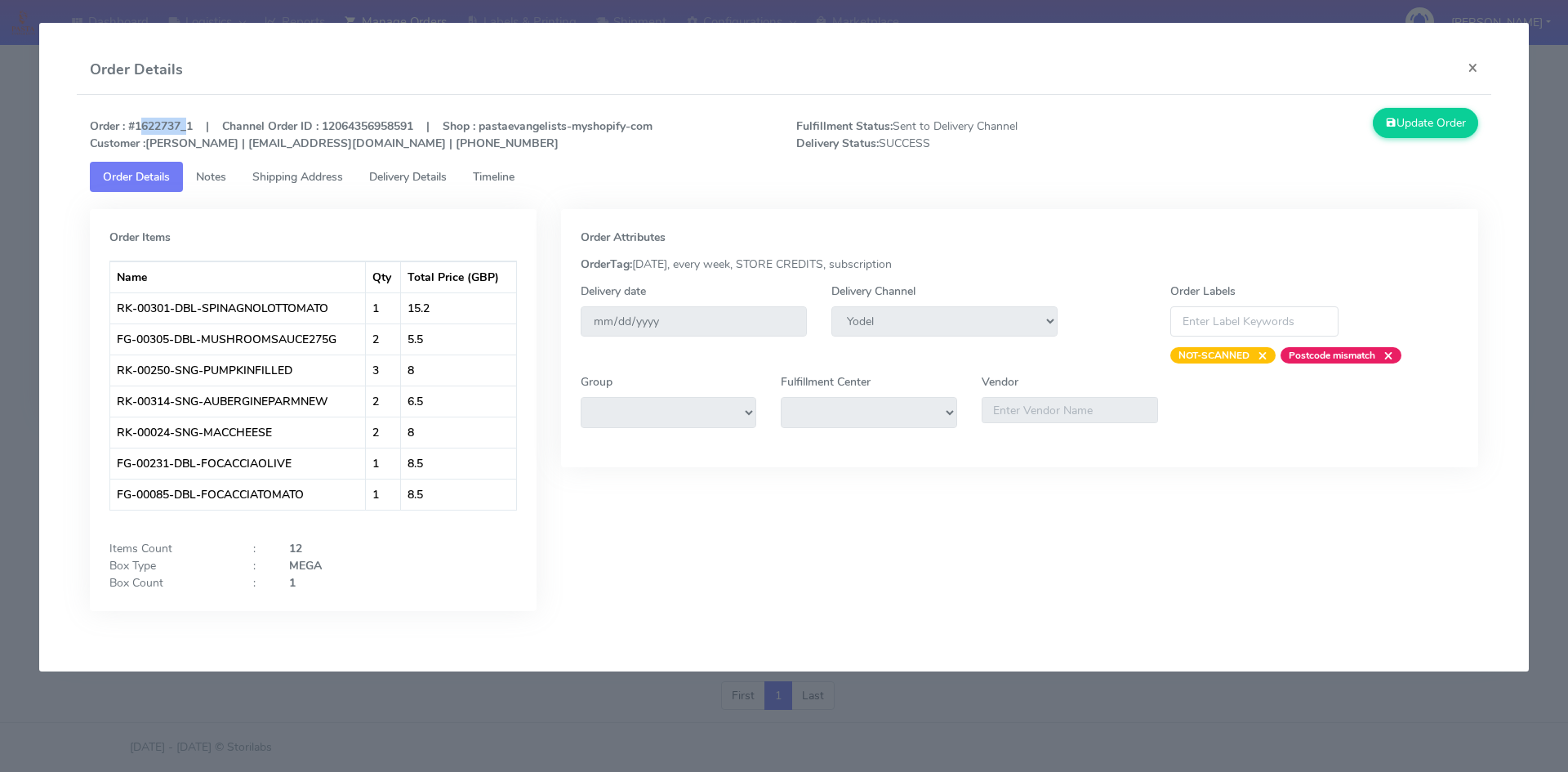
drag, startPoint x: 185, startPoint y: 122, endPoint x: 135, endPoint y: 128, distance: 50.4
click at [135, 128] on strong "Order : #1622737_1 | Channel Order ID : 12064356958591 | Shop : pastaevangelist…" at bounding box center [371, 135] width 562 height 33
copy strong "1622737"
